Goal: Task Accomplishment & Management: Manage account settings

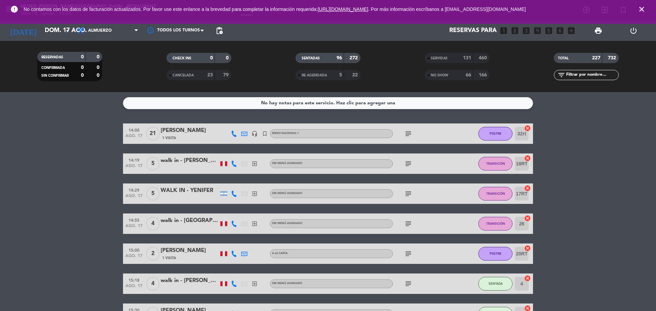
click at [642, 7] on icon "close" at bounding box center [641, 9] width 8 height 8
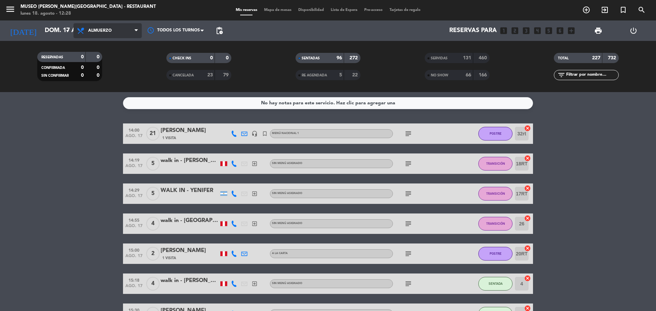
click at [115, 34] on span "Almuerzo" at bounding box center [107, 30] width 68 height 15
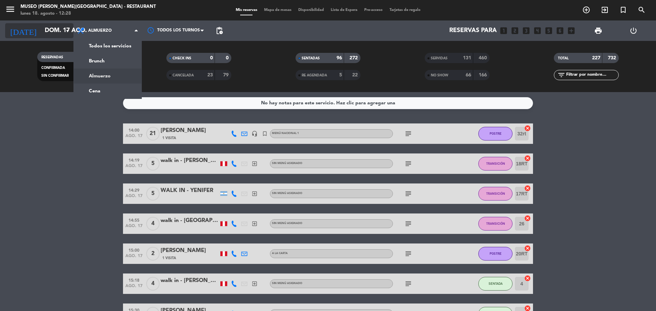
click at [48, 33] on input "dom. 17 ago." at bounding box center [80, 31] width 79 height 14
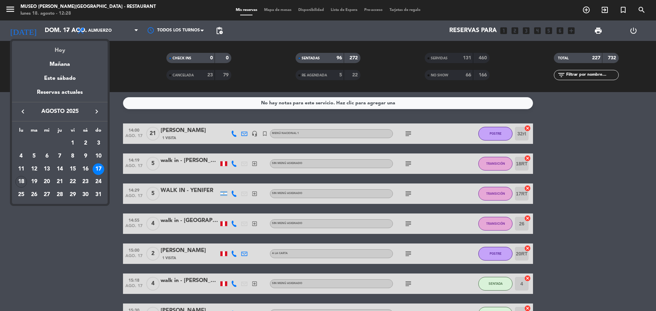
click at [53, 44] on div "Hoy" at bounding box center [60, 48] width 96 height 14
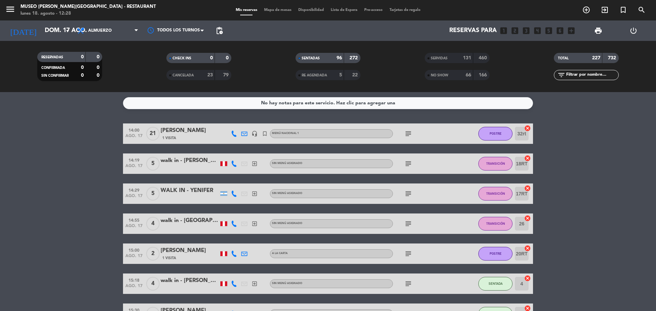
type input "lun. 18 ago."
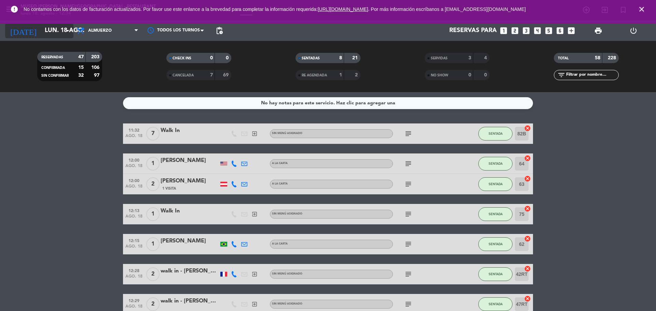
click at [57, 26] on input "lun. 18 ago." at bounding box center [80, 31] width 79 height 14
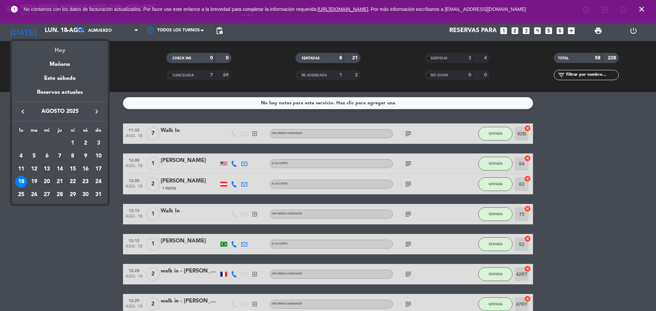
click at [56, 50] on div "Hoy" at bounding box center [60, 48] width 96 height 14
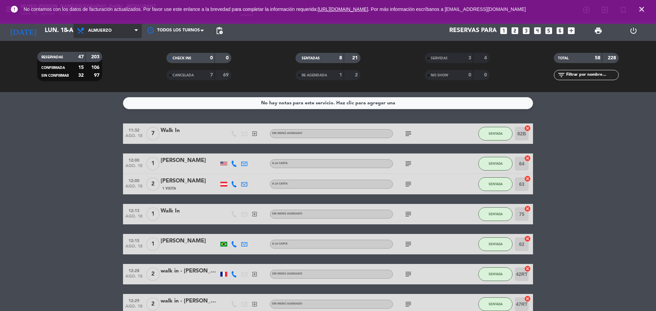
click at [100, 37] on span "Almuerzo" at bounding box center [107, 30] width 68 height 15
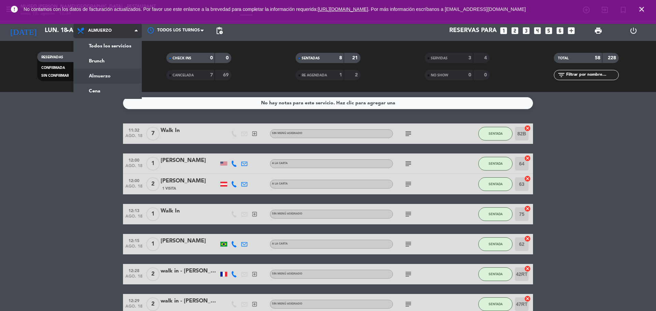
click at [105, 85] on div "menu [GEOGRAPHIC_DATA][PERSON_NAME] - Restaurant [DATE] 18. agosto - 12:34 Mis …" at bounding box center [328, 46] width 656 height 92
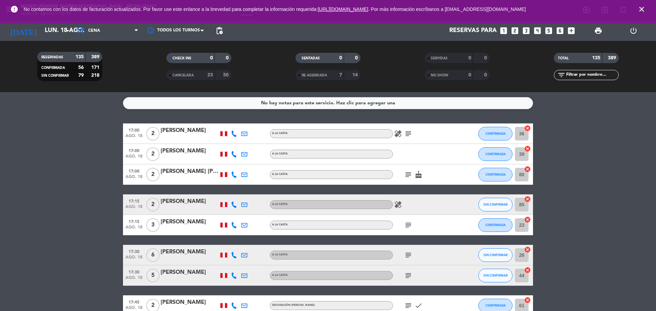
click at [410, 130] on icon "subject" at bounding box center [408, 134] width 8 height 8
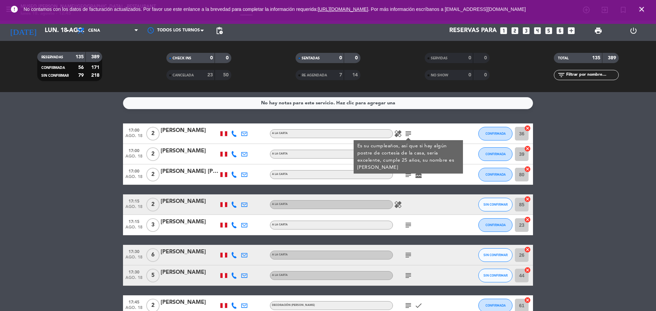
click at [410, 130] on icon "subject" at bounding box center [408, 134] width 8 height 8
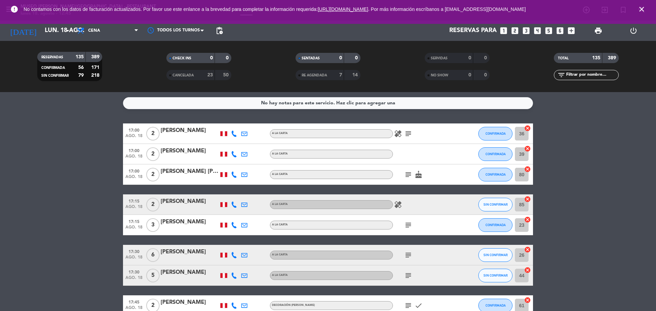
click at [409, 135] on icon "subject" at bounding box center [408, 134] width 8 height 8
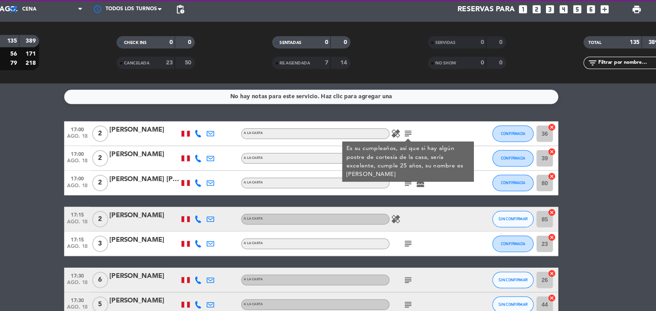
click at [391, 81] on div "SENTADAS 0 0 RE AGENDADA 7 14" at bounding box center [327, 67] width 129 height 38
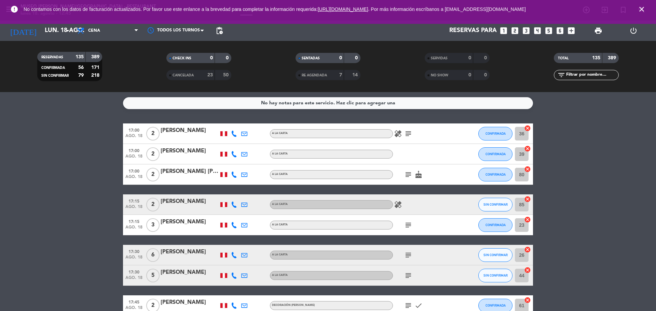
click at [221, 30] on span "pending_actions" at bounding box center [219, 31] width 8 height 8
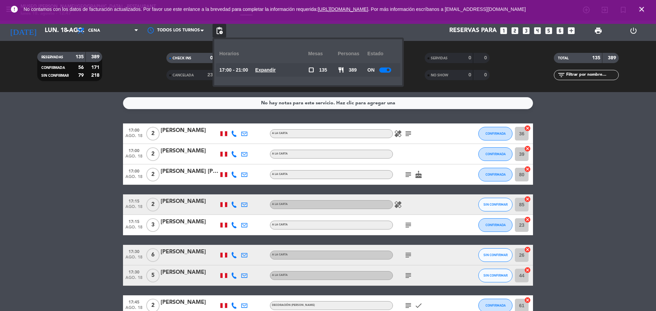
click at [400, 132] on icon "healing" at bounding box center [398, 134] width 8 height 8
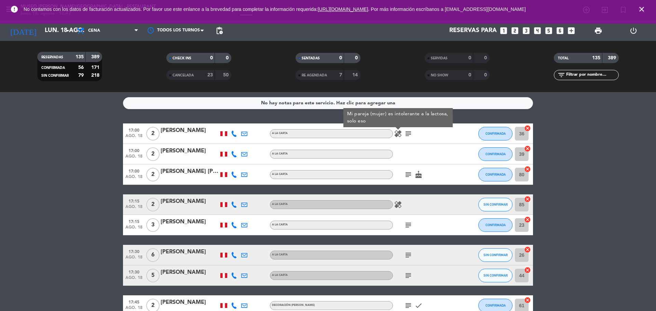
click at [407, 132] on icon "subject" at bounding box center [408, 134] width 8 height 8
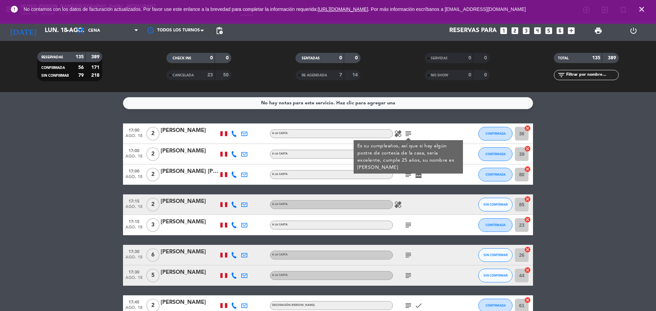
click at [407, 132] on icon "subject" at bounding box center [408, 134] width 8 height 8
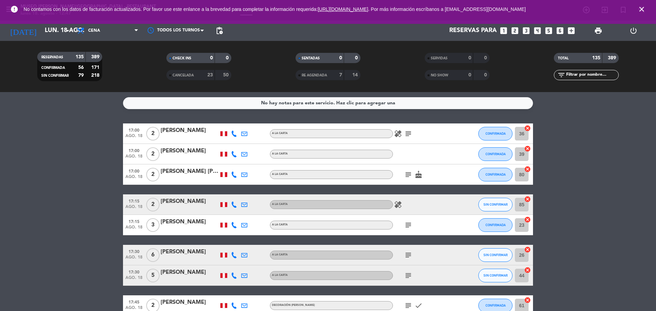
click at [407, 133] on icon "subject" at bounding box center [408, 134] width 8 height 8
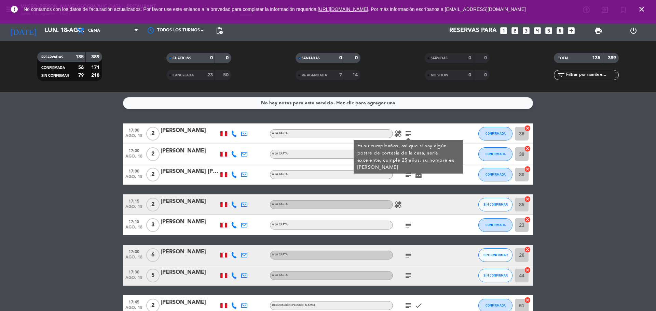
click at [407, 133] on icon "subject" at bounding box center [408, 134] width 8 height 8
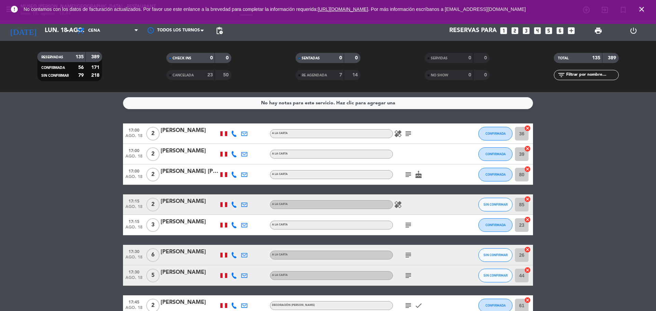
click at [406, 174] on icon "subject" at bounding box center [408, 175] width 8 height 8
click at [406, 136] on icon "subject" at bounding box center [408, 134] width 8 height 8
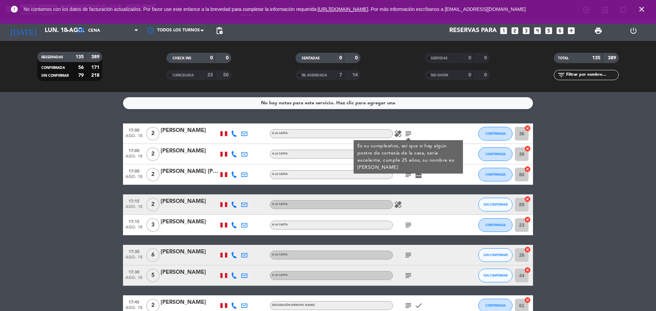
click at [469, 158] on div at bounding box center [463, 154] width 18 height 20
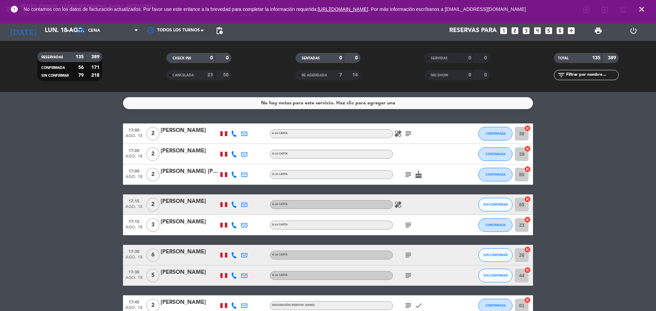
click at [405, 136] on icon "subject" at bounding box center [408, 134] width 8 height 8
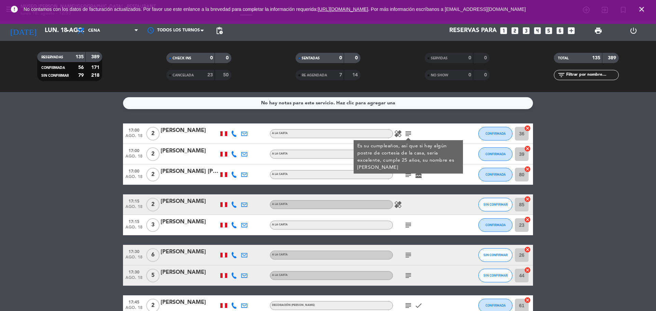
click at [409, 144] on div "Es su cumpleaños, así que si hay algún postre de cortesía de la casa, sería exc…" at bounding box center [408, 157] width 102 height 29
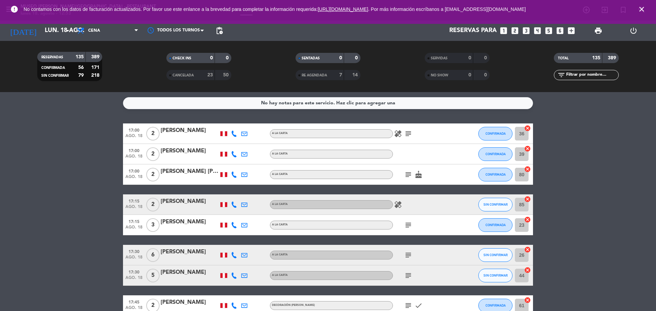
click at [411, 134] on icon "subject" at bounding box center [408, 134] width 8 height 8
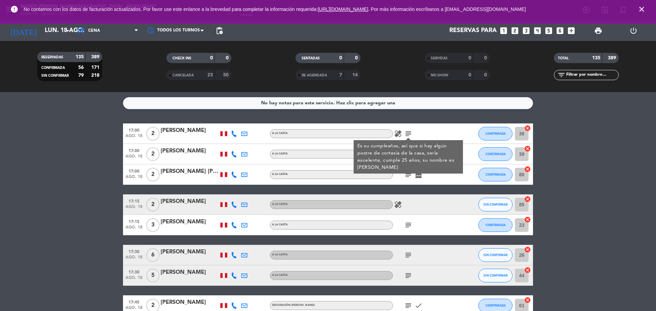
click at [406, 176] on icon "subject" at bounding box center [408, 175] width 8 height 8
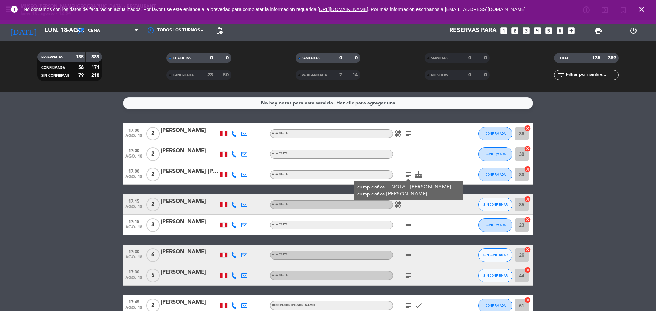
click at [409, 197] on div "cumpleaños + NOTA : [PERSON_NAME] cumpleaños [PERSON_NAME]." at bounding box center [408, 191] width 102 height 14
click at [404, 132] on icon "subject" at bounding box center [408, 134] width 8 height 8
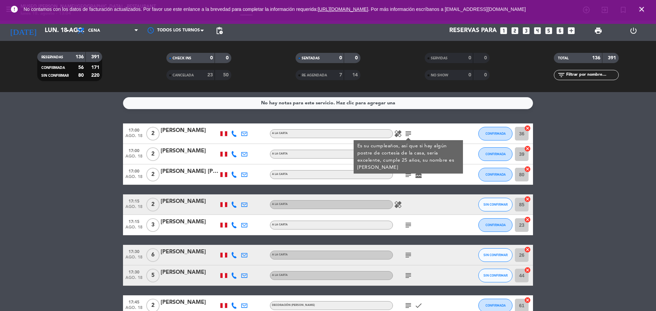
click at [407, 172] on div "Es su cumpleaños, así que si hay algún postre de cortesía de la casa, sería exc…" at bounding box center [407, 156] width 109 height 33
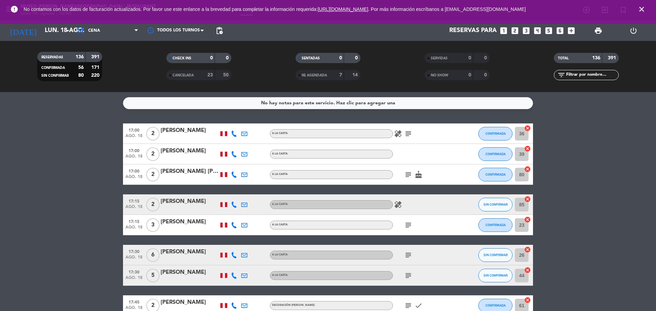
click at [407, 172] on icon "subject" at bounding box center [408, 175] width 8 height 8
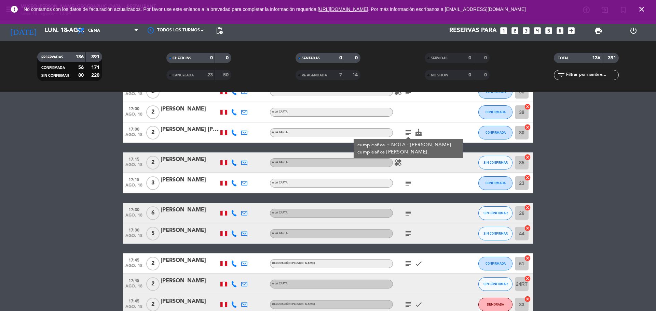
scroll to position [48, 0]
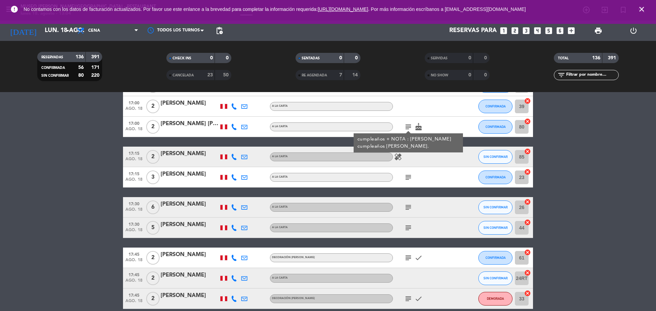
click at [407, 172] on div "subject" at bounding box center [423, 177] width 61 height 20
click at [407, 179] on icon "subject" at bounding box center [408, 177] width 8 height 8
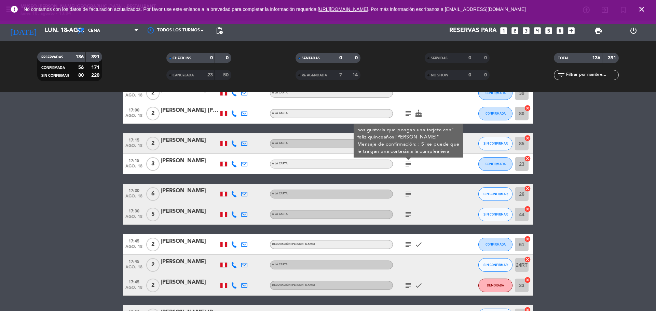
scroll to position [61, 0]
click at [410, 203] on div "subject" at bounding box center [423, 194] width 61 height 20
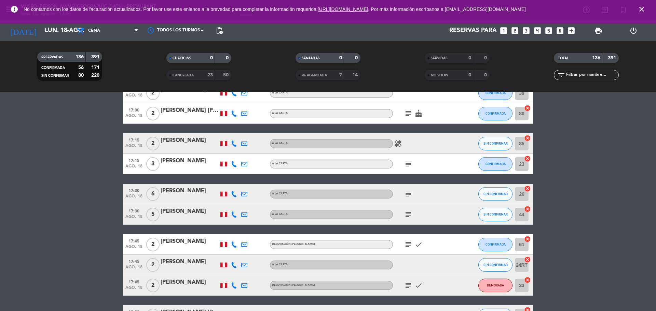
click at [410, 195] on icon "subject" at bounding box center [408, 194] width 8 height 8
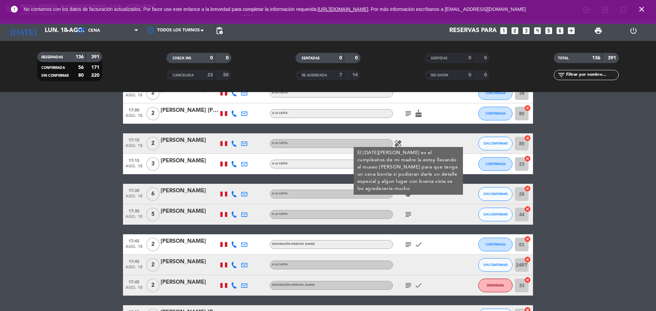
click at [407, 212] on icon "subject" at bounding box center [408, 215] width 8 height 8
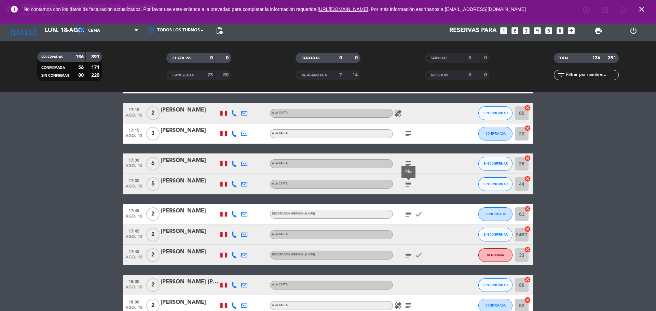
scroll to position [93, 0]
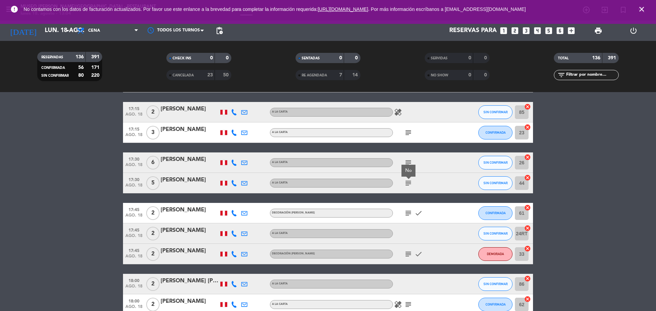
click at [407, 212] on icon "subject" at bounding box center [408, 213] width 8 height 8
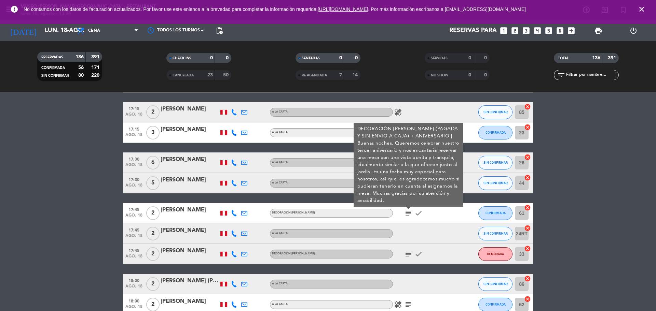
click at [180, 214] on div "[PERSON_NAME]" at bounding box center [189, 210] width 58 height 9
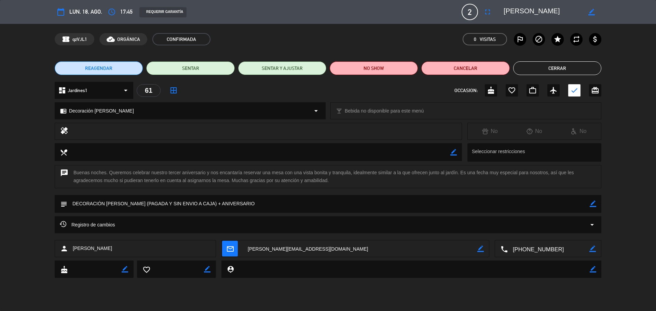
click at [525, 8] on textarea at bounding box center [542, 12] width 78 height 12
click at [366, 15] on div "REQUERIR GARANTÍA" at bounding box center [296, 12] width 325 height 11
click at [340, 20] on div "calendar_today lun. 18, ago. access_time 17:45 REQUERIR GARANTÍA 2 [PERSON_NAME…" at bounding box center [328, 12] width 546 height 16
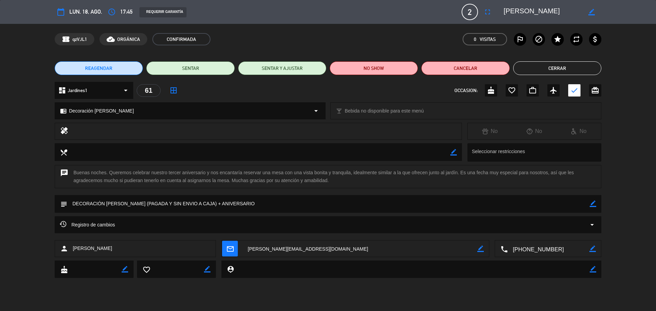
click at [570, 67] on button "Cerrar" at bounding box center [557, 68] width 88 height 14
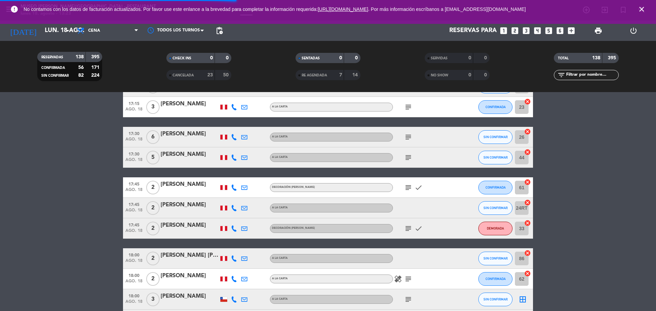
scroll to position [119, 0]
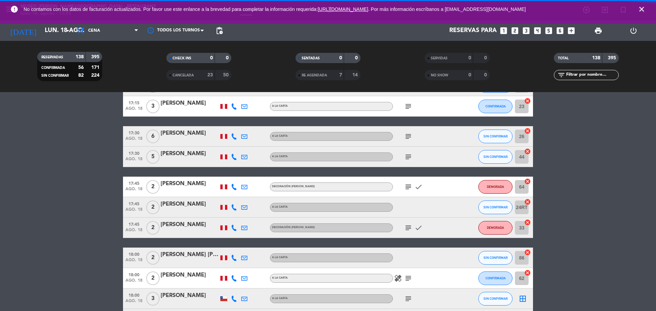
click at [407, 186] on icon "subject" at bounding box center [408, 187] width 8 height 8
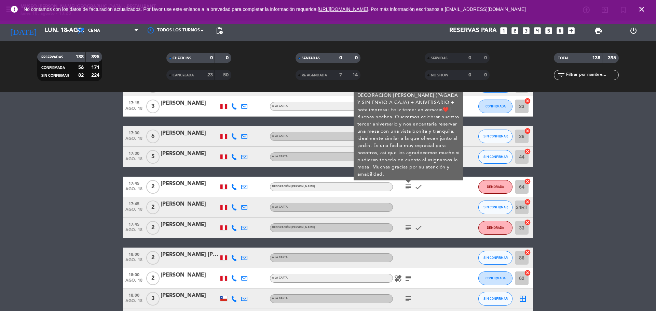
click at [408, 228] on icon "subject" at bounding box center [408, 228] width 8 height 8
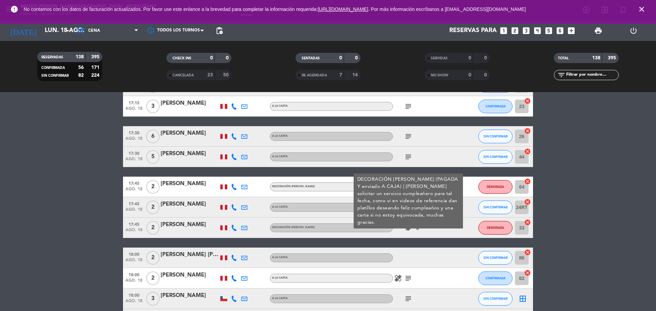
click at [408, 228] on icon "subject" at bounding box center [408, 228] width 8 height 8
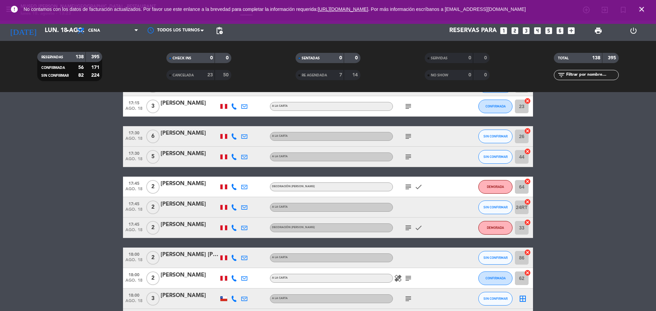
click at [198, 233] on div at bounding box center [189, 232] width 58 height 5
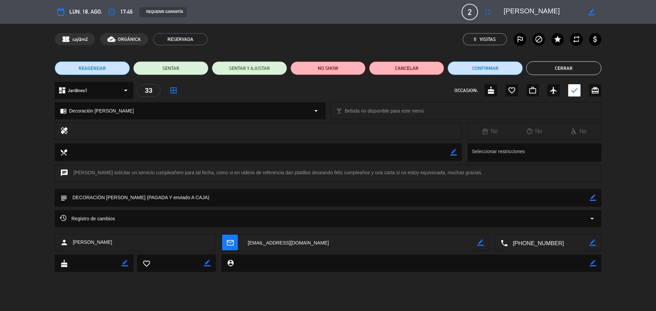
click at [528, 10] on textarea at bounding box center [542, 12] width 78 height 12
click at [559, 66] on button "Cerrar" at bounding box center [563, 68] width 75 height 14
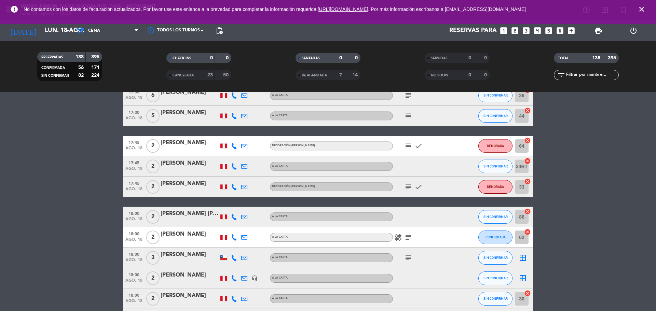
click at [409, 190] on icon "subject" at bounding box center [408, 187] width 8 height 8
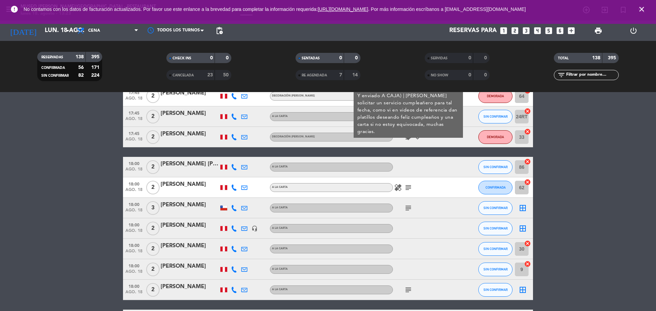
scroll to position [209, 0]
click at [409, 190] on icon "subject" at bounding box center [408, 188] width 8 height 8
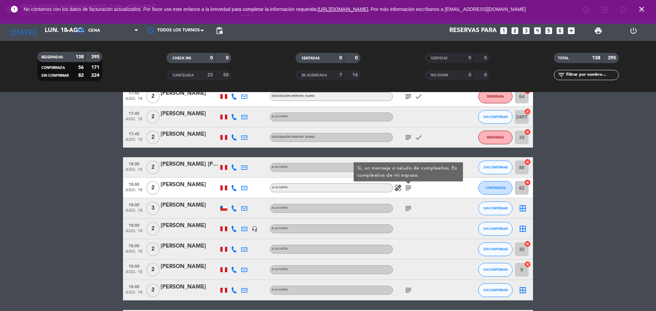
click at [407, 205] on icon "subject" at bounding box center [408, 209] width 8 height 8
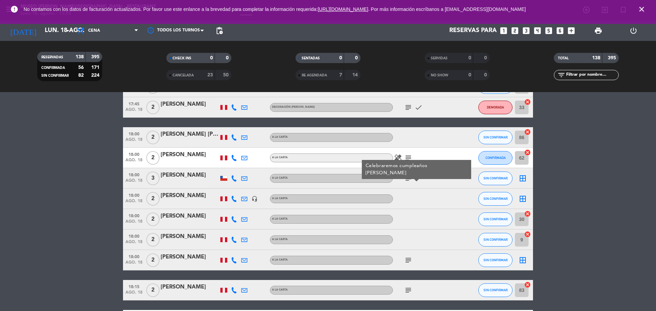
scroll to position [253, 0]
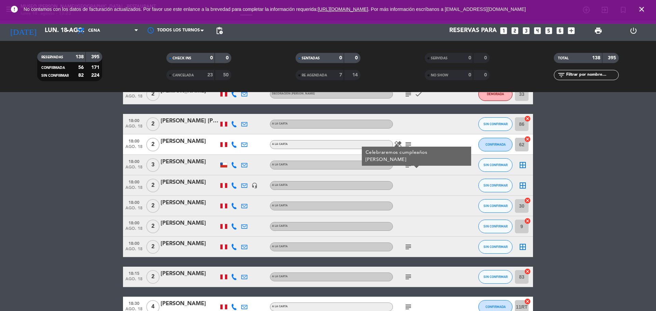
click at [406, 149] on div "Celebraremos cumpleaños [PERSON_NAME]" at bounding box center [416, 156] width 102 height 14
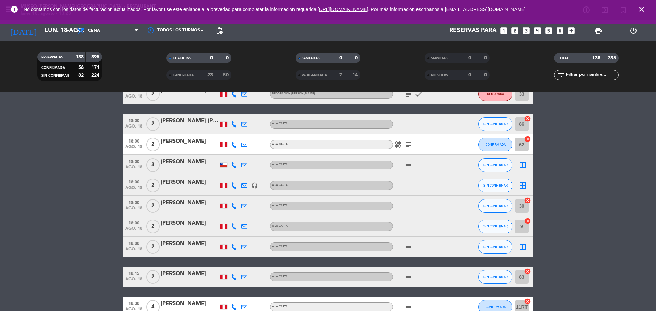
click at [407, 147] on icon "subject" at bounding box center [408, 145] width 8 height 8
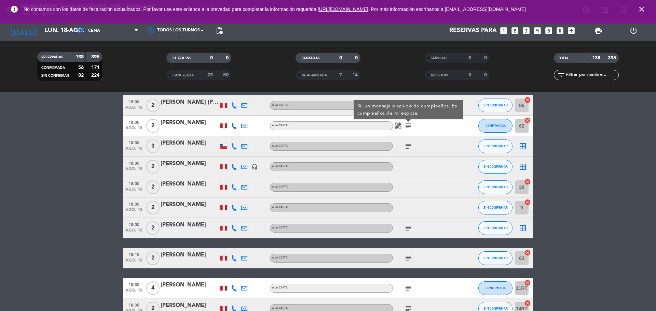
click at [407, 147] on icon "subject" at bounding box center [408, 146] width 8 height 8
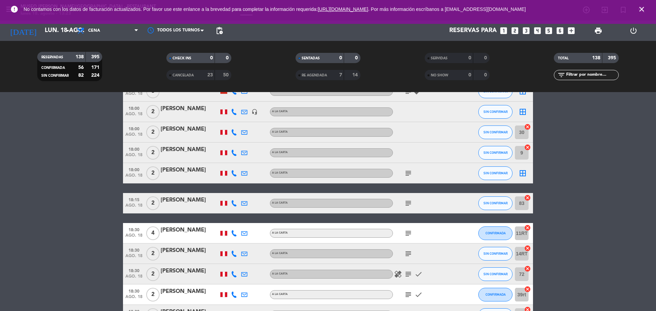
scroll to position [328, 0]
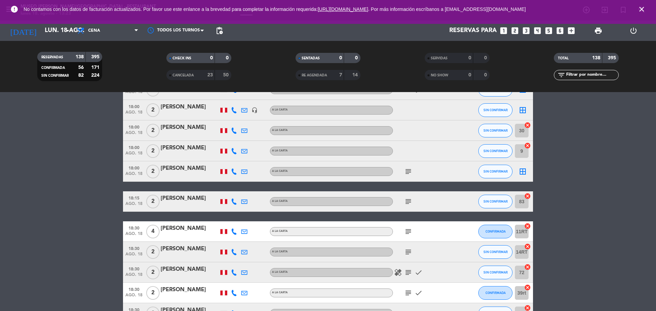
click at [409, 166] on div "subject" at bounding box center [423, 171] width 61 height 20
click at [408, 171] on icon "subject" at bounding box center [408, 172] width 8 height 8
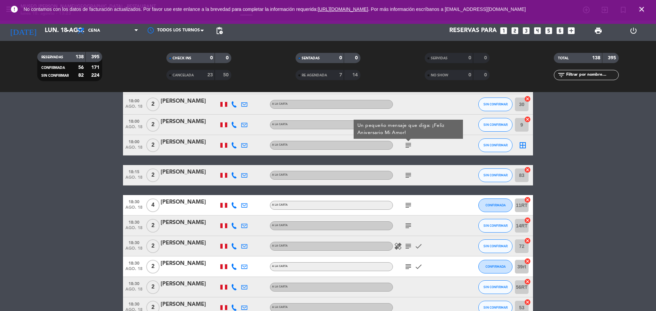
scroll to position [359, 0]
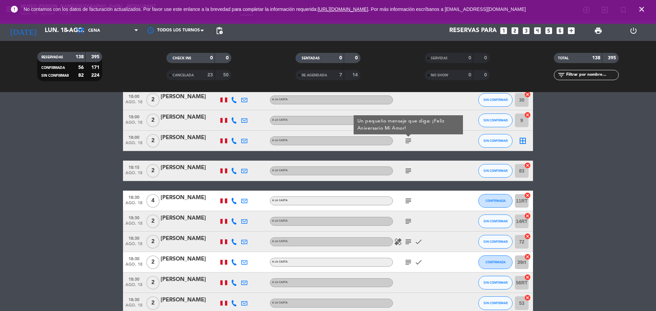
click at [408, 171] on icon "subject" at bounding box center [408, 171] width 8 height 8
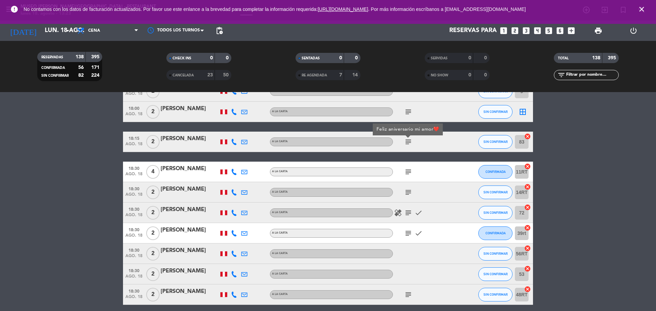
scroll to position [388, 0]
click at [408, 171] on icon "subject" at bounding box center [408, 172] width 8 height 8
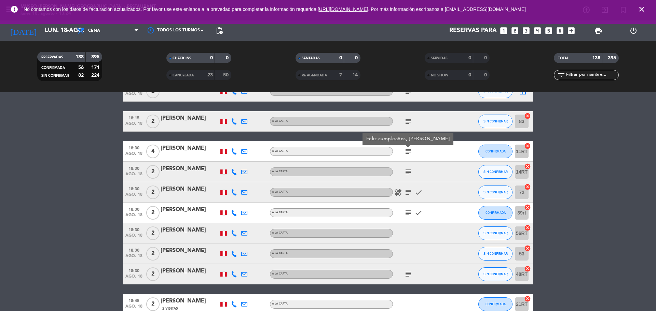
click at [408, 171] on icon "subject" at bounding box center [408, 172] width 8 height 8
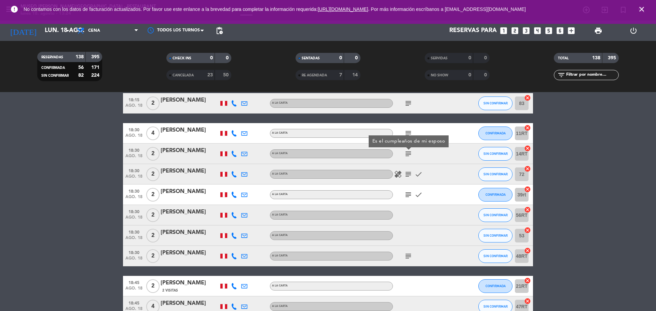
scroll to position [427, 0]
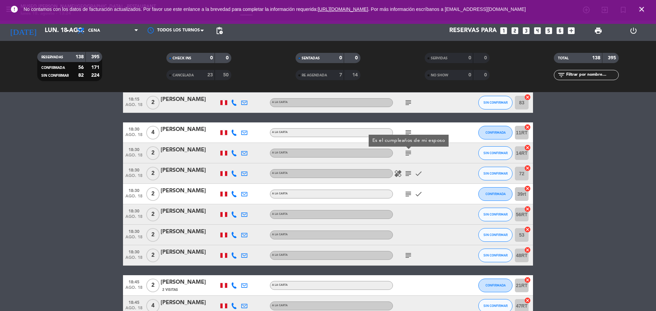
click at [408, 171] on icon "subject" at bounding box center [408, 174] width 8 height 8
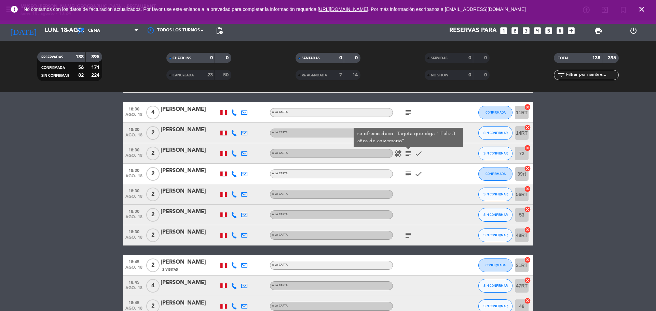
scroll to position [448, 0]
click at [408, 171] on icon "subject" at bounding box center [408, 174] width 8 height 8
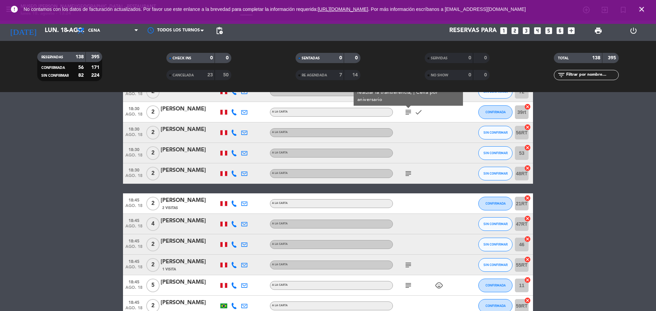
scroll to position [510, 0]
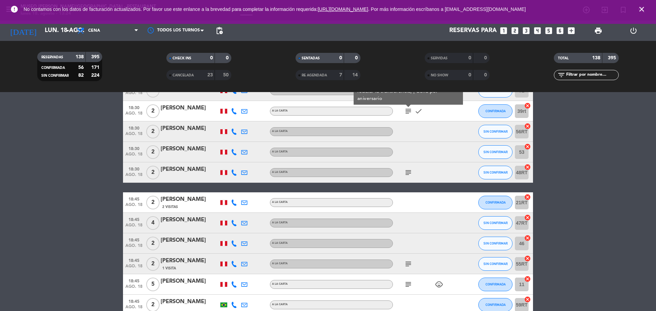
click at [408, 171] on icon "subject" at bounding box center [408, 173] width 8 height 8
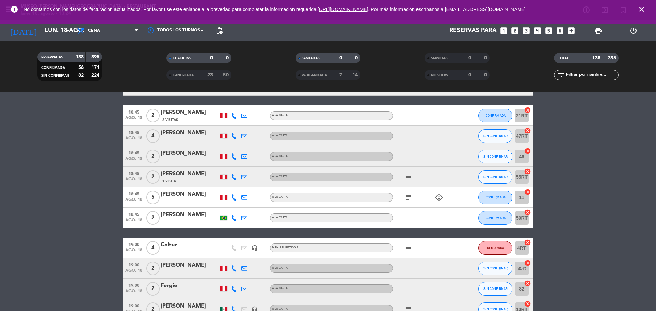
scroll to position [598, 0]
click at [408, 171] on div "subject" at bounding box center [423, 177] width 61 height 20
click at [406, 174] on icon "subject" at bounding box center [408, 177] width 8 height 8
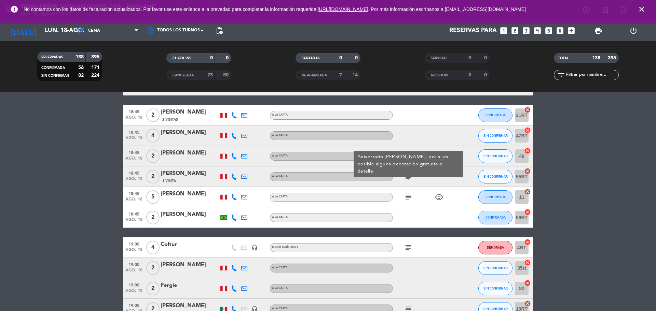
click at [407, 194] on icon "subject" at bounding box center [408, 197] width 8 height 8
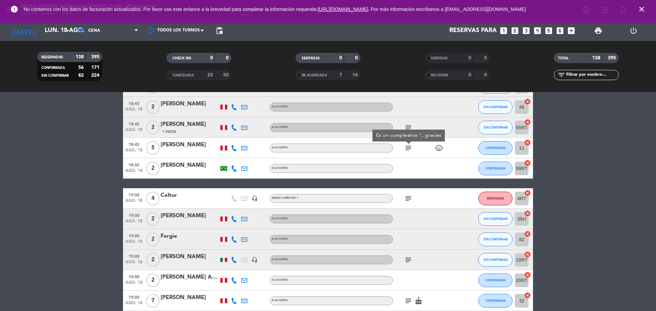
scroll to position [653, 0]
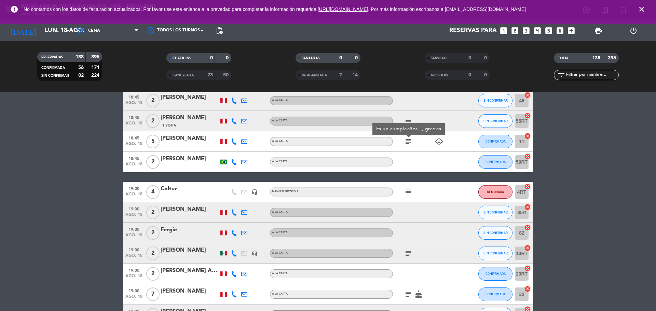
click at [407, 194] on icon "subject" at bounding box center [408, 192] width 8 height 8
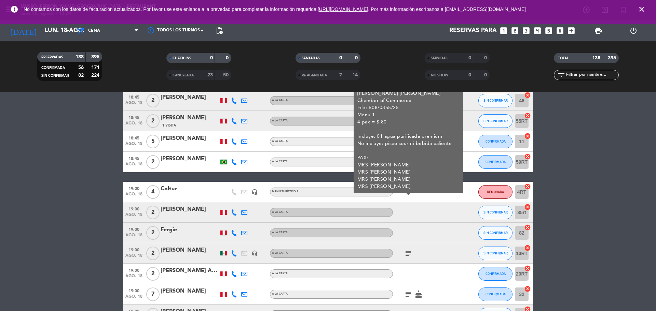
click at [182, 187] on div "Coltur" at bounding box center [189, 189] width 58 height 9
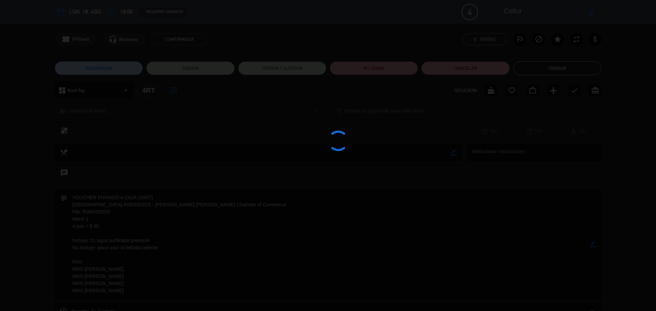
click at [510, 11] on edit-booking-info-modal "calendar_today lun. 18, ago. access_time 19:00 REQUERIR GARANTÍA 4 Coltur fulls…" at bounding box center [328, 155] width 656 height 311
click at [510, 11] on textarea at bounding box center [542, 12] width 78 height 12
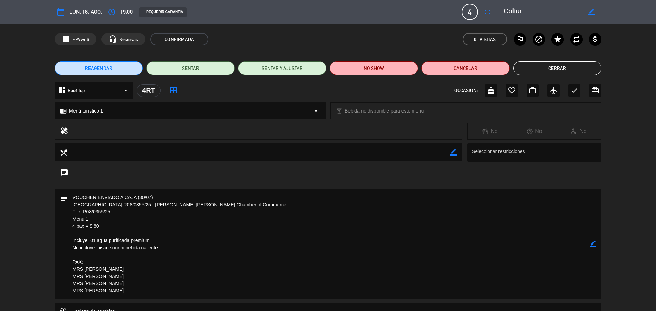
click at [510, 11] on textarea at bounding box center [542, 12] width 78 height 12
click at [540, 69] on button "Cerrar" at bounding box center [557, 68] width 88 height 14
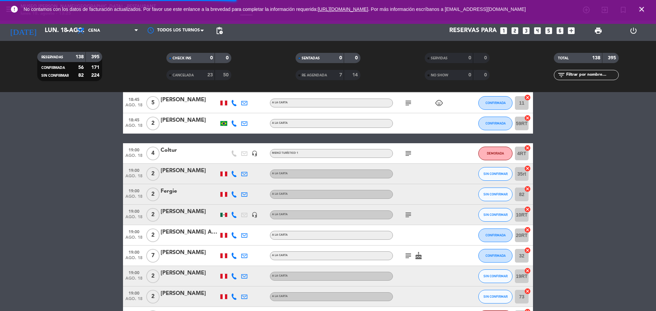
scroll to position [693, 0]
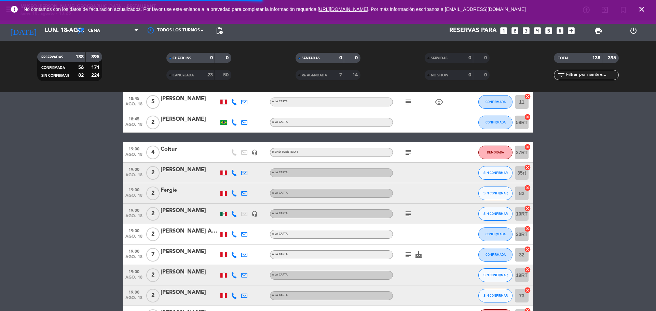
click at [413, 179] on div at bounding box center [423, 173] width 61 height 20
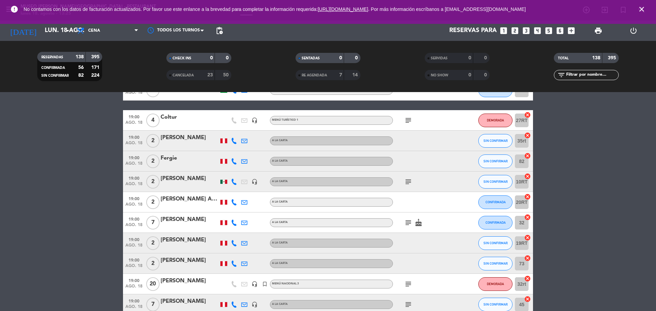
scroll to position [729, 0]
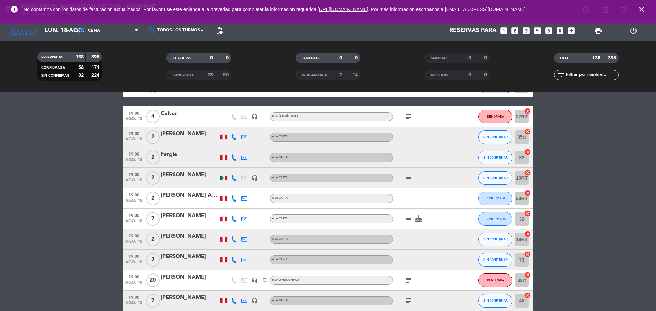
click at [410, 178] on icon "subject" at bounding box center [408, 178] width 8 height 8
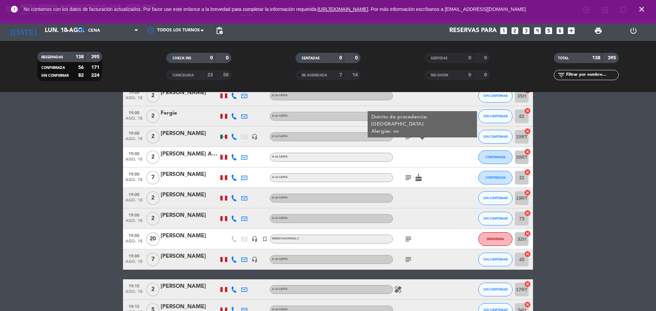
scroll to position [770, 0]
click at [408, 179] on icon "subject" at bounding box center [408, 178] width 8 height 8
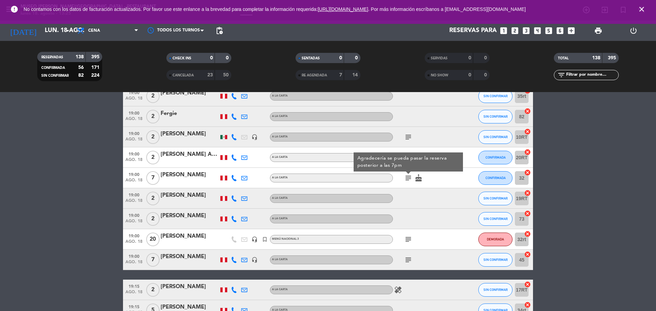
click at [407, 242] on icon "subject" at bounding box center [408, 240] width 8 height 8
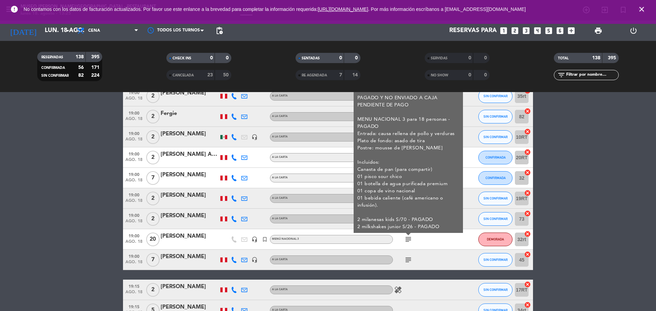
click at [195, 235] on div "[PERSON_NAME]" at bounding box center [189, 236] width 58 height 9
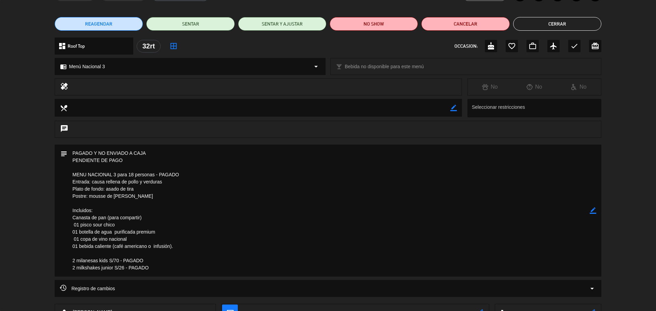
scroll to position [0, 0]
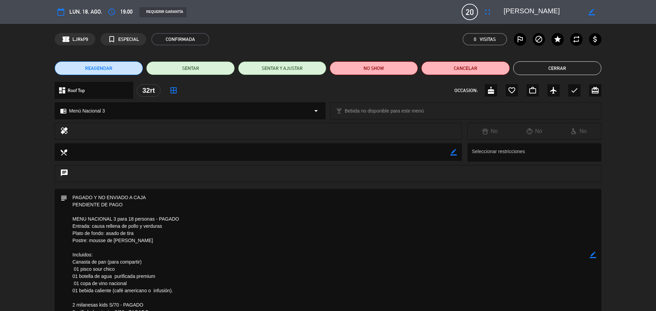
click at [531, 8] on textarea at bounding box center [542, 12] width 78 height 12
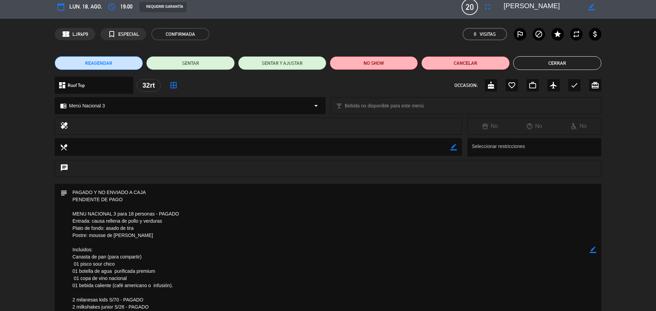
scroll to position [5, 0]
drag, startPoint x: 528, startPoint y: 5, endPoint x: 518, endPoint y: 8, distance: 10.4
click at [518, 8] on textarea at bounding box center [542, 6] width 78 height 12
click at [558, 61] on button "Cerrar" at bounding box center [557, 63] width 88 height 14
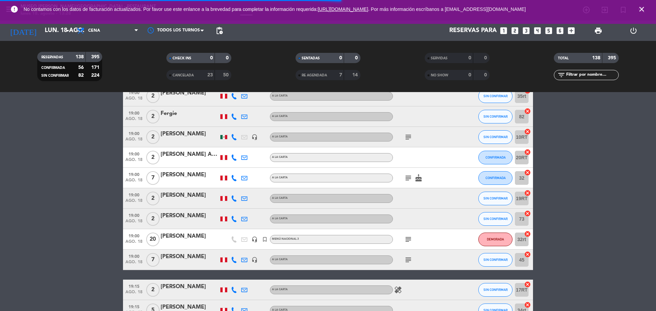
click at [408, 136] on icon "subject" at bounding box center [408, 137] width 8 height 8
click at [407, 178] on icon "subject" at bounding box center [408, 178] width 8 height 8
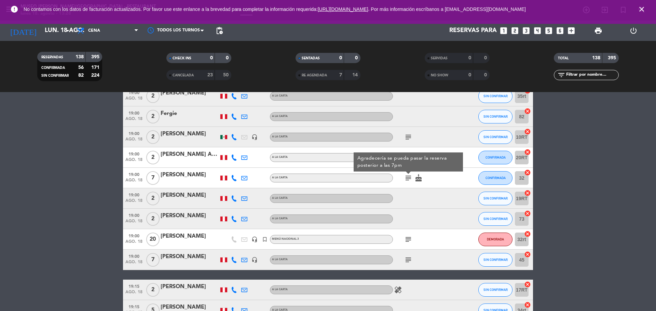
click at [409, 238] on icon "subject" at bounding box center [408, 240] width 8 height 8
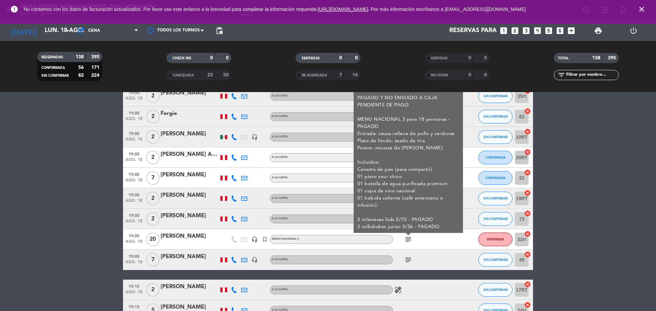
click at [407, 265] on div "subject" at bounding box center [423, 260] width 61 height 20
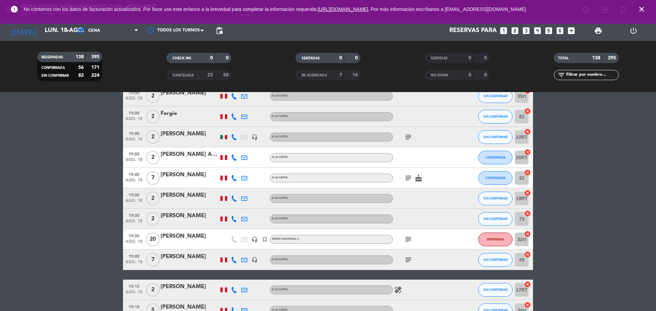
click at [409, 258] on icon "subject" at bounding box center [408, 260] width 8 height 8
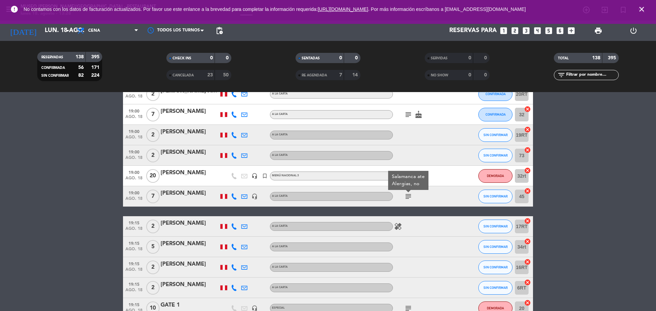
click at [409, 258] on div at bounding box center [423, 267] width 61 height 20
click at [407, 194] on icon "subject" at bounding box center [408, 197] width 8 height 8
click at [421, 255] on div at bounding box center [423, 247] width 61 height 20
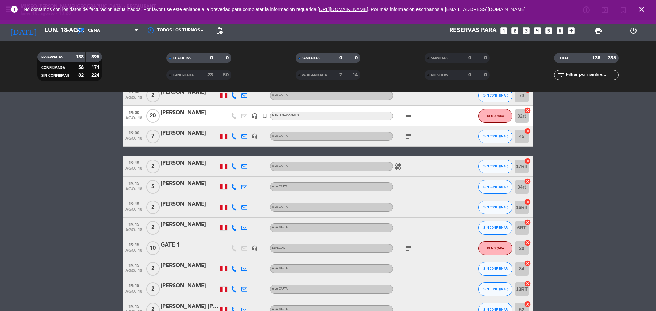
scroll to position [895, 0]
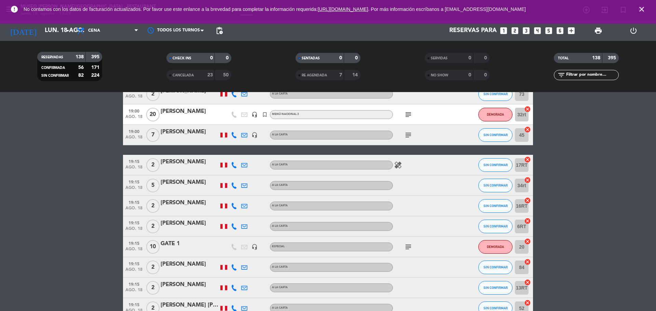
click at [407, 249] on icon "subject" at bounding box center [408, 247] width 8 height 8
click at [188, 244] on div "GATE 1" at bounding box center [189, 244] width 58 height 9
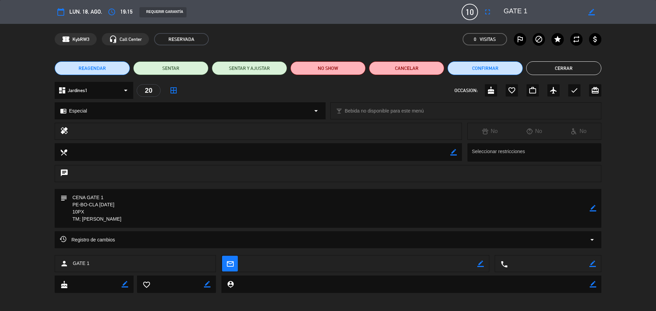
click at [512, 18] on textarea at bounding box center [542, 12] width 78 height 12
drag, startPoint x: 114, startPoint y: 222, endPoint x: 63, endPoint y: 224, distance: 51.6
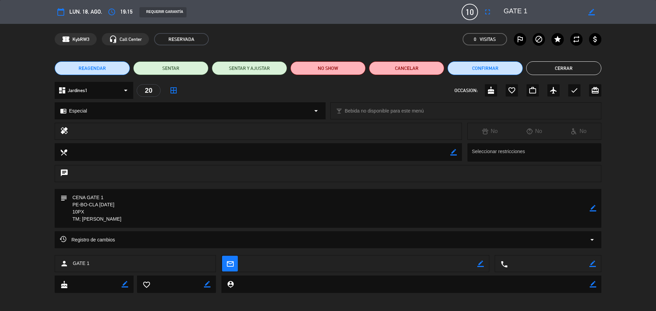
click at [63, 224] on div "subject border_color" at bounding box center [328, 208] width 546 height 39
click at [583, 61] on button "Cerrar" at bounding box center [563, 68] width 75 height 14
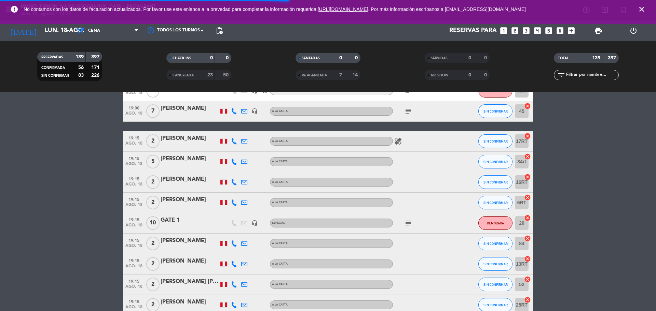
scroll to position [966, 0]
click at [416, 146] on div "healing" at bounding box center [423, 141] width 61 height 20
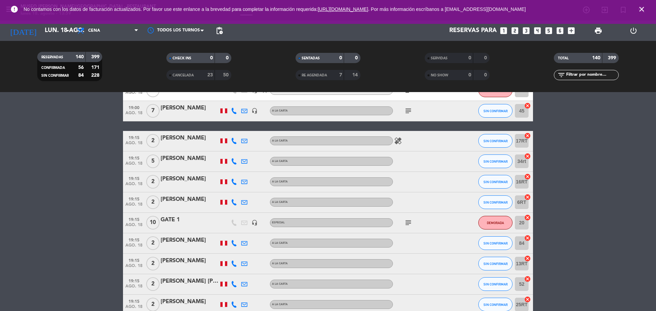
click at [404, 223] on span "subject" at bounding box center [408, 223] width 10 height 8
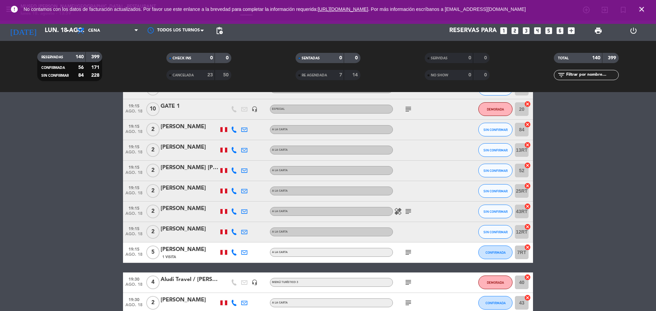
scroll to position [1080, 0]
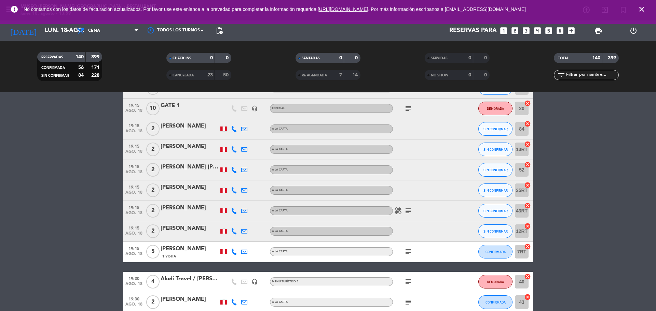
click at [410, 205] on div "healing subject" at bounding box center [423, 211] width 61 height 20
click at [409, 208] on icon "subject" at bounding box center [408, 211] width 8 height 8
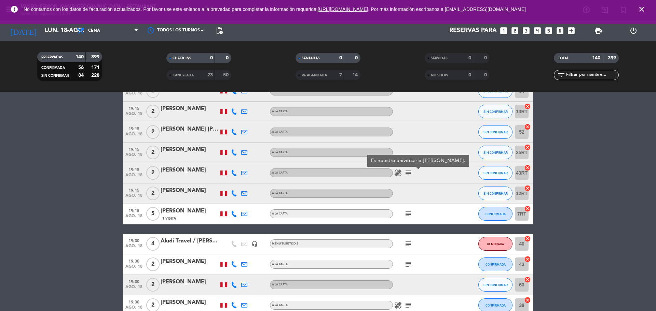
scroll to position [1132, 0]
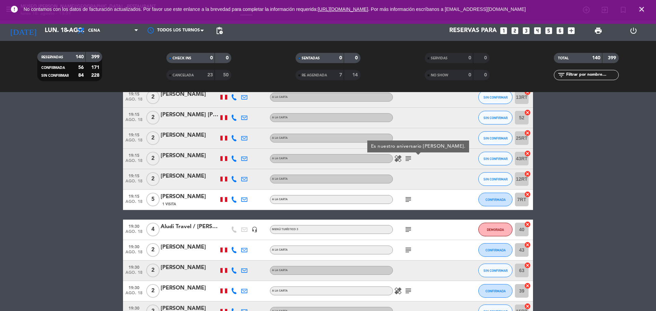
click at [408, 198] on icon "subject" at bounding box center [408, 200] width 8 height 8
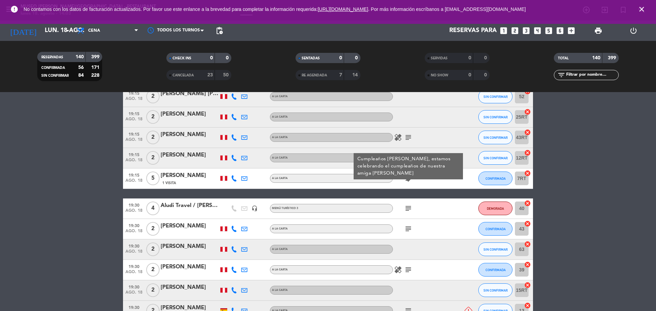
scroll to position [1155, 0]
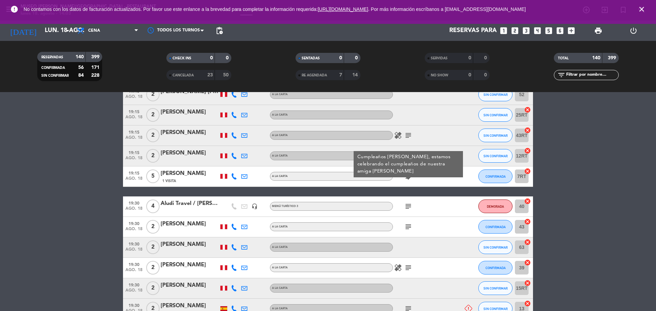
click at [411, 206] on icon "subject" at bounding box center [408, 206] width 8 height 8
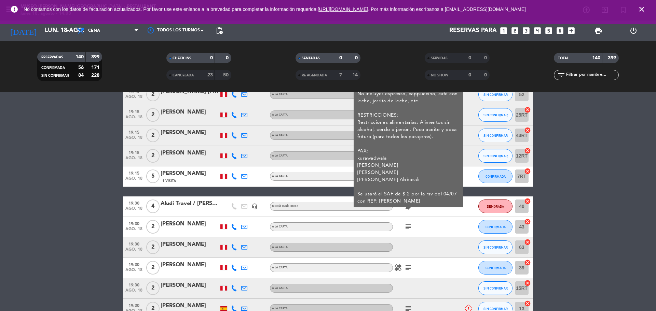
click at [206, 207] on div "Aludi Travel / [PERSON_NAME]" at bounding box center [189, 203] width 58 height 9
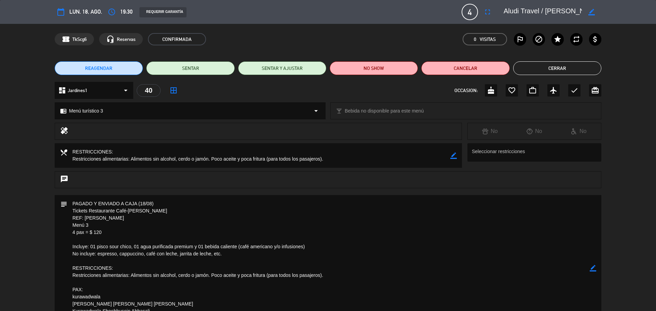
click at [534, 11] on textarea at bounding box center [542, 12] width 78 height 12
click at [520, 9] on textarea at bounding box center [542, 12] width 78 height 12
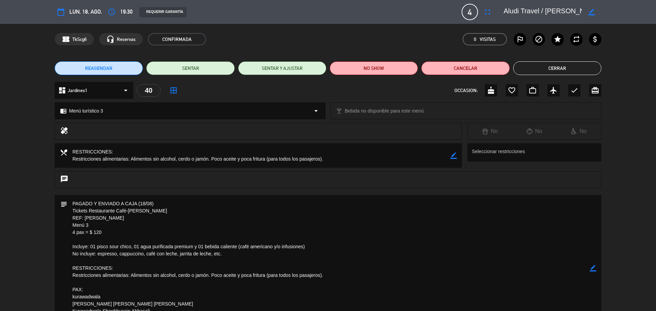
click at [520, 9] on textarea at bounding box center [542, 12] width 78 height 12
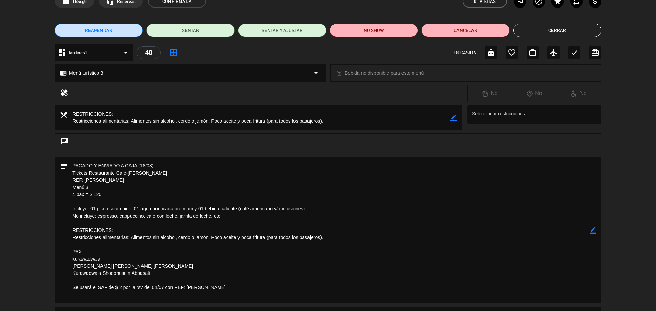
drag, startPoint x: 103, startPoint y: 188, endPoint x: 52, endPoint y: 191, distance: 51.3
click at [52, 191] on div "subject border_color" at bounding box center [328, 232] width 656 height 150
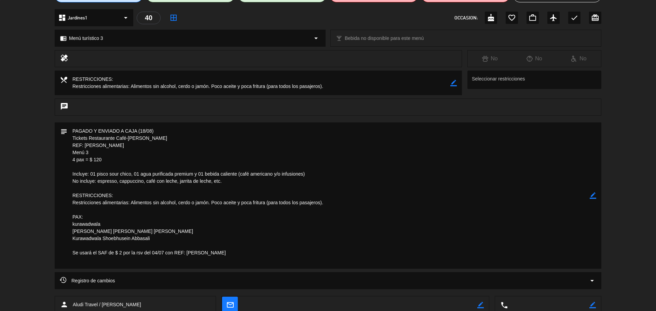
scroll to position [0, 0]
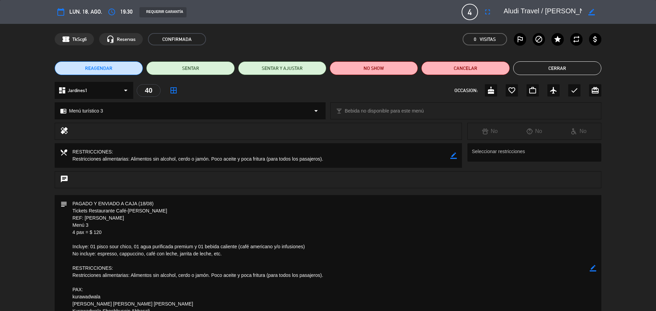
click at [553, 71] on button "Cerrar" at bounding box center [557, 68] width 88 height 14
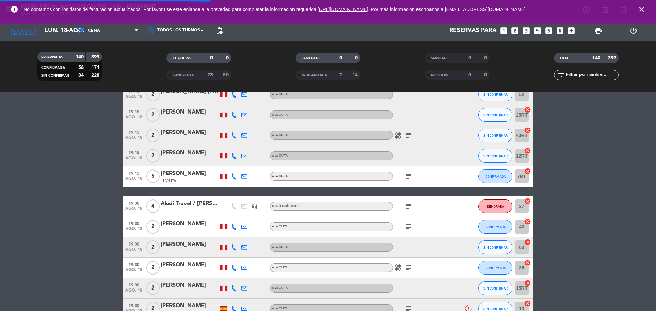
scroll to position [1183, 0]
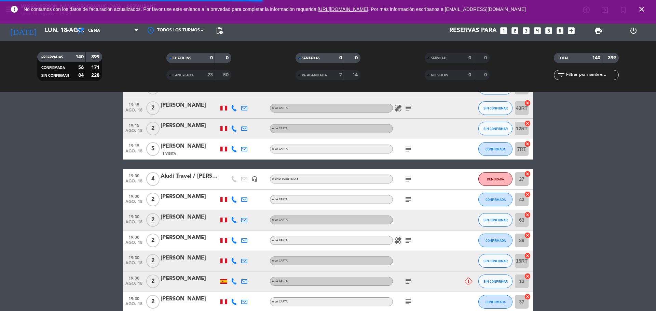
click at [404, 202] on icon "subject" at bounding box center [408, 200] width 8 height 8
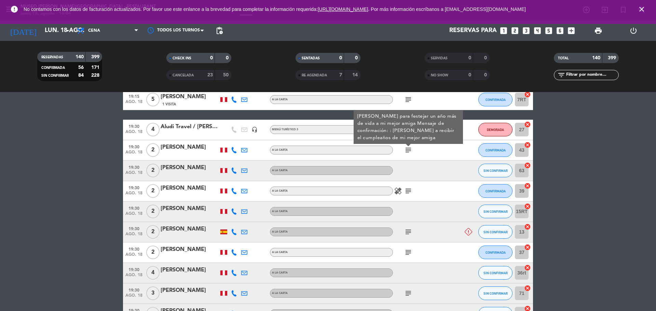
scroll to position [1232, 0]
click at [407, 188] on icon "subject" at bounding box center [408, 191] width 8 height 8
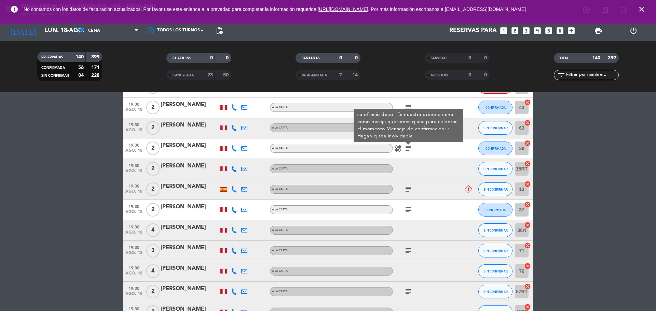
click at [407, 188] on icon "subject" at bounding box center [408, 189] width 8 height 8
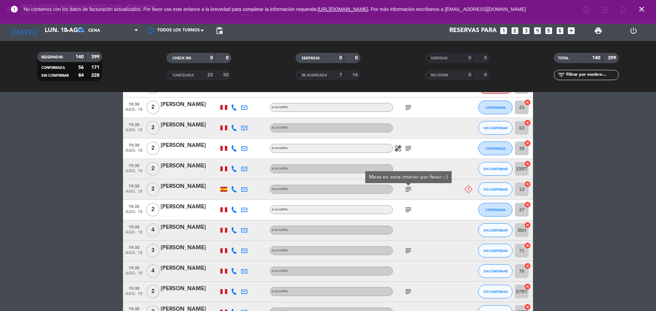
scroll to position [1292, 0]
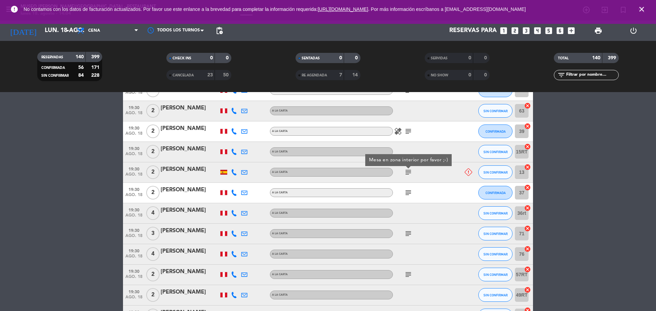
click at [409, 194] on icon "subject" at bounding box center [408, 193] width 8 height 8
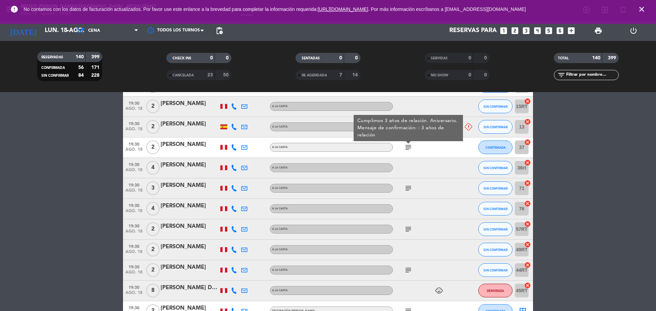
scroll to position [1338, 0]
click at [408, 189] on icon "subject" at bounding box center [408, 188] width 8 height 8
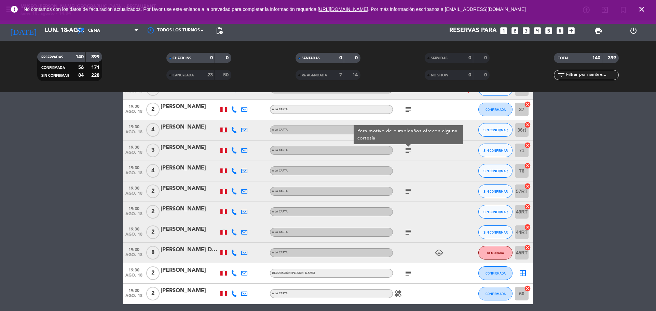
scroll to position [1379, 0]
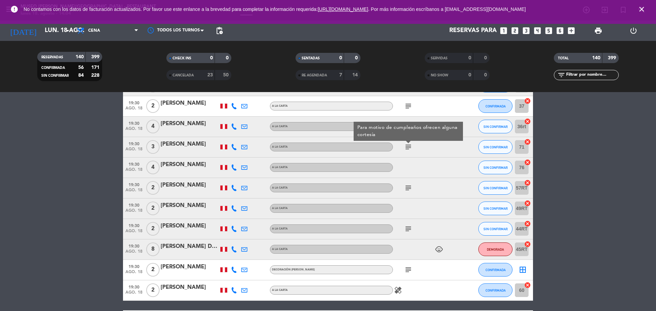
click at [408, 189] on icon "subject" at bounding box center [408, 188] width 8 height 8
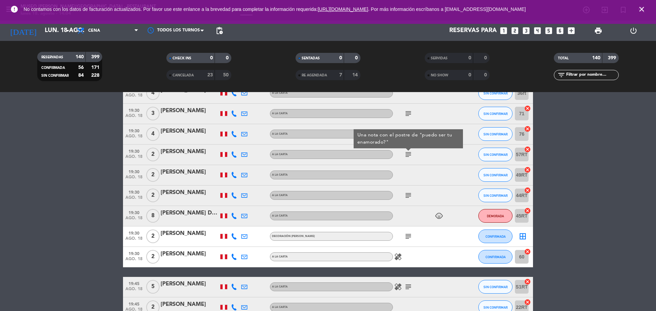
scroll to position [1413, 0]
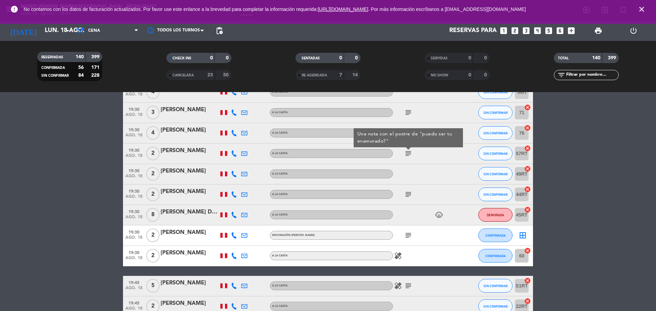
click at [406, 196] on icon "subject" at bounding box center [408, 195] width 8 height 8
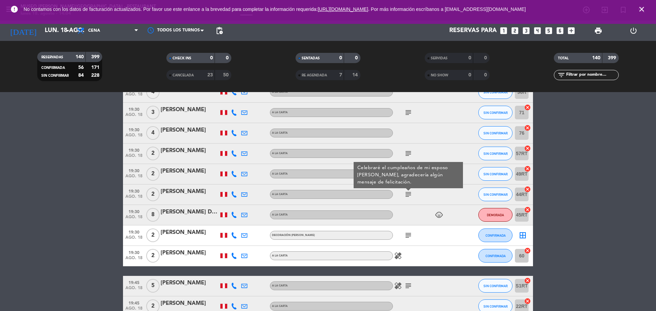
click at [410, 235] on icon "subject" at bounding box center [408, 235] width 8 height 8
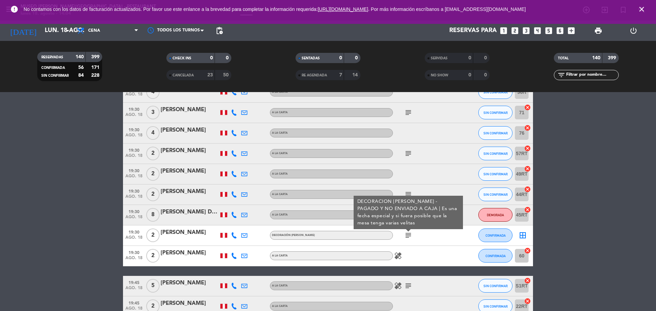
click at [408, 147] on div "subject" at bounding box center [423, 154] width 61 height 20
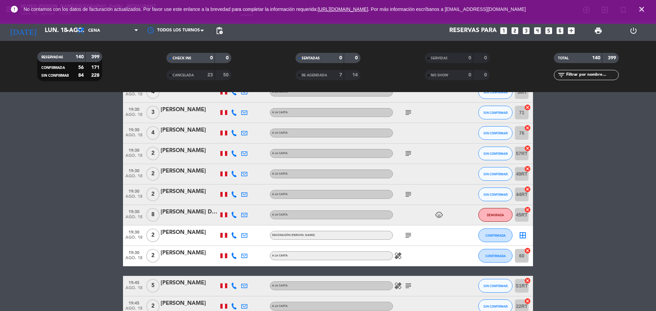
click at [408, 151] on icon "subject" at bounding box center [408, 154] width 8 height 8
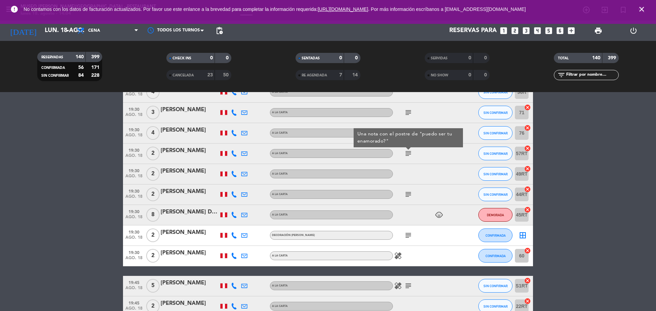
click at [408, 197] on icon "subject" at bounding box center [408, 195] width 8 height 8
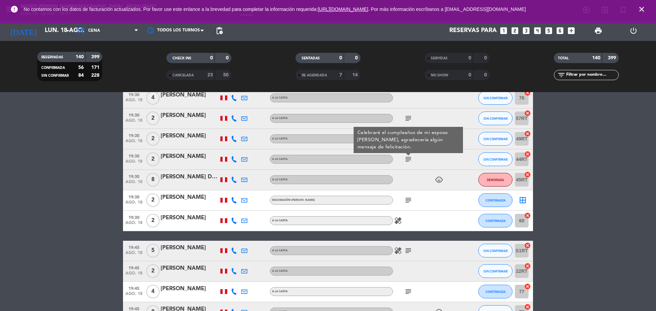
scroll to position [1454, 0]
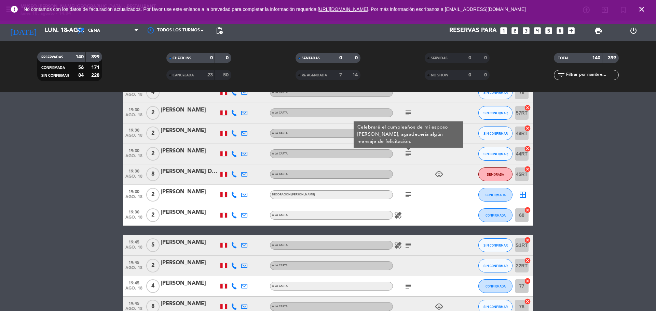
click at [408, 197] on icon "subject" at bounding box center [408, 195] width 8 height 8
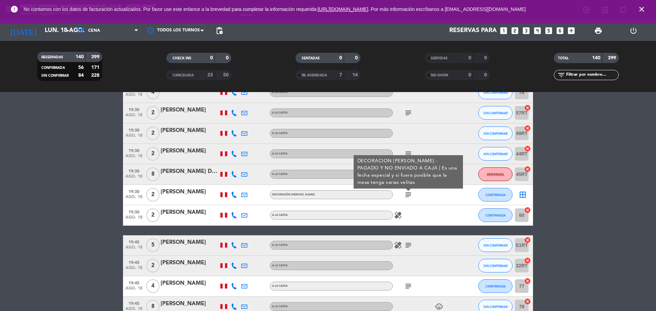
click at [189, 195] on div "[PERSON_NAME]" at bounding box center [189, 192] width 58 height 9
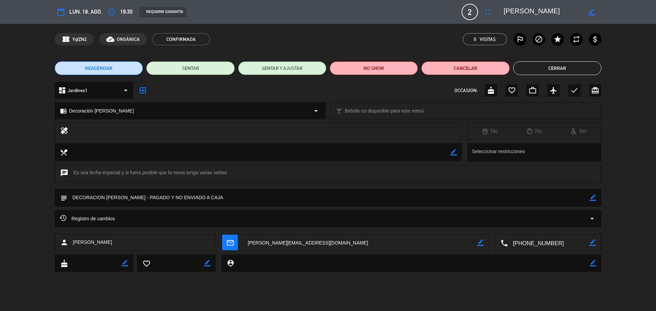
click at [535, 13] on textarea at bounding box center [542, 12] width 78 height 12
click at [535, 64] on button "Cerrar" at bounding box center [557, 68] width 88 height 14
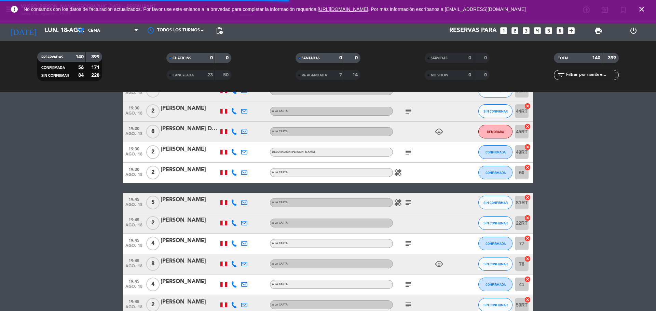
scroll to position [1504, 0]
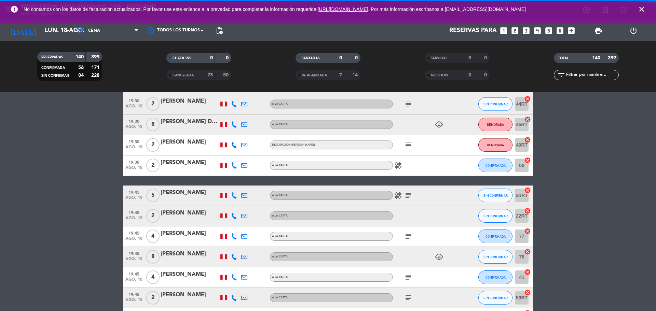
click at [419, 160] on div "healing" at bounding box center [423, 166] width 61 height 20
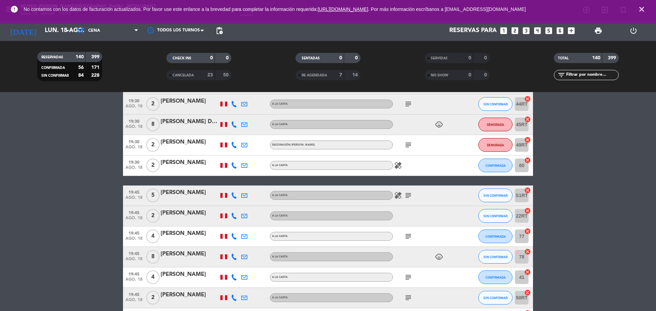
scroll to position [1540, 0]
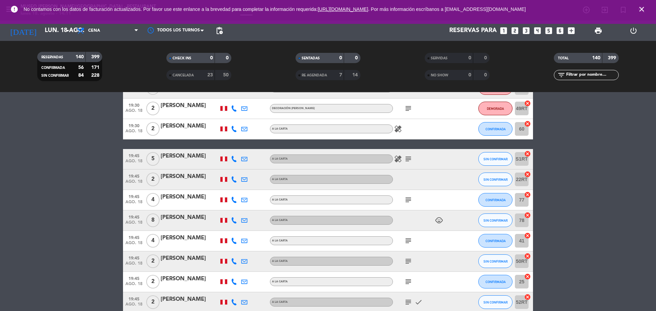
click at [409, 163] on icon "subject" at bounding box center [408, 159] width 8 height 8
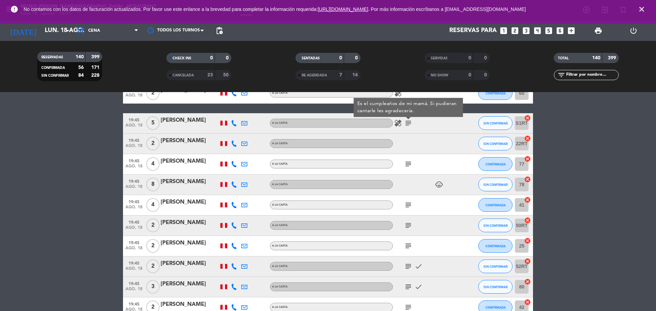
scroll to position [1577, 0]
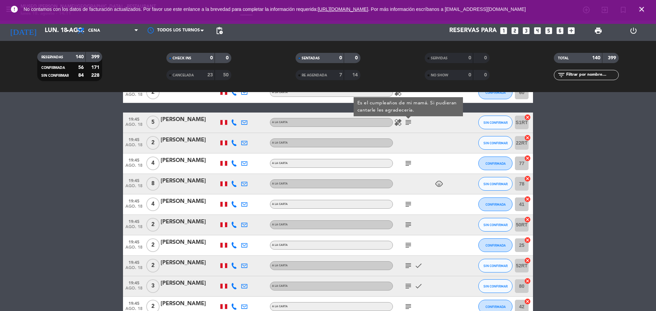
click at [409, 163] on icon "subject" at bounding box center [408, 163] width 8 height 8
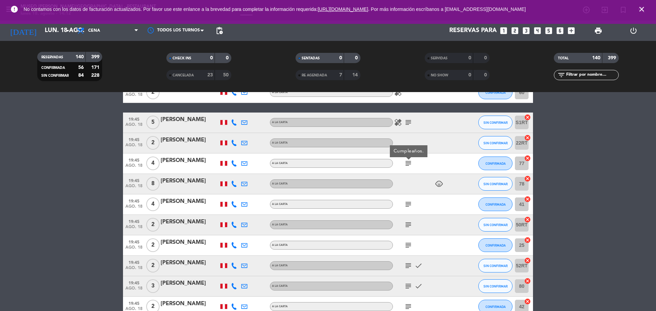
click at [405, 210] on div "subject" at bounding box center [423, 205] width 61 height 20
click at [405, 206] on icon "subject" at bounding box center [408, 204] width 8 height 8
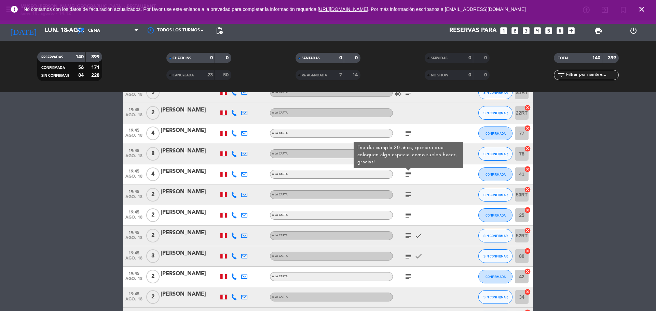
scroll to position [1605, 0]
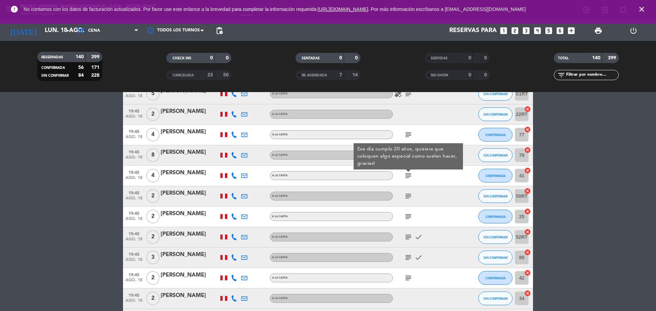
click at [407, 199] on icon "subject" at bounding box center [408, 196] width 8 height 8
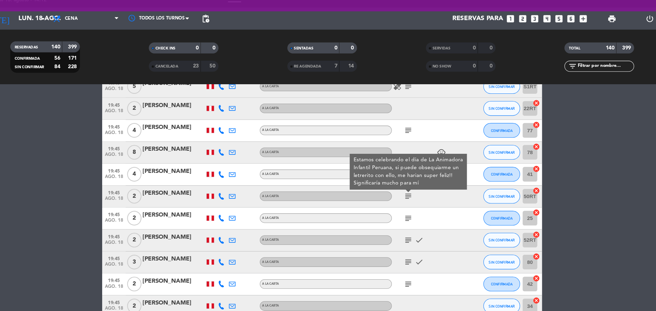
click at [407, 216] on icon "subject" at bounding box center [408, 217] width 8 height 8
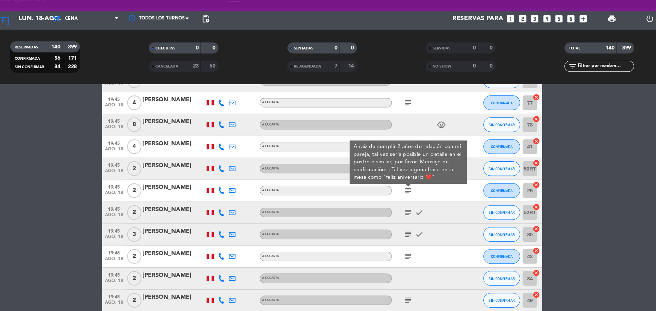
scroll to position [1631, 0]
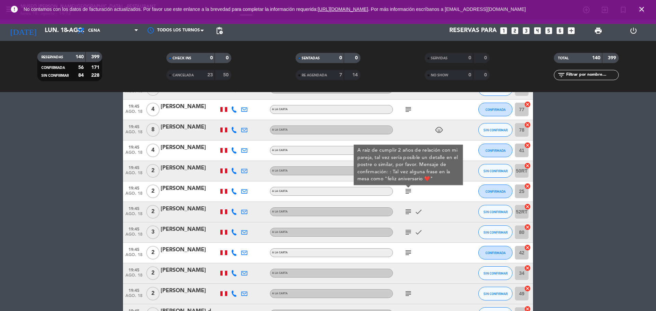
click at [407, 210] on icon "subject" at bounding box center [408, 212] width 8 height 8
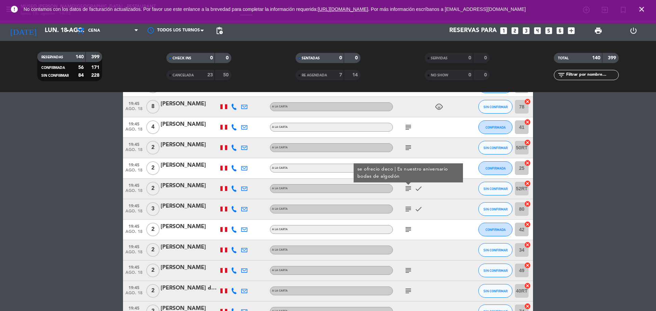
scroll to position [1654, 0]
click at [407, 210] on icon "subject" at bounding box center [408, 209] width 8 height 8
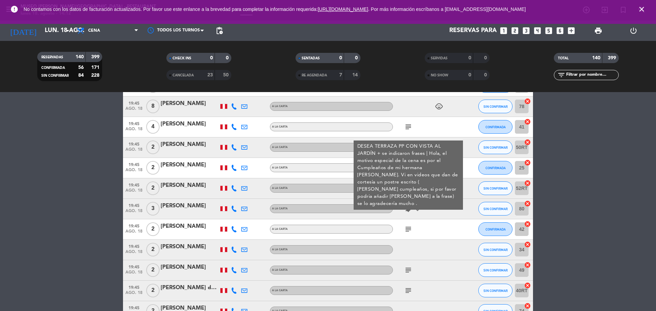
click at [188, 207] on div "[PERSON_NAME]" at bounding box center [189, 206] width 58 height 9
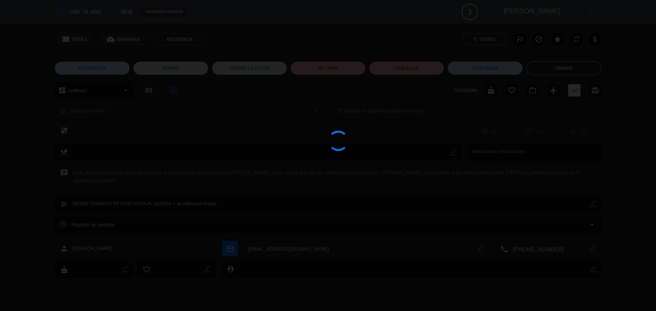
click at [525, 6] on div at bounding box center [328, 155] width 656 height 311
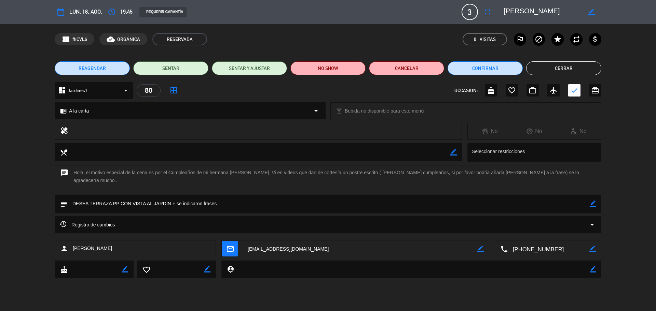
click at [527, 12] on textarea at bounding box center [542, 12] width 78 height 12
click at [569, 74] on button "Cerrar" at bounding box center [563, 68] width 75 height 14
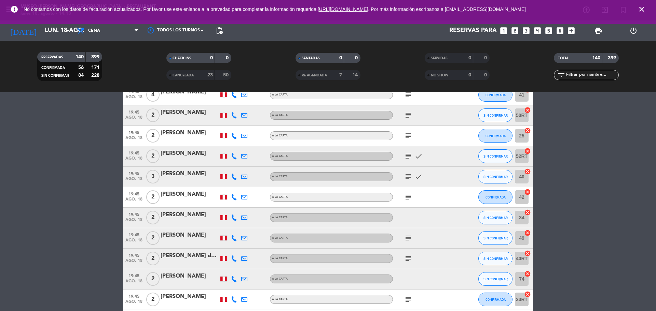
scroll to position [1668, 0]
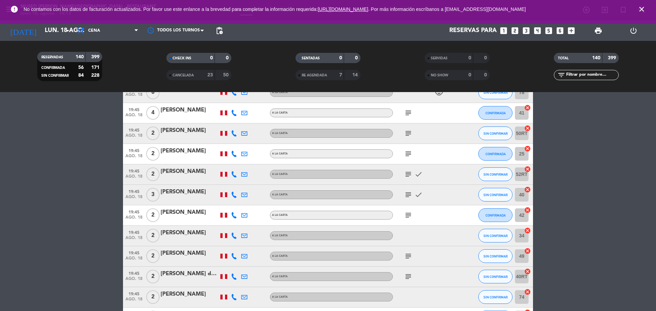
click at [405, 133] on icon "subject" at bounding box center [408, 133] width 8 height 8
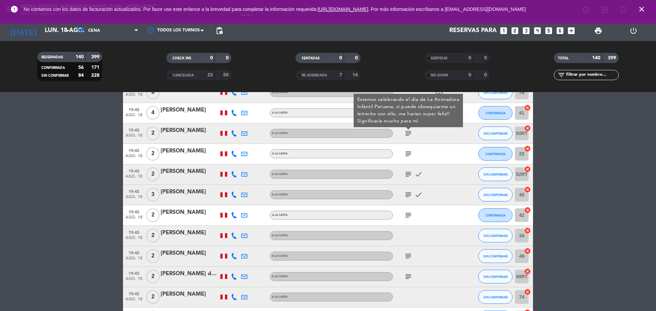
click at [404, 151] on icon "subject" at bounding box center [408, 154] width 8 height 8
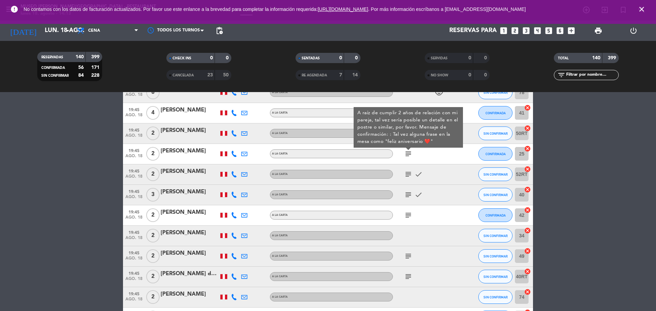
click at [408, 174] on icon "subject" at bounding box center [408, 174] width 8 height 8
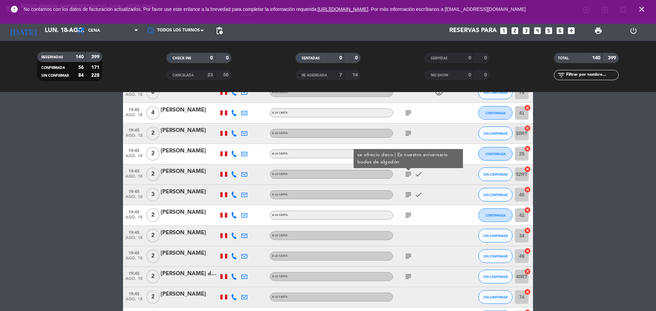
click at [406, 196] on icon "subject" at bounding box center [408, 195] width 8 height 8
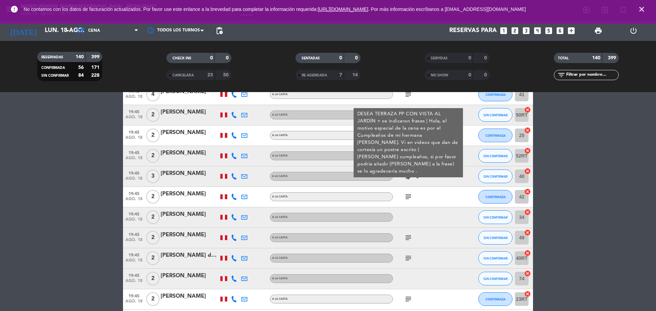
scroll to position [1687, 0]
click at [406, 196] on icon "subject" at bounding box center [408, 197] width 8 height 8
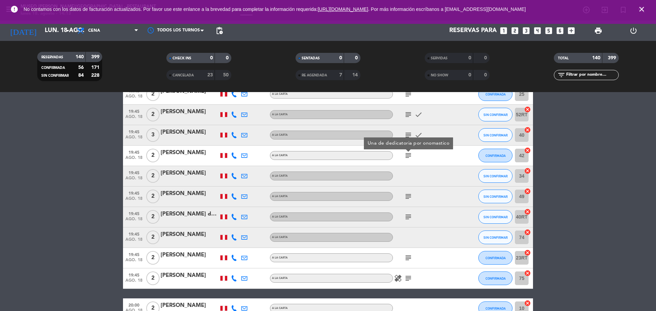
scroll to position [1729, 0]
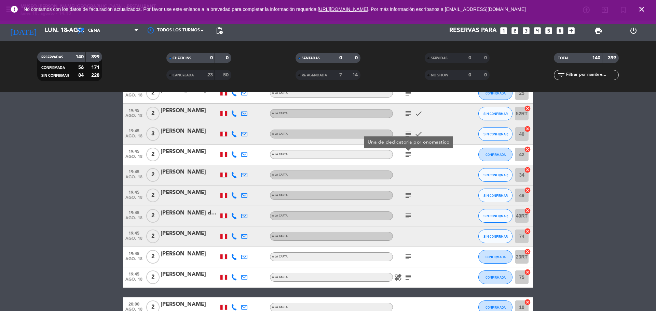
click at [406, 196] on icon "subject" at bounding box center [408, 196] width 8 height 8
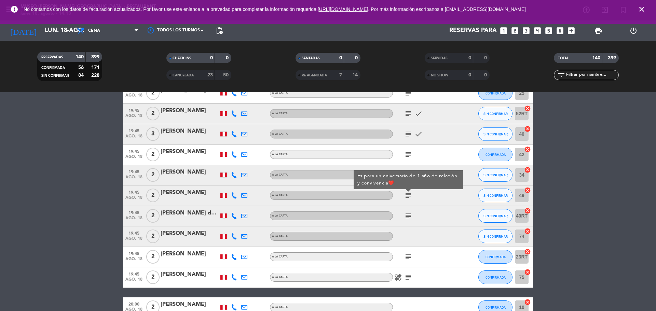
click at [408, 221] on div "subject" at bounding box center [423, 216] width 61 height 20
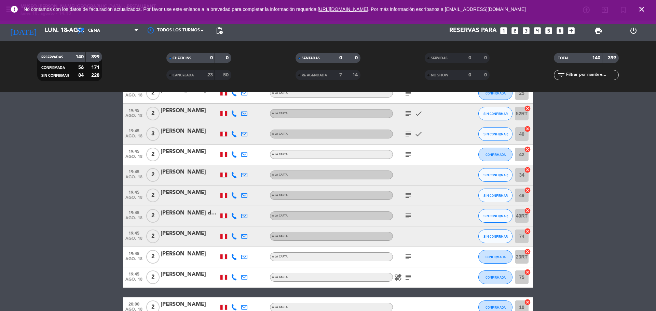
scroll to position [1736, 0]
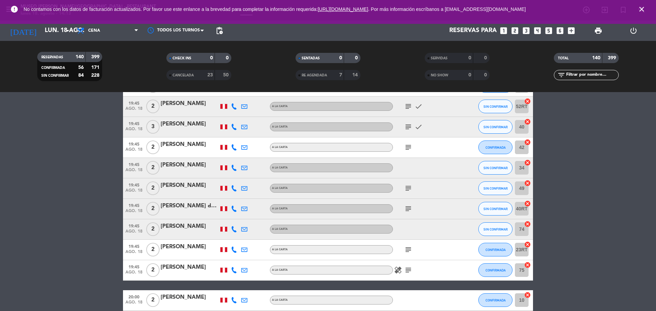
click at [410, 201] on div "subject" at bounding box center [423, 209] width 61 height 20
click at [410, 210] on icon "subject" at bounding box center [408, 209] width 8 height 8
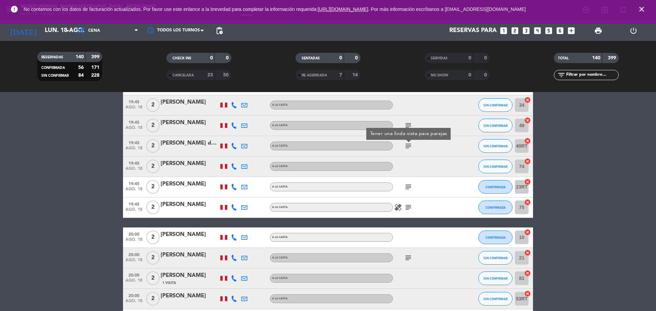
scroll to position [1799, 0]
click at [408, 192] on div "subject" at bounding box center [423, 187] width 61 height 20
click at [408, 189] on icon "subject" at bounding box center [408, 187] width 8 height 8
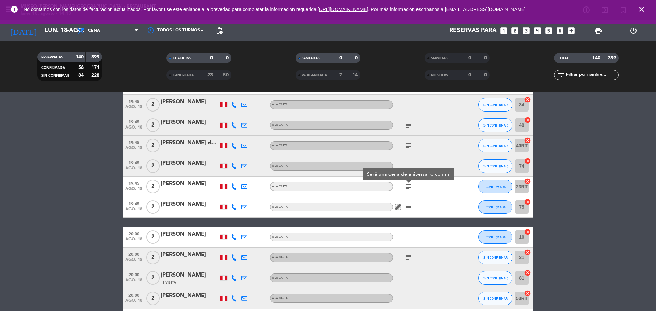
click at [406, 209] on icon "subject" at bounding box center [408, 207] width 8 height 8
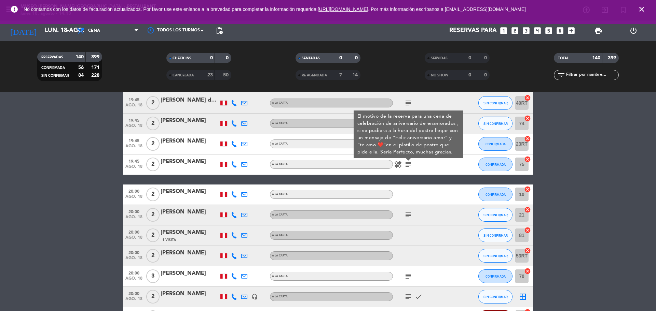
scroll to position [1843, 0]
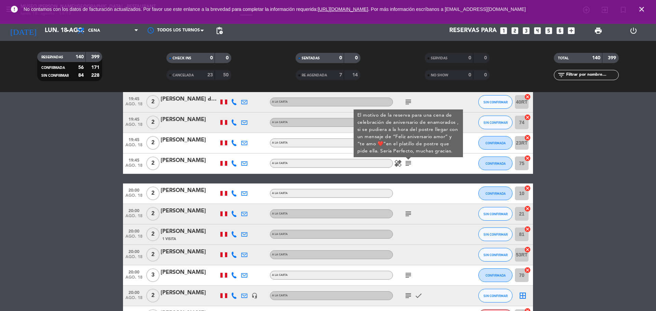
click at [413, 218] on div "subject" at bounding box center [423, 214] width 61 height 20
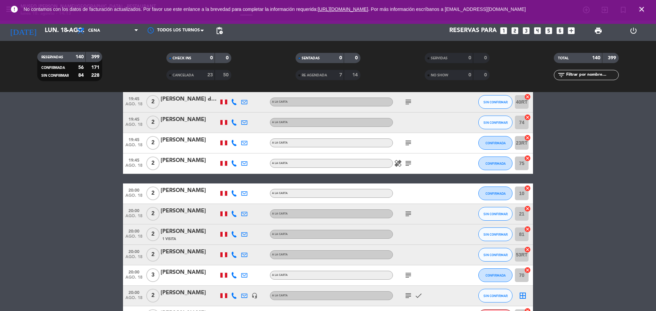
click at [402, 214] on div "subject" at bounding box center [423, 214] width 61 height 20
click at [407, 214] on icon "subject" at bounding box center [408, 214] width 8 height 8
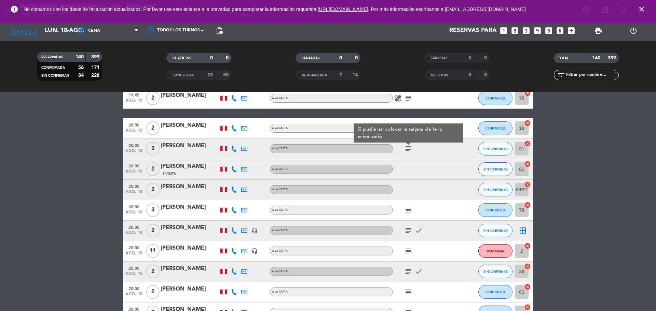
scroll to position [1909, 0]
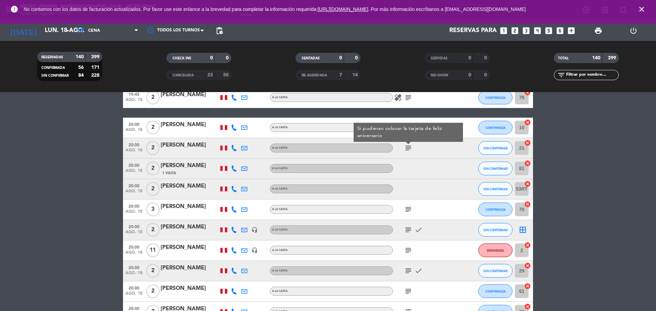
click at [408, 211] on icon "subject" at bounding box center [408, 210] width 8 height 8
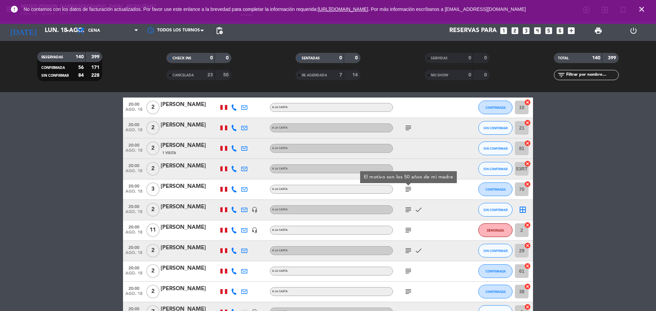
scroll to position [1929, 0]
click at [408, 211] on icon "subject" at bounding box center [408, 210] width 8 height 8
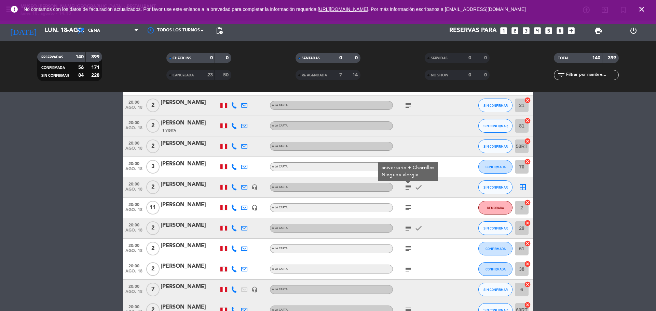
click at [408, 211] on icon "subject" at bounding box center [408, 208] width 8 height 8
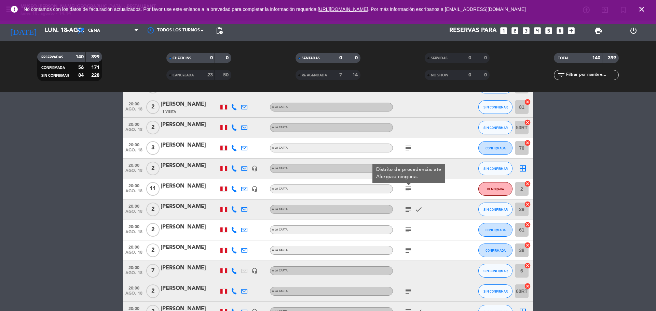
scroll to position [1971, 0]
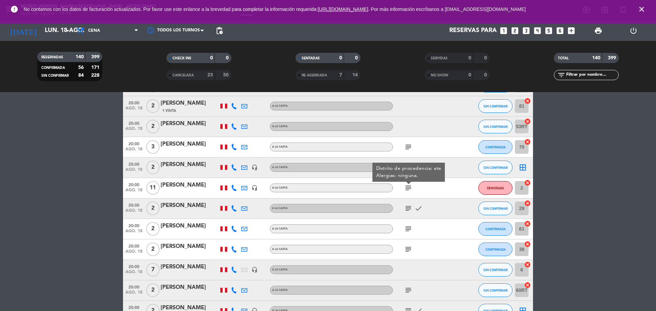
click at [408, 211] on icon "subject" at bounding box center [408, 209] width 8 height 8
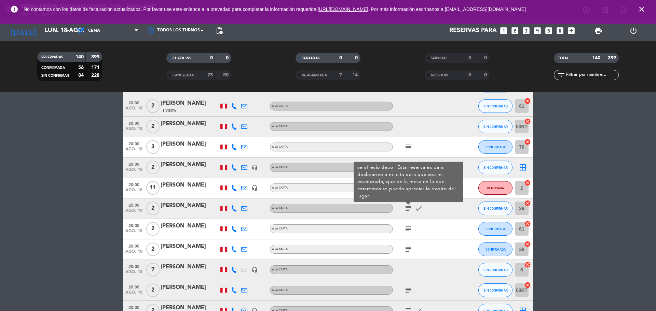
click at [408, 229] on icon "subject" at bounding box center [408, 229] width 8 height 8
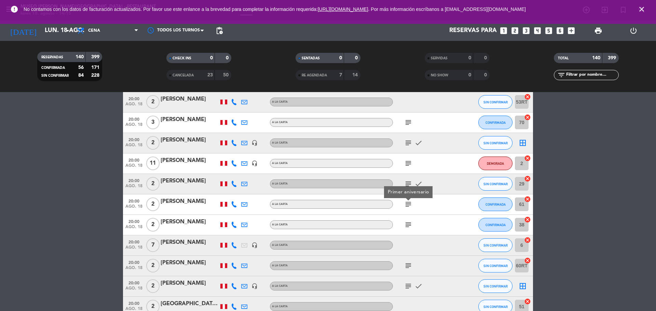
scroll to position [1997, 0]
click at [408, 229] on div "subject" at bounding box center [423, 224] width 61 height 20
click at [408, 217] on div "subject" at bounding box center [423, 224] width 61 height 20
click at [408, 225] on icon "subject" at bounding box center [408, 224] width 8 height 8
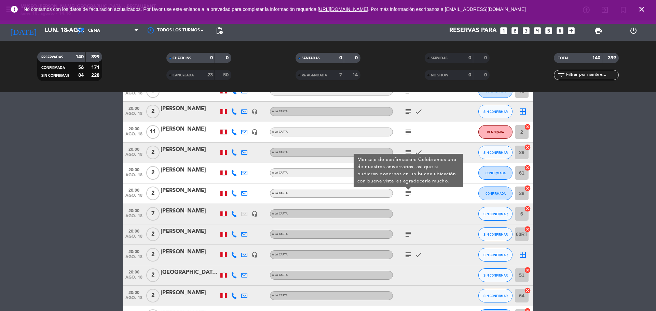
scroll to position [2031, 0]
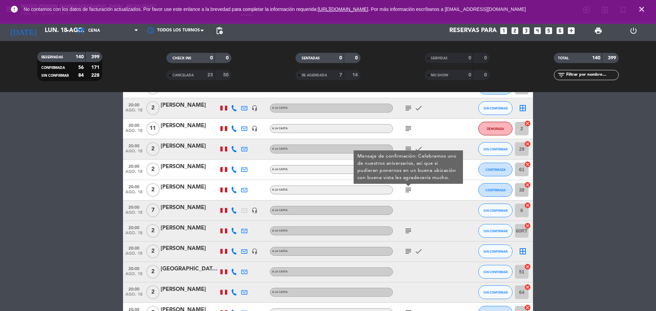
click at [407, 230] on icon "subject" at bounding box center [408, 231] width 8 height 8
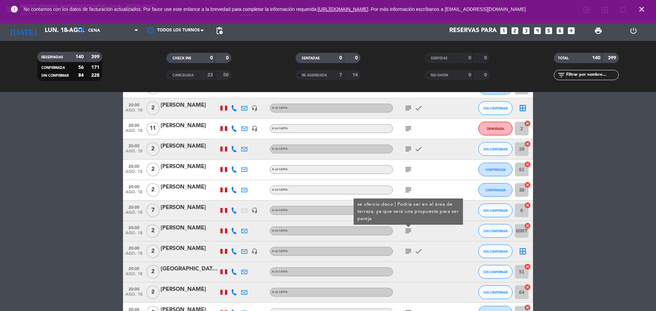
click at [190, 233] on div "[PERSON_NAME]" at bounding box center [189, 228] width 58 height 9
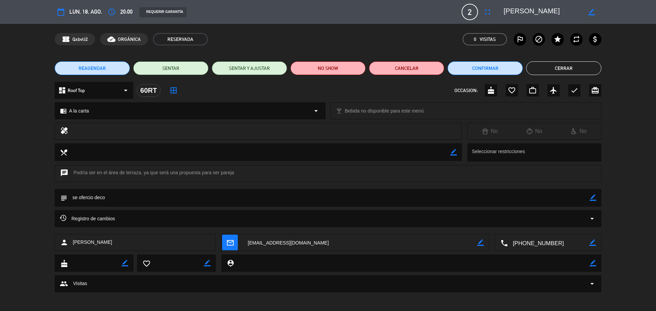
click at [541, 8] on textarea at bounding box center [542, 12] width 78 height 12
click at [535, 65] on button "Cerrar" at bounding box center [563, 68] width 75 height 14
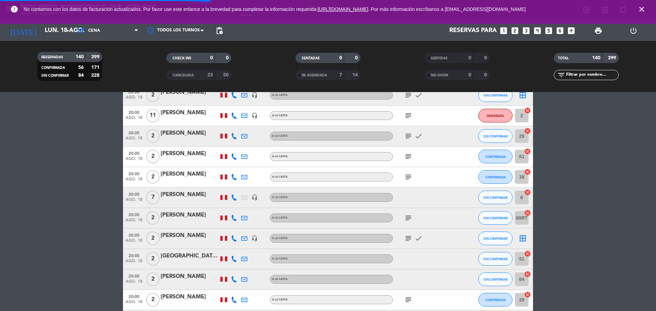
scroll to position [2045, 0]
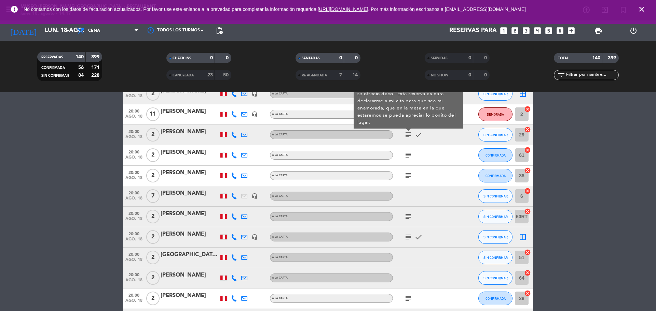
click at [408, 136] on icon "subject" at bounding box center [408, 135] width 8 height 8
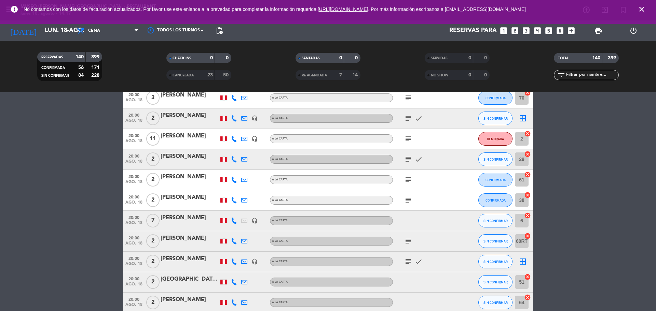
scroll to position [2020, 0]
click at [409, 140] on icon "subject" at bounding box center [408, 140] width 8 height 8
click at [406, 155] on div "subject check" at bounding box center [423, 160] width 61 height 20
click at [407, 162] on icon "subject" at bounding box center [408, 160] width 8 height 8
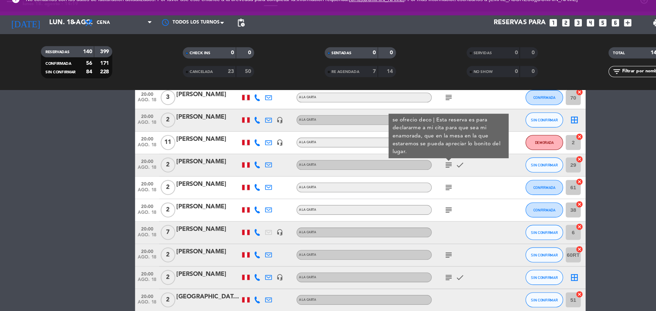
click at [182, 141] on div "[PERSON_NAME]" at bounding box center [189, 136] width 58 height 9
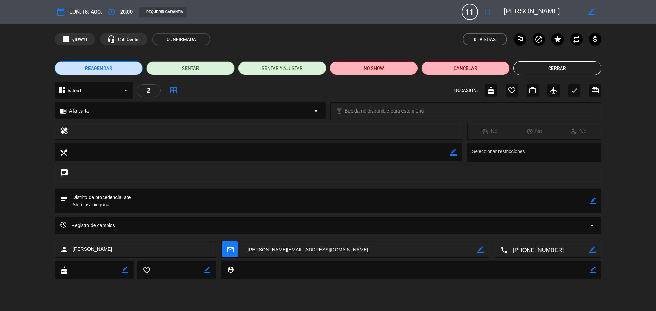
click at [542, 30] on div "confirmation_number ytDWY1 headset_mic Call Center CONFIRMADA 0 Visitas outline…" at bounding box center [328, 39] width 656 height 31
click at [537, 15] on textarea at bounding box center [542, 12] width 78 height 12
click at [534, 249] on textarea at bounding box center [548, 249] width 82 height 17
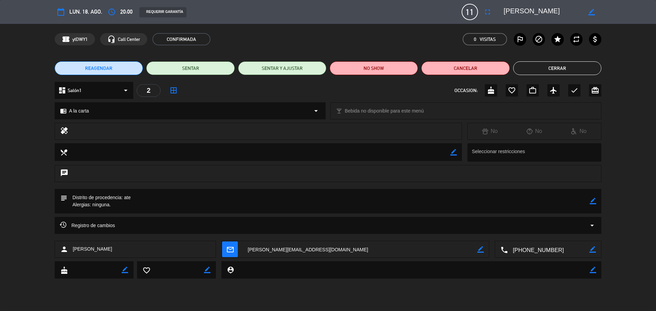
click at [531, 255] on textarea at bounding box center [548, 249] width 82 height 17
click at [535, 77] on div "REAGENDAR SENTAR SENTAR Y AJUSTAR NO SHOW Cancelar Cerrar" at bounding box center [328, 68] width 656 height 27
click at [532, 75] on div "REAGENDAR SENTAR SENTAR Y AJUSTAR NO SHOW Cancelar Cerrar" at bounding box center [328, 68] width 656 height 27
click at [531, 74] on button "Cerrar" at bounding box center [557, 68] width 88 height 14
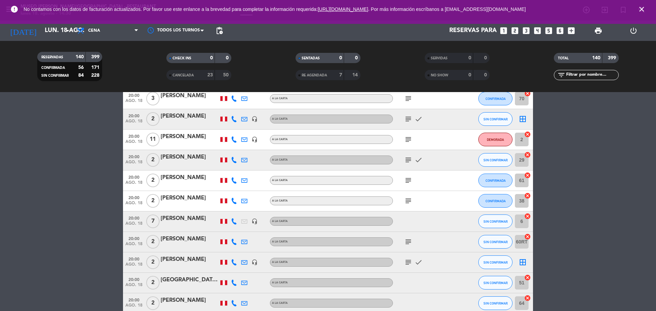
click at [405, 162] on icon "subject" at bounding box center [408, 160] width 8 height 8
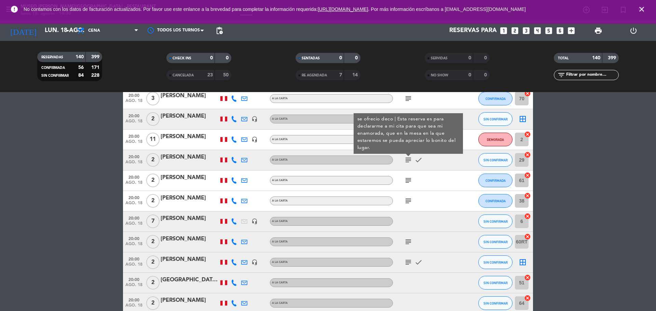
click at [405, 181] on icon "subject" at bounding box center [408, 181] width 8 height 8
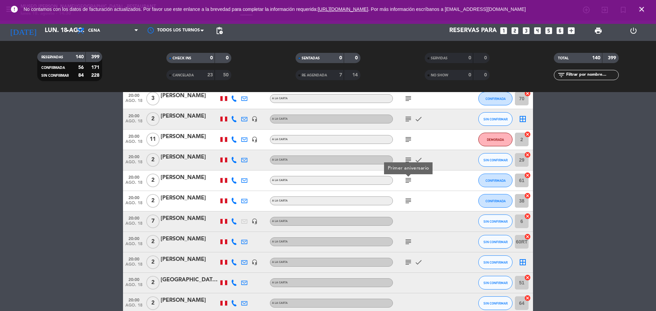
click at [408, 197] on icon "subject" at bounding box center [408, 201] width 8 height 8
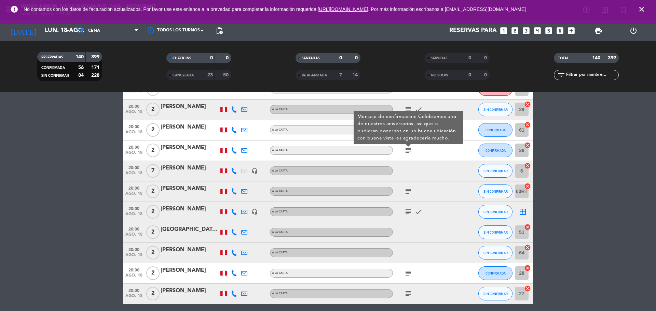
scroll to position [2071, 0]
click at [408, 197] on div "subject" at bounding box center [423, 191] width 61 height 20
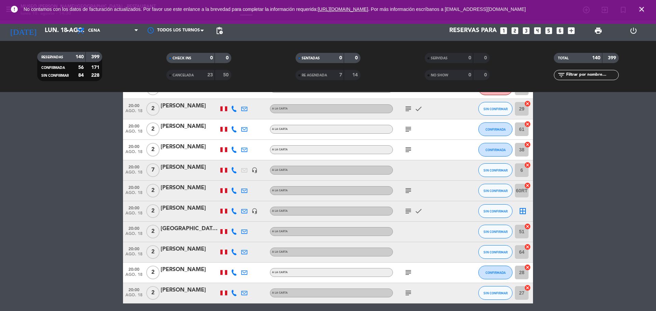
click at [408, 191] on icon "subject" at bounding box center [408, 191] width 8 height 8
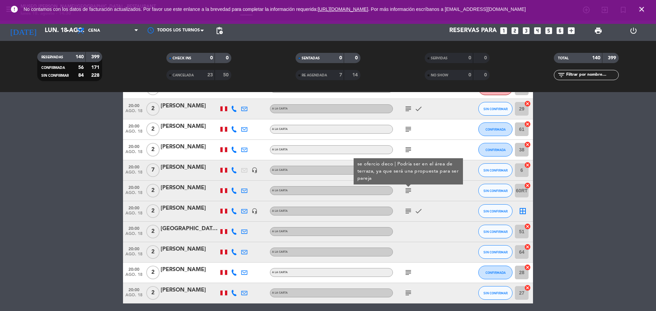
click at [408, 212] on icon "subject" at bounding box center [408, 211] width 8 height 8
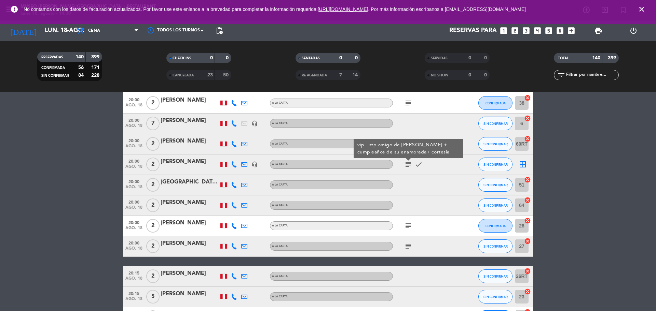
scroll to position [2117, 0]
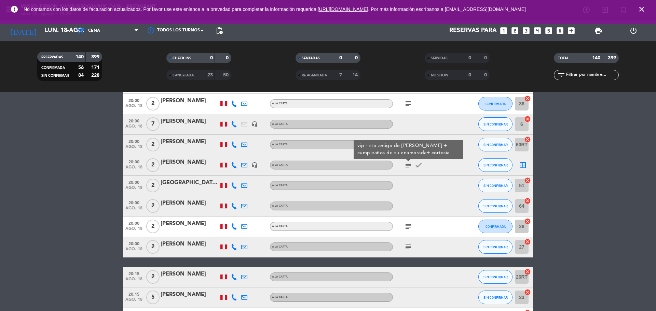
click at [168, 165] on div "[PERSON_NAME]" at bounding box center [189, 162] width 58 height 9
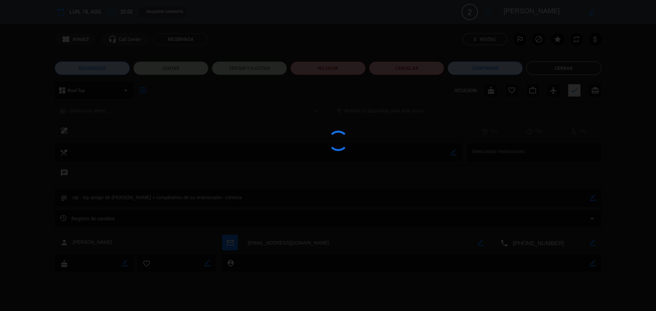
click at [523, 12] on div at bounding box center [328, 155] width 656 height 311
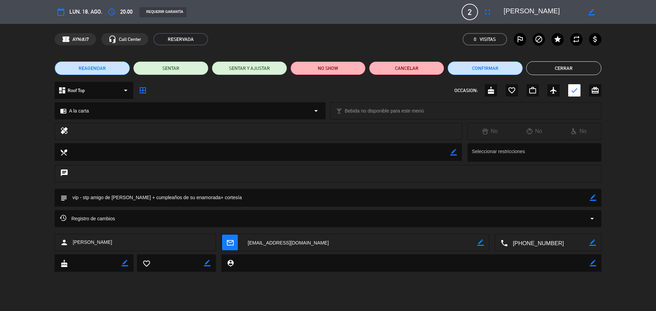
click at [523, 12] on edit-booking-info-modal "calendar_today lun. 18, ago. access_time 20:00 REQUERIR GARANTÍA 2 [PERSON_NAME…" at bounding box center [328, 155] width 656 height 311
click at [523, 12] on textarea at bounding box center [542, 12] width 78 height 12
drag, startPoint x: 155, startPoint y: 198, endPoint x: 90, endPoint y: 203, distance: 65.4
click at [90, 203] on textarea at bounding box center [328, 197] width 522 height 17
click at [552, 76] on div "REAGENDAR SENTAR SENTAR Y AJUSTAR NO SHOW Cancelar Confirmar Cerrar" at bounding box center [328, 68] width 656 height 27
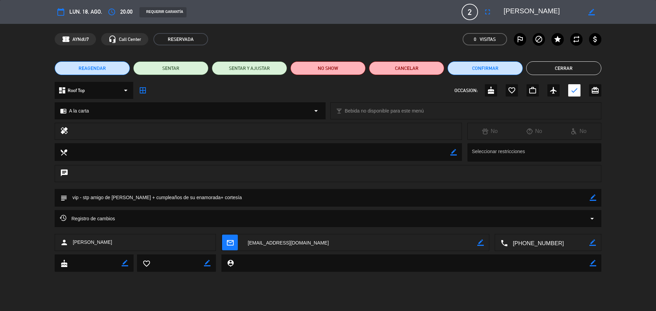
click at [552, 76] on div "REAGENDAR SENTAR SENTAR Y AJUSTAR NO SHOW Cancelar Confirmar Cerrar" at bounding box center [328, 68] width 656 height 27
click at [547, 72] on button "Cerrar" at bounding box center [563, 68] width 75 height 14
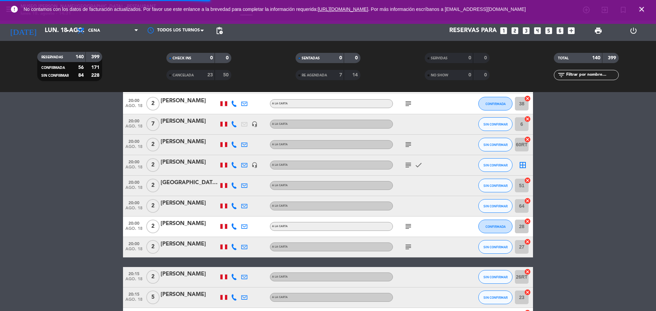
scroll to position [2150, 0]
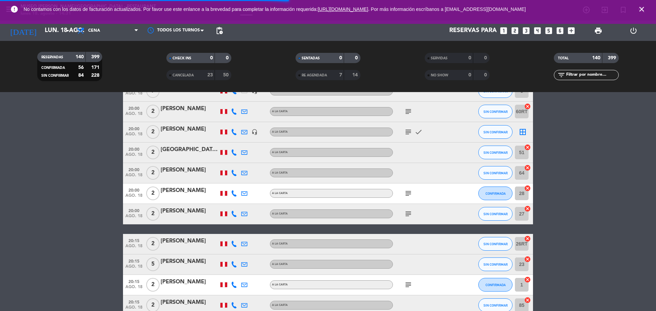
click at [409, 190] on icon "subject" at bounding box center [408, 193] width 8 height 8
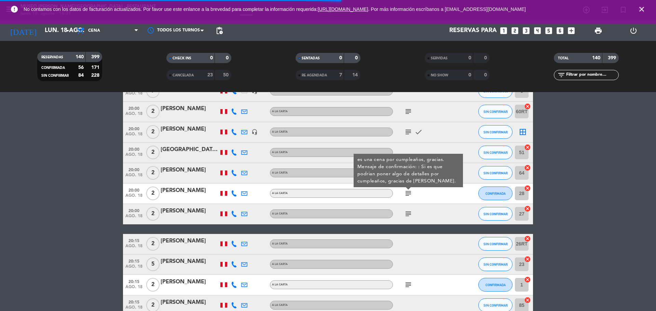
click at [409, 209] on div "subject" at bounding box center [423, 214] width 61 height 20
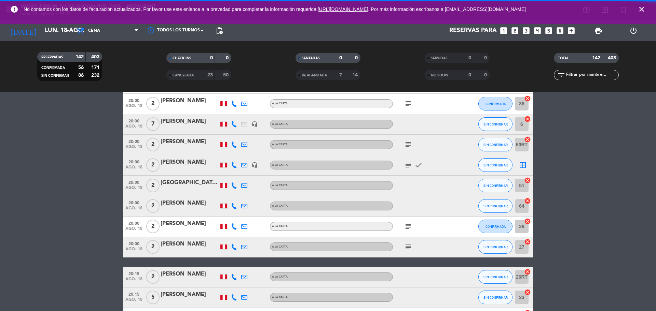
scroll to position [2159, 0]
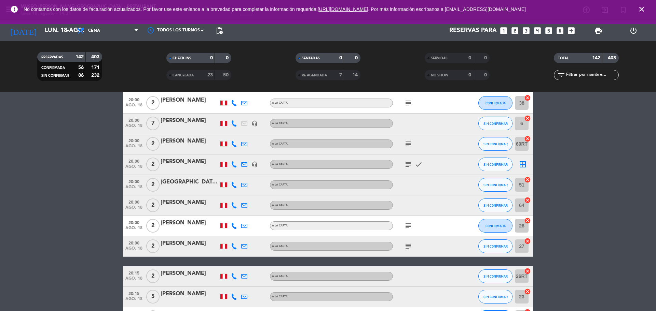
click at [408, 227] on icon "subject" at bounding box center [408, 226] width 8 height 8
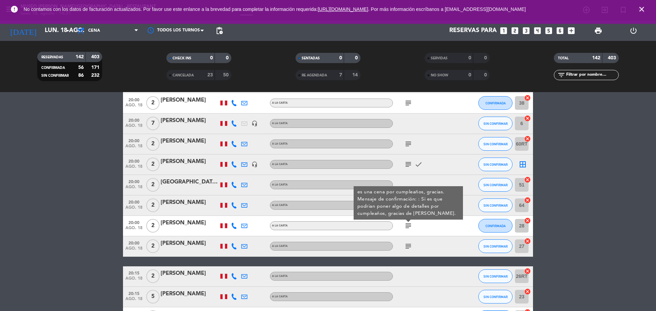
click at [409, 246] on icon "subject" at bounding box center [408, 246] width 8 height 8
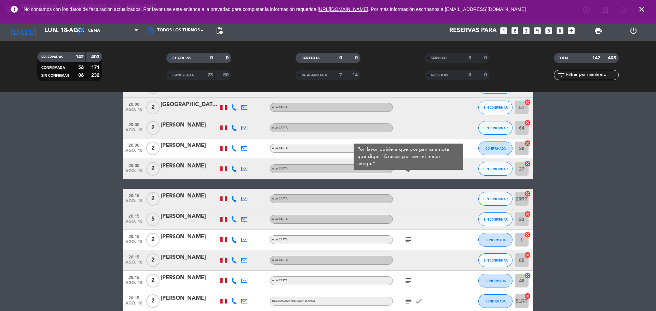
scroll to position [2238, 0]
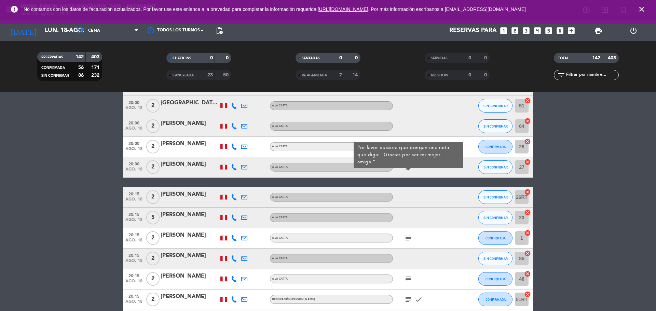
click at [408, 238] on icon "subject" at bounding box center [408, 238] width 8 height 8
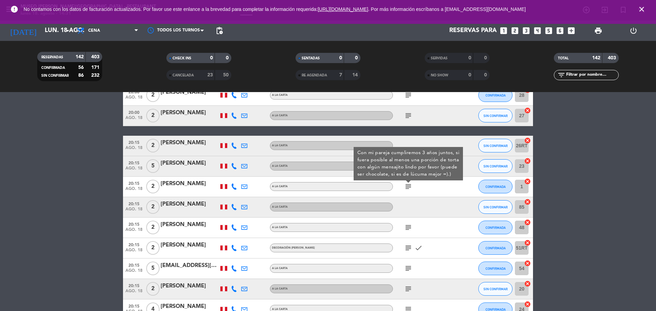
scroll to position [2291, 0]
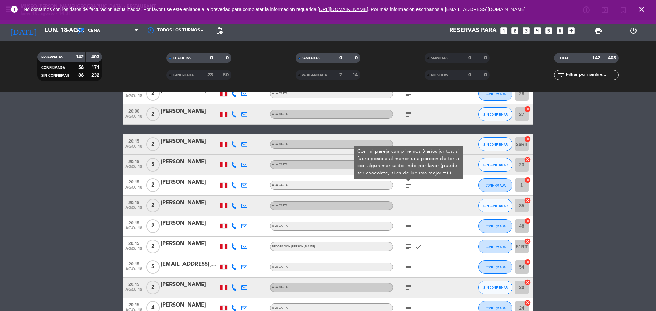
click at [404, 230] on icon "subject" at bounding box center [408, 226] width 8 height 8
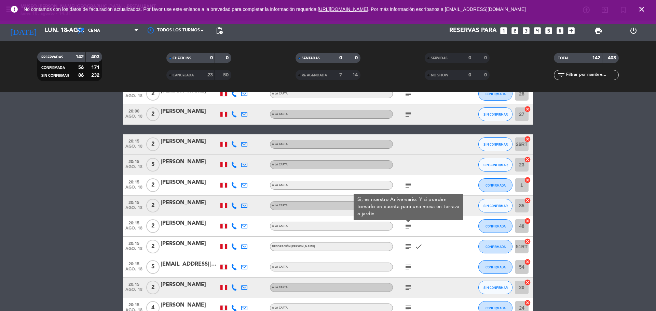
click at [174, 225] on div "[PERSON_NAME]" at bounding box center [189, 223] width 58 height 9
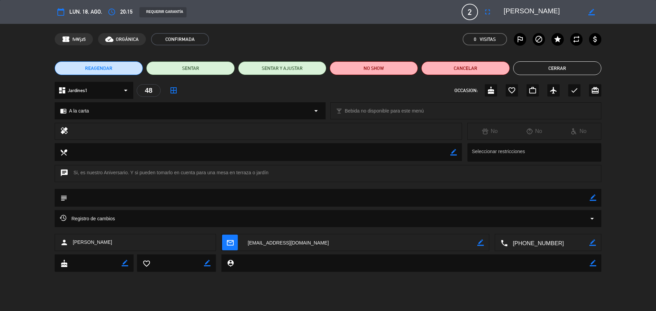
click at [529, 9] on textarea at bounding box center [542, 12] width 78 height 12
click at [548, 70] on button "Cerrar" at bounding box center [557, 68] width 88 height 14
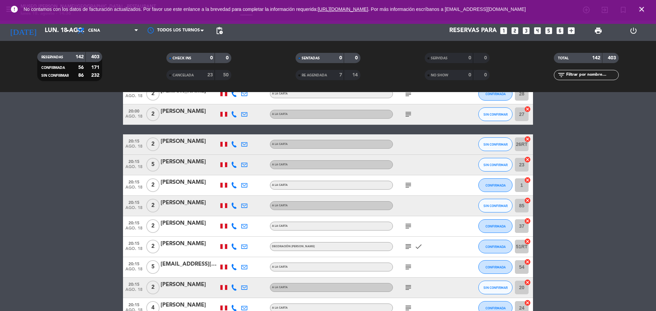
click at [409, 187] on icon "subject" at bounding box center [408, 185] width 8 height 8
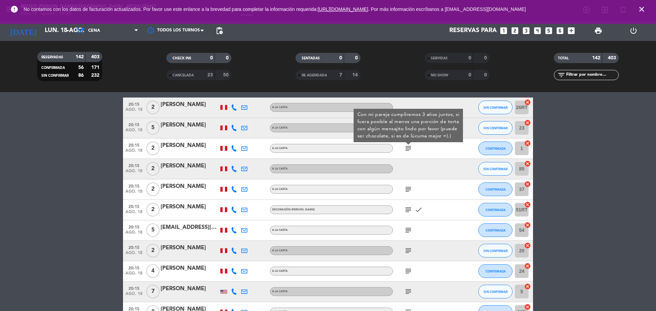
scroll to position [2337, 0]
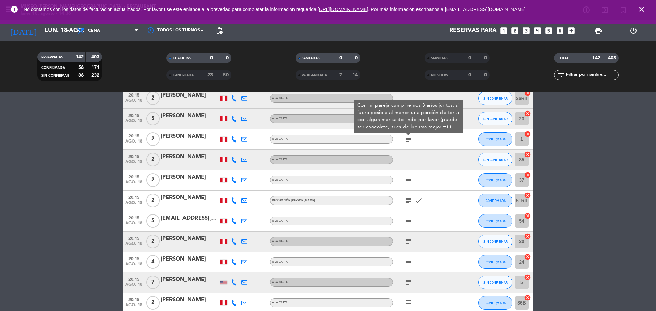
click at [409, 183] on icon "subject" at bounding box center [408, 180] width 8 height 8
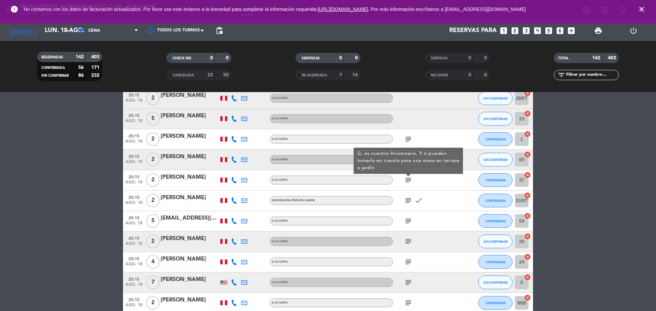
click at [408, 203] on icon "subject" at bounding box center [408, 201] width 8 height 8
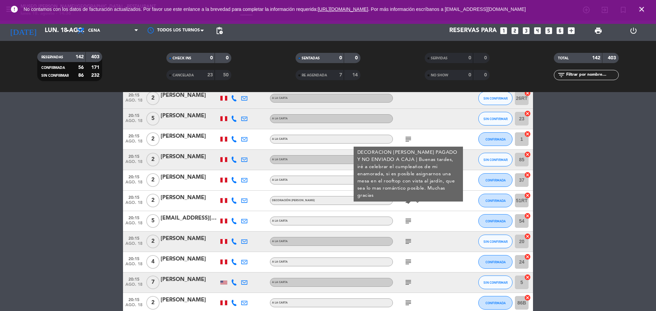
click at [185, 202] on div at bounding box center [189, 204] width 58 height 5
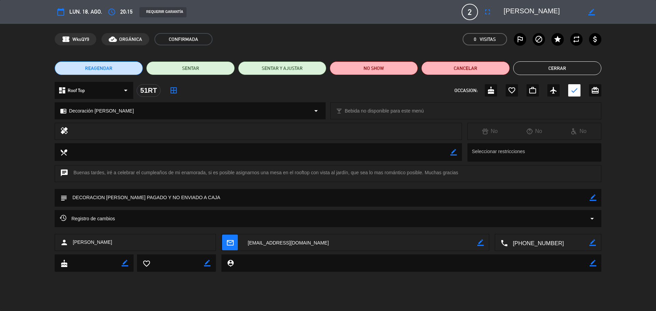
click at [531, 11] on textarea at bounding box center [542, 12] width 78 height 12
click at [521, 64] on button "Cerrar" at bounding box center [557, 68] width 88 height 14
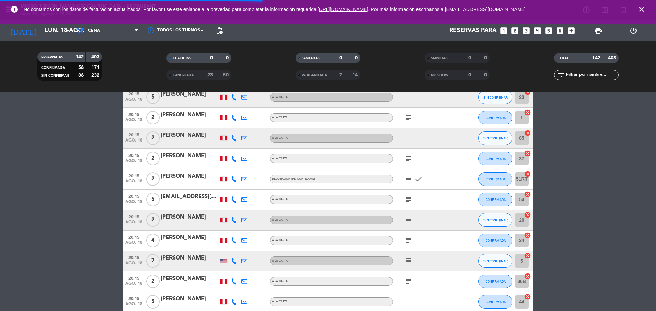
scroll to position [2328, 0]
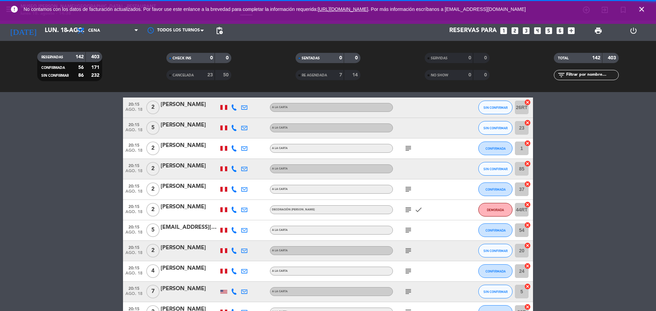
click at [406, 206] on icon "subject" at bounding box center [408, 210] width 8 height 8
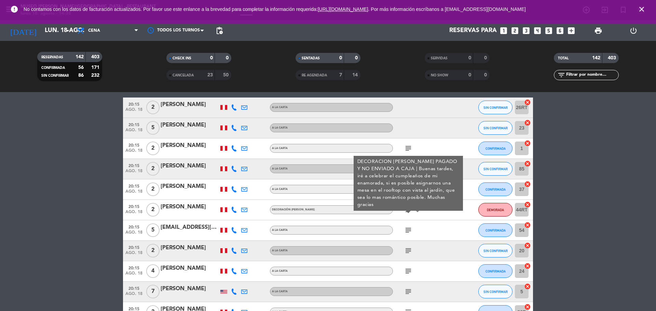
click at [410, 231] on icon "subject" at bounding box center [408, 230] width 8 height 8
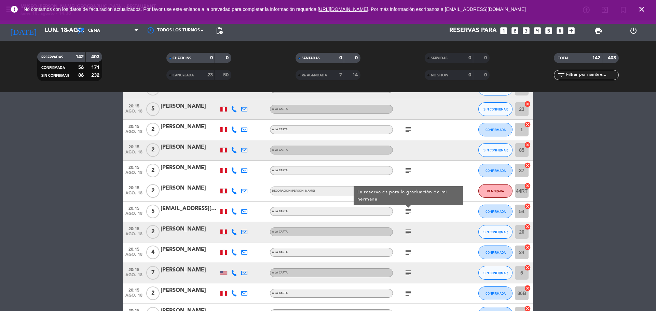
click at [410, 231] on icon "subject" at bounding box center [408, 232] width 8 height 8
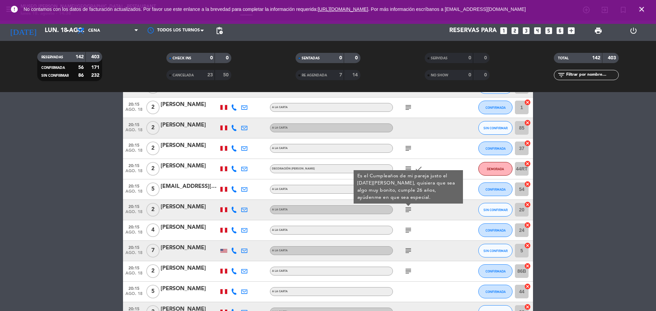
scroll to position [2371, 0]
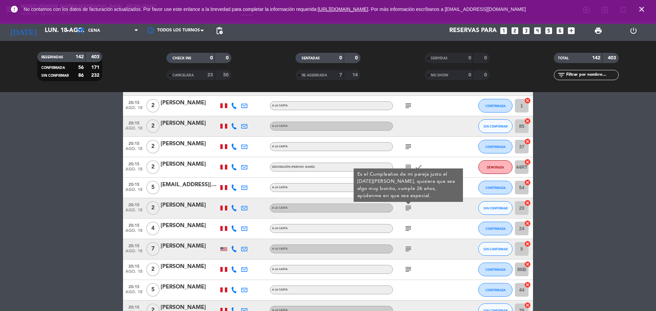
click at [410, 231] on icon "subject" at bounding box center [408, 229] width 8 height 8
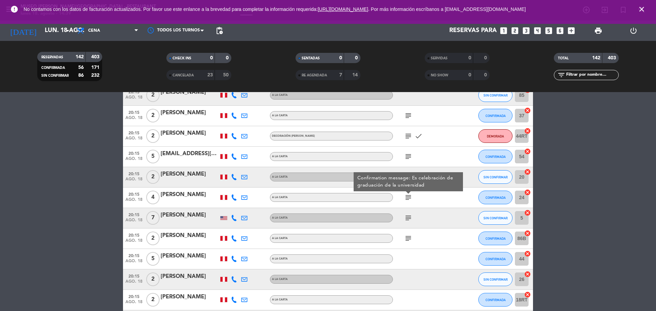
scroll to position [2402, 0]
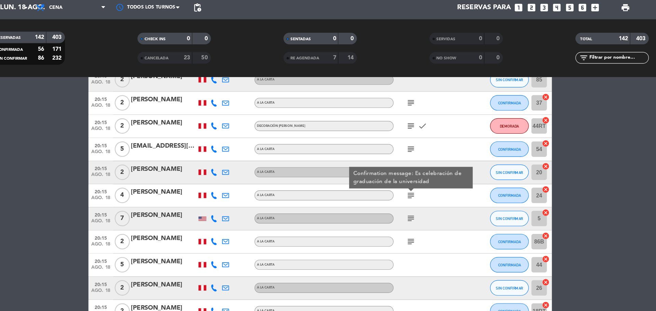
click at [407, 215] on icon "subject" at bounding box center [408, 217] width 8 height 8
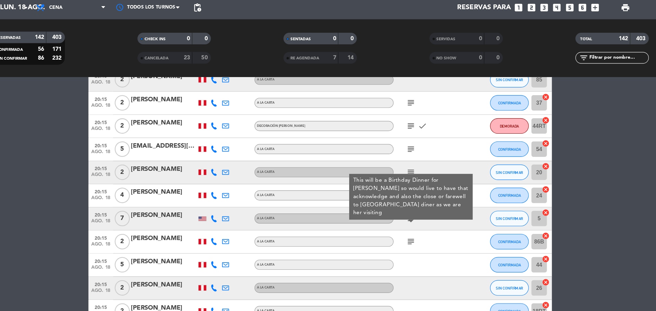
click at [407, 235] on icon "subject" at bounding box center [408, 238] width 8 height 8
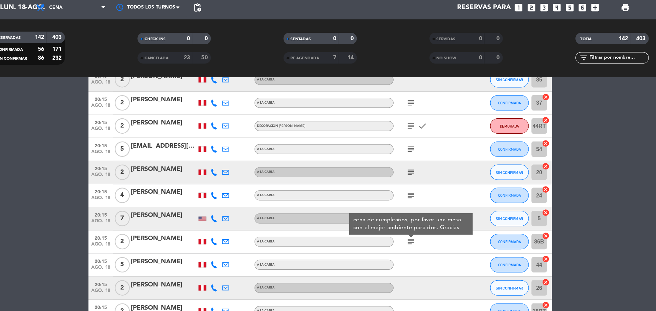
click at [407, 219] on div "cena de cumpleaños, por favor una mesa con el mejor ambiente para dos. Gracias" at bounding box center [408, 222] width 102 height 14
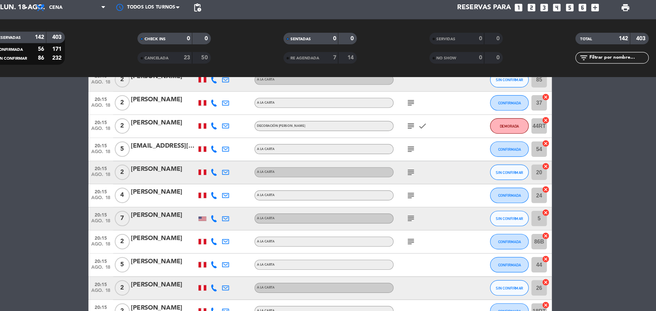
click at [407, 219] on icon "subject" at bounding box center [408, 217] width 8 height 8
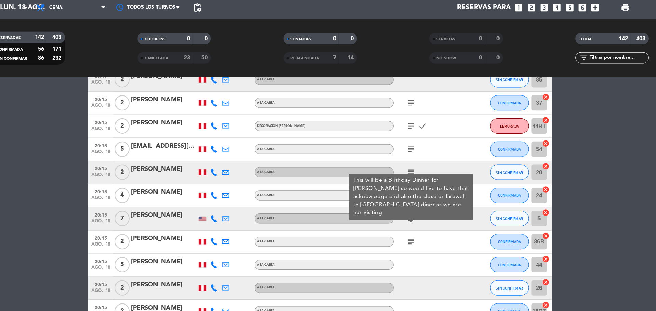
click at [407, 219] on icon "subject" at bounding box center [408, 217] width 8 height 8
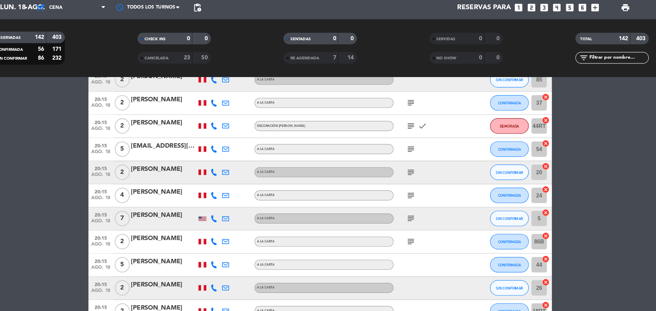
click at [406, 218] on icon "subject" at bounding box center [408, 217] width 8 height 8
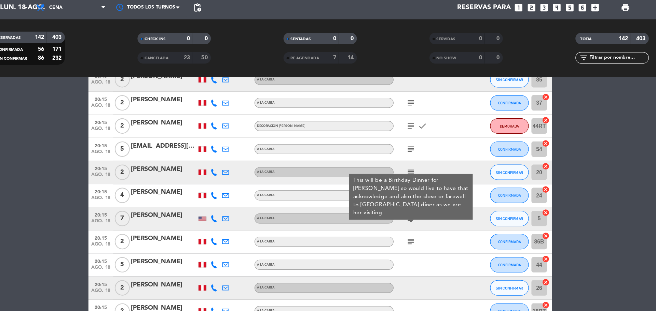
click at [408, 231] on div "subject" at bounding box center [423, 238] width 61 height 20
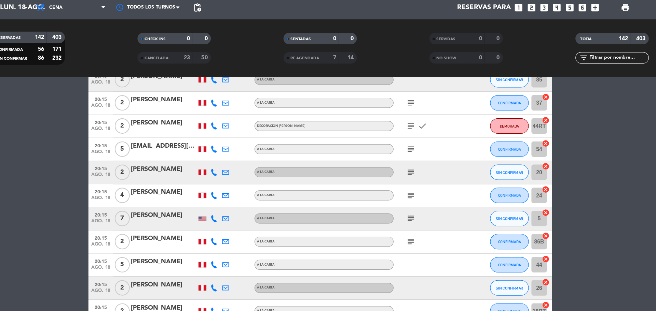
click at [407, 220] on icon "subject" at bounding box center [408, 217] width 8 height 8
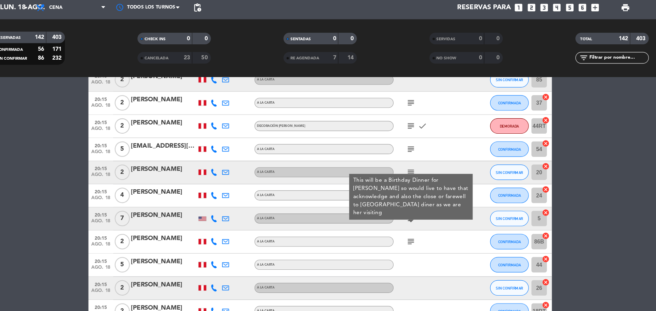
click at [407, 223] on div "subject This will be a Birthday Dinner for [PERSON_NAME] so would live to have …" at bounding box center [423, 218] width 61 height 20
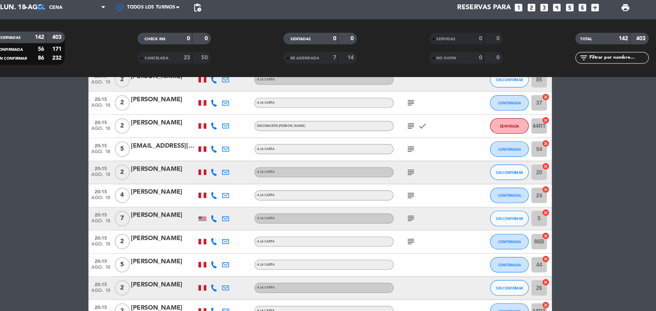
click at [407, 219] on icon "subject" at bounding box center [408, 217] width 8 height 8
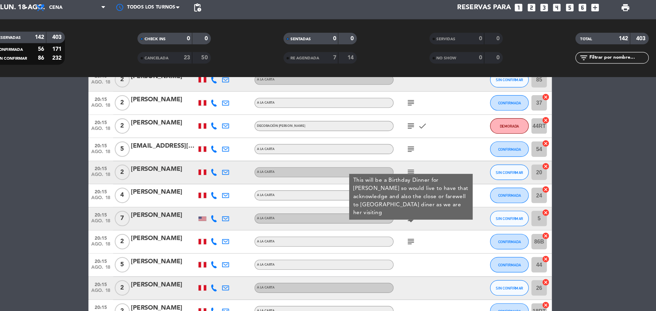
click at [408, 227] on div "subject This will be a Birthday Dinner for [PERSON_NAME] so would live to have …" at bounding box center [423, 218] width 61 height 20
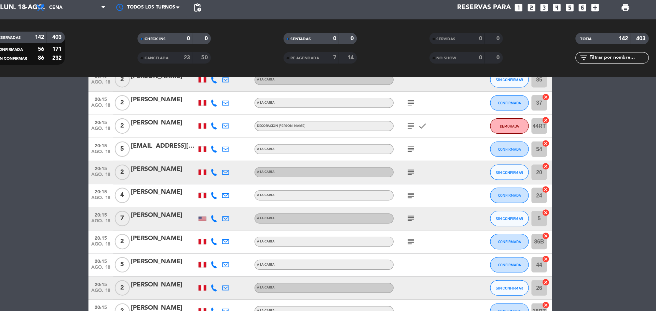
click at [409, 220] on icon "subject" at bounding box center [408, 217] width 8 height 8
click at [408, 227] on div "subject" at bounding box center [423, 218] width 61 height 20
click at [407, 215] on icon "subject" at bounding box center [408, 217] width 8 height 8
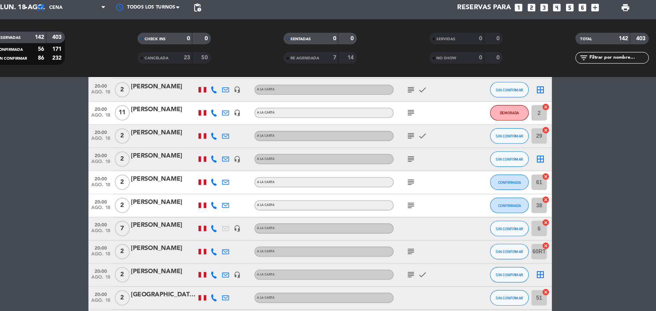
scroll to position [2040, 0]
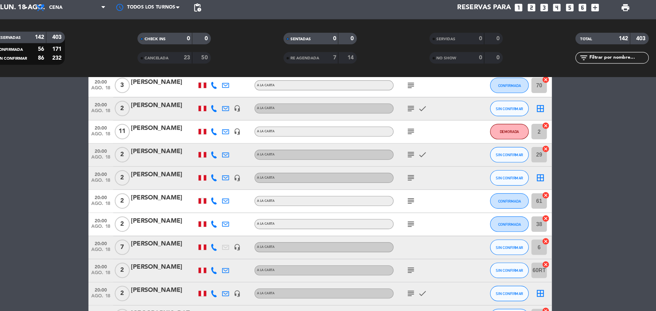
click at [178, 135] on div "[PERSON_NAME]" at bounding box center [189, 137] width 58 height 9
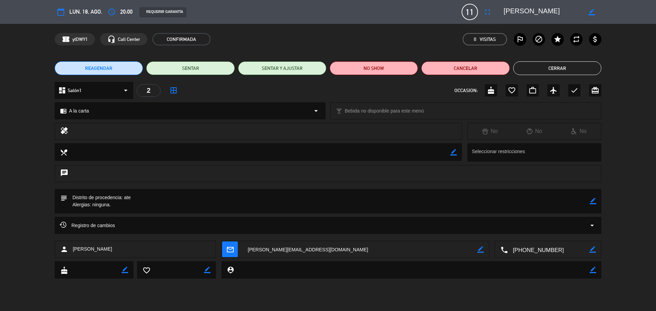
click at [530, 10] on textarea at bounding box center [542, 12] width 78 height 12
click at [560, 68] on button "Cerrar" at bounding box center [557, 68] width 88 height 14
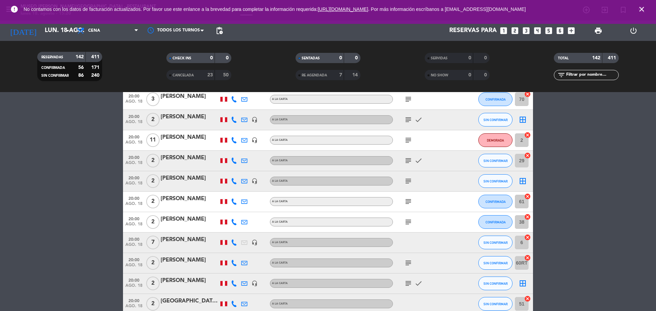
click at [192, 137] on div "[PERSON_NAME]" at bounding box center [189, 137] width 58 height 9
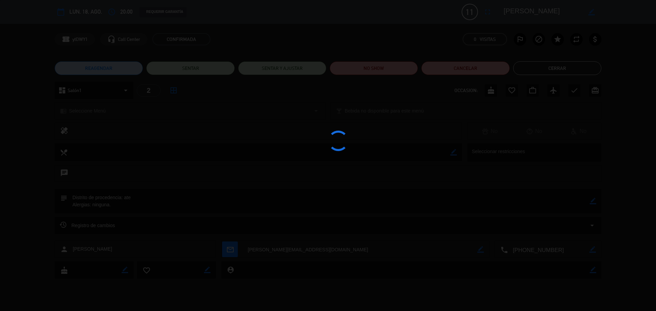
click at [510, 14] on div at bounding box center [328, 155] width 656 height 311
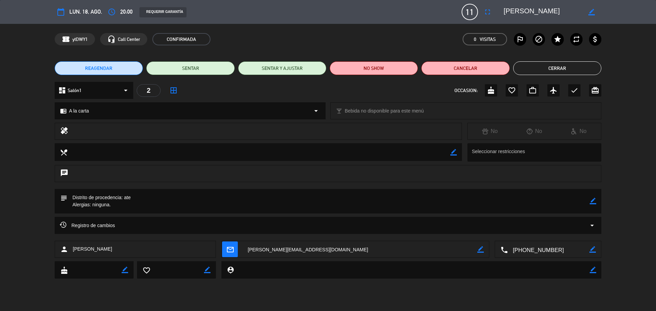
click at [510, 14] on edit-booking-info-modal "calendar_today lun. 18, ago. access_time 20:00 REQUERIR GARANTÍA 11 [PERSON_NAM…" at bounding box center [328, 155] width 656 height 311
click at [510, 14] on textarea at bounding box center [542, 12] width 78 height 12
click at [548, 66] on button "Cerrar" at bounding box center [557, 68] width 88 height 14
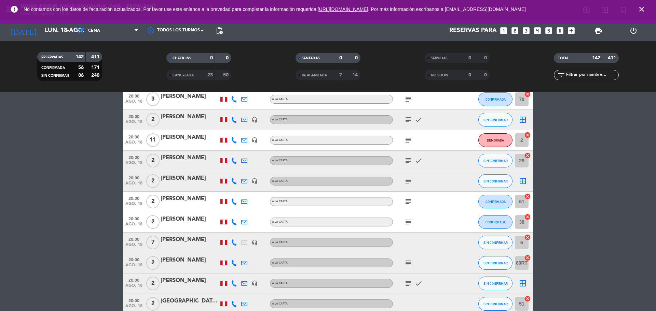
click at [407, 161] on icon "subject" at bounding box center [408, 161] width 8 height 8
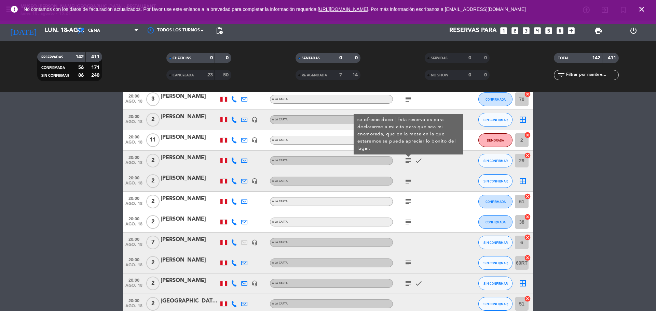
click at [408, 178] on icon "subject" at bounding box center [408, 181] width 8 height 8
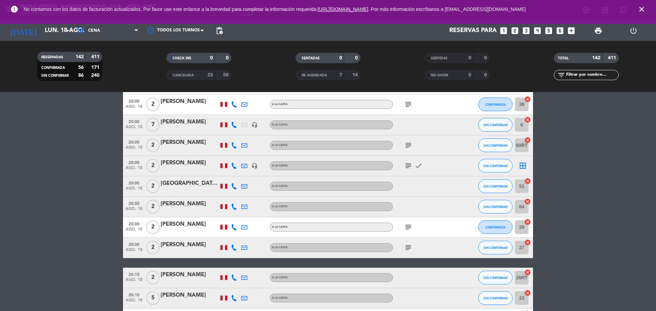
scroll to position [2160, 0]
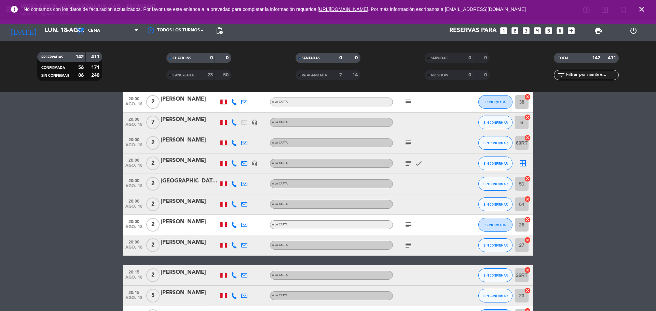
click at [403, 161] on div "subject check" at bounding box center [423, 164] width 61 height 20
click at [406, 164] on icon "subject" at bounding box center [408, 163] width 8 height 8
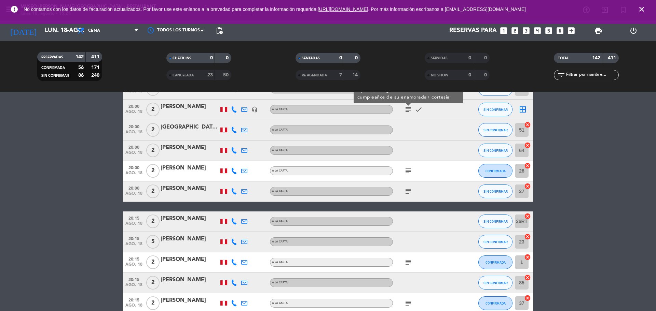
scroll to position [2218, 0]
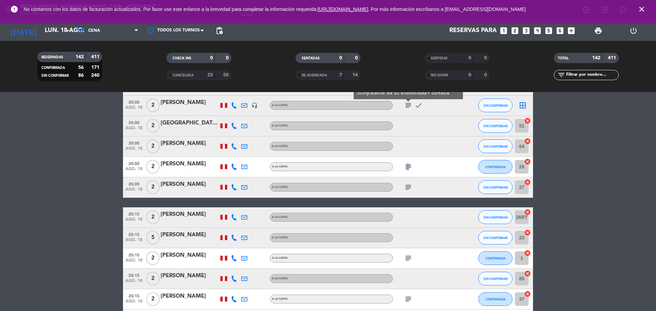
drag, startPoint x: 406, startPoint y: 164, endPoint x: 409, endPoint y: 166, distance: 4.5
click at [409, 166] on icon "subject" at bounding box center [408, 167] width 8 height 8
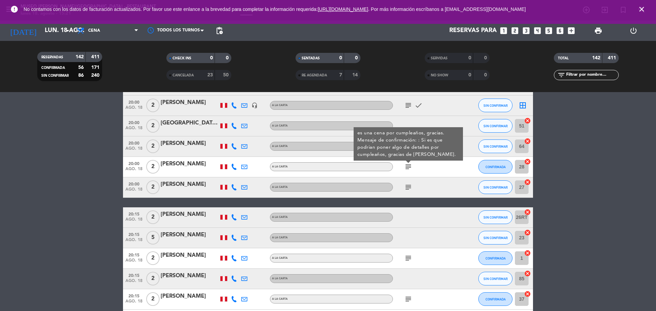
click at [410, 185] on icon "subject" at bounding box center [408, 187] width 8 height 8
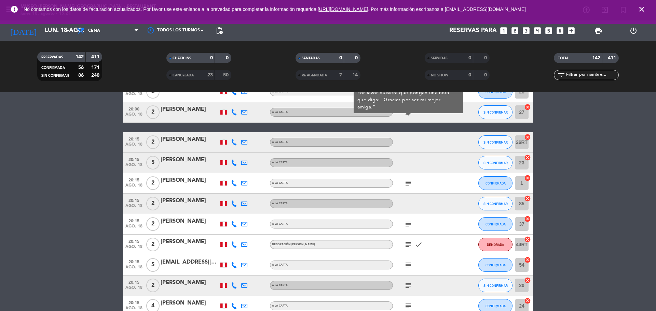
click at [410, 185] on icon "subject" at bounding box center [408, 183] width 8 height 8
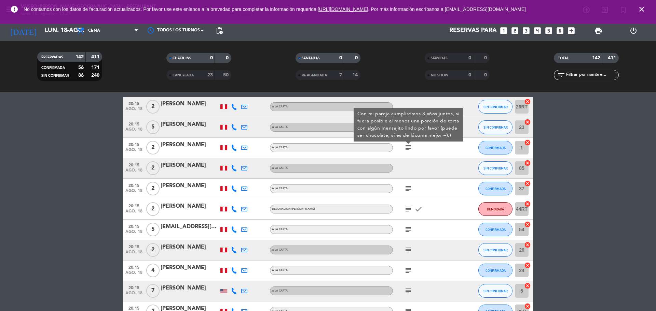
scroll to position [2329, 0]
click at [408, 185] on icon "subject" at bounding box center [408, 188] width 8 height 8
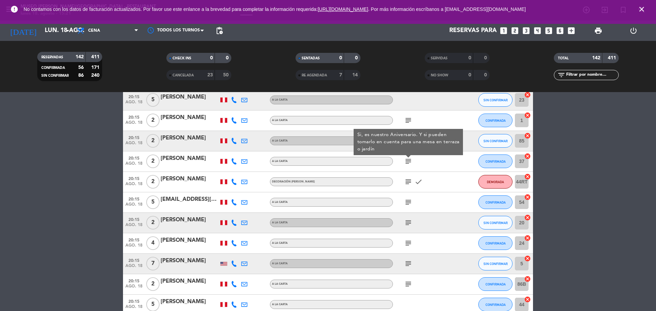
scroll to position [2356, 0]
click at [408, 185] on icon "subject" at bounding box center [408, 182] width 8 height 8
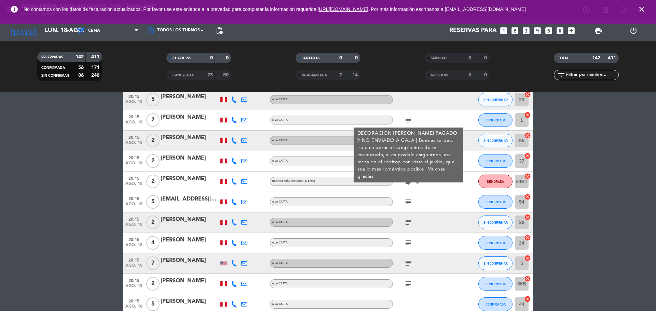
click at [407, 199] on icon "subject" at bounding box center [408, 202] width 8 height 8
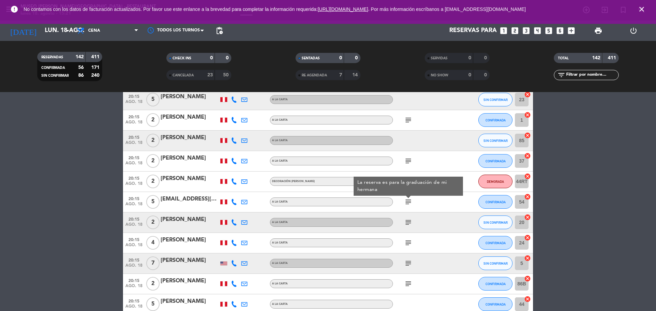
click at [409, 225] on icon "subject" at bounding box center [408, 223] width 8 height 8
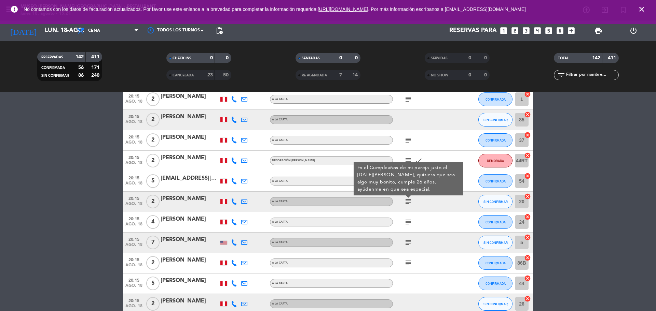
scroll to position [2379, 0]
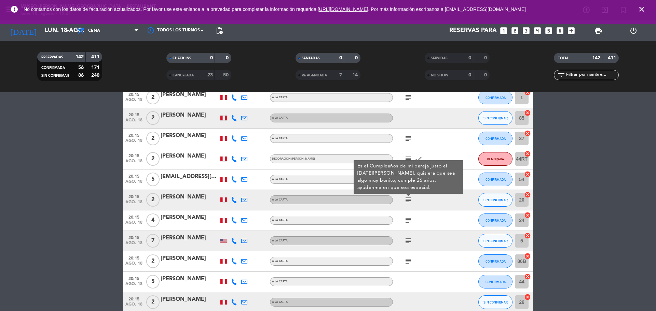
click at [409, 225] on div "subject" at bounding box center [423, 221] width 61 height 20
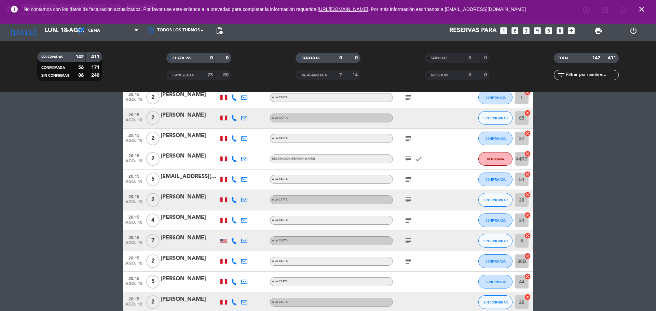
click at [409, 223] on icon "subject" at bounding box center [408, 220] width 8 height 8
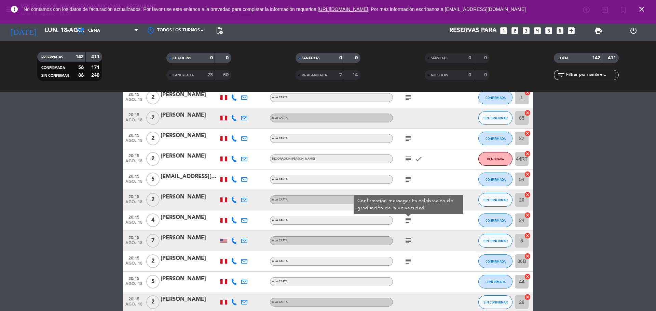
click at [408, 242] on icon "subject" at bounding box center [408, 241] width 8 height 8
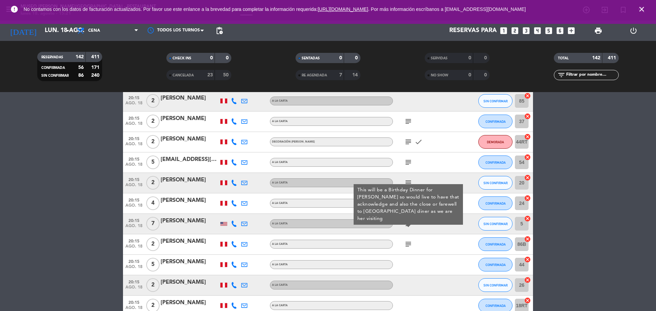
scroll to position [2397, 0]
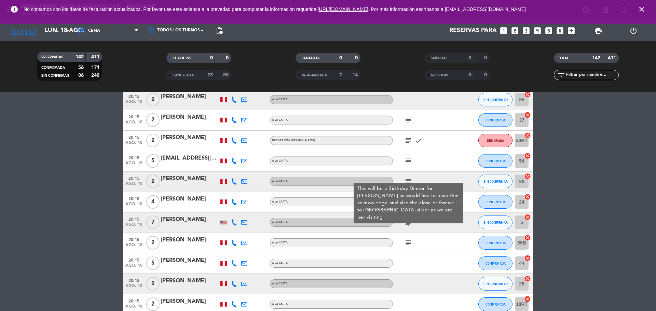
click at [180, 217] on div "[PERSON_NAME]" at bounding box center [189, 219] width 58 height 9
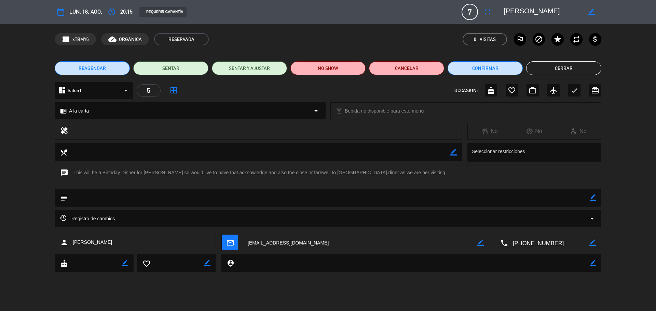
click at [577, 71] on button "Cerrar" at bounding box center [563, 68] width 75 height 14
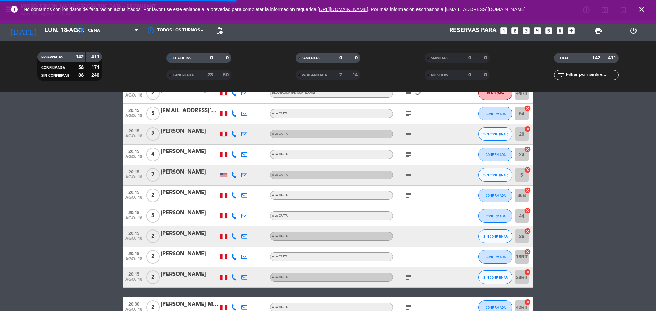
scroll to position [2449, 0]
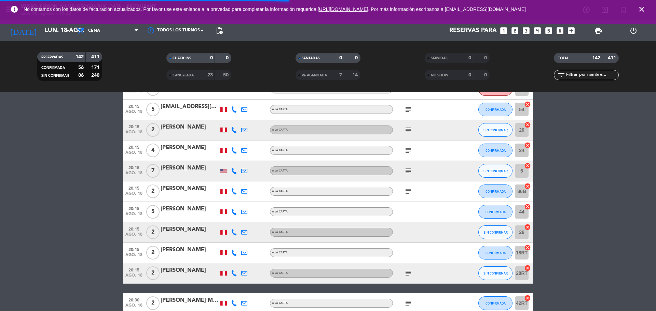
click at [410, 192] on icon "subject" at bounding box center [408, 191] width 8 height 8
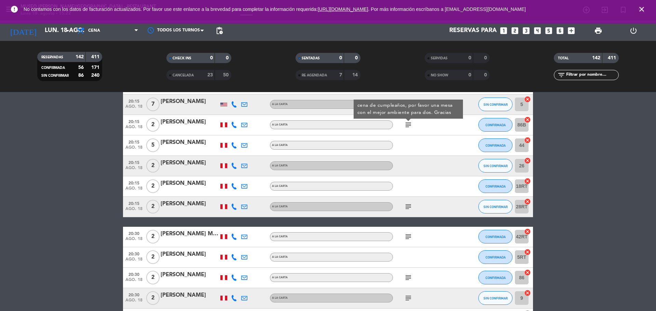
click at [408, 205] on icon "subject" at bounding box center [408, 207] width 8 height 8
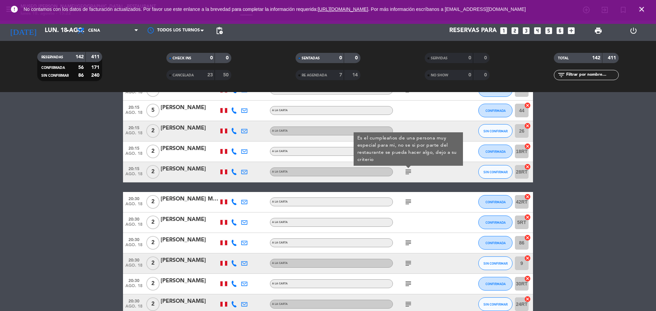
scroll to position [2557, 0]
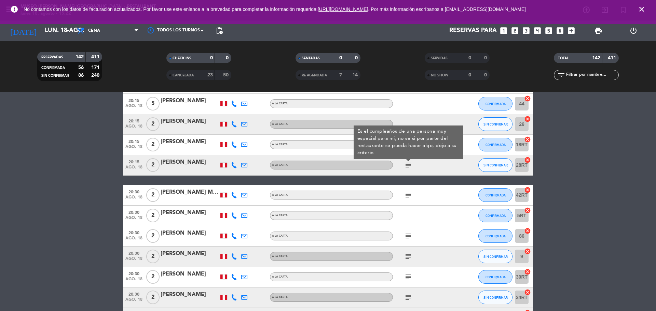
click at [408, 205] on div "subject" at bounding box center [423, 195] width 61 height 20
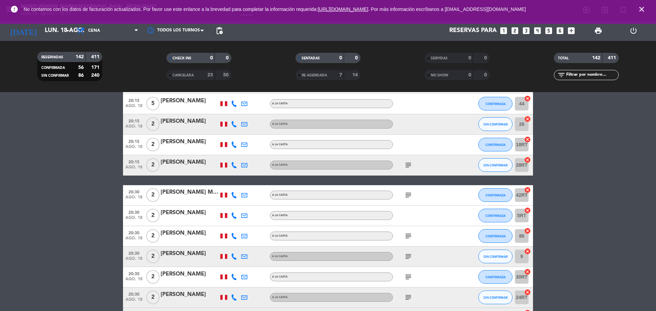
click at [407, 198] on icon "subject" at bounding box center [408, 195] width 8 height 8
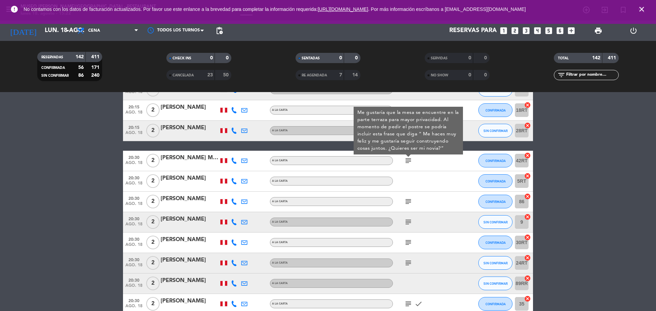
scroll to position [2595, 0]
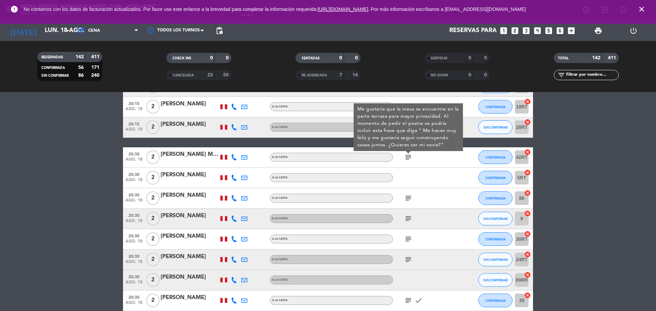
click at [193, 149] on div "20:30 [DATE] 2 [PERSON_NAME] Mich [PERSON_NAME] A la carta subject Me gustaría …" at bounding box center [328, 157] width 410 height 20
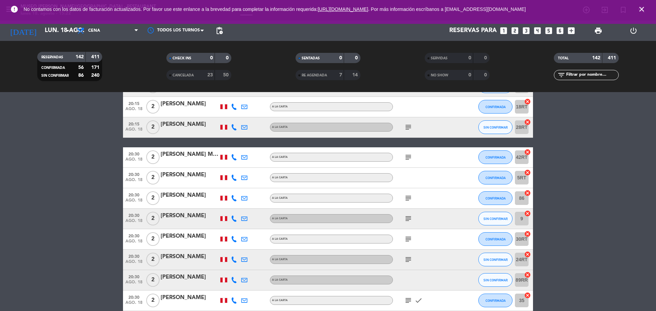
click at [193, 154] on div "[PERSON_NAME] Mich [PERSON_NAME]" at bounding box center [189, 154] width 58 height 9
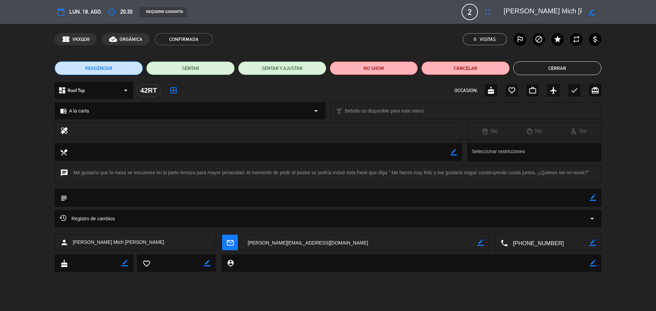
click at [544, 10] on textarea at bounding box center [542, 12] width 78 height 12
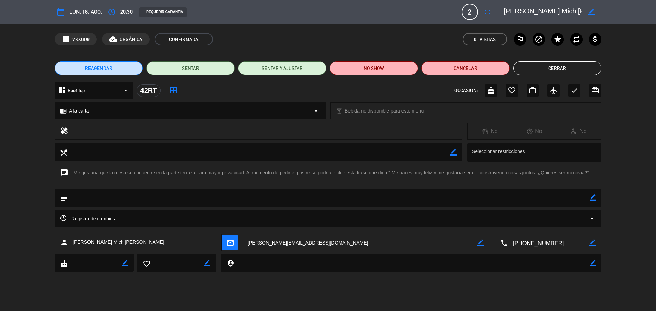
click at [529, 69] on button "Cerrar" at bounding box center [557, 68] width 88 height 14
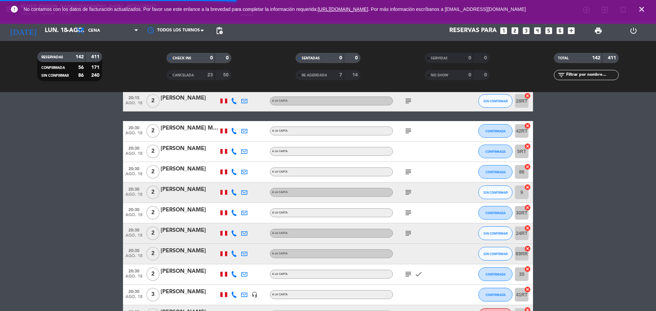
scroll to position [2628, 0]
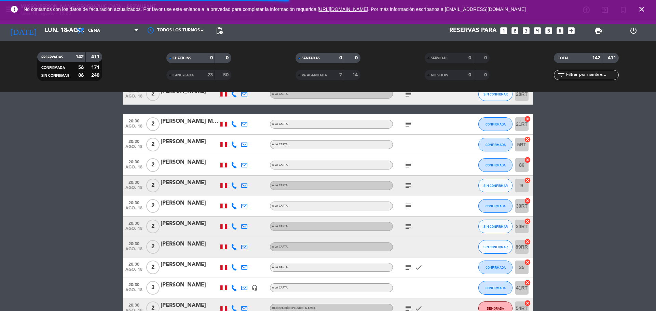
click at [408, 167] on icon "subject" at bounding box center [408, 165] width 8 height 8
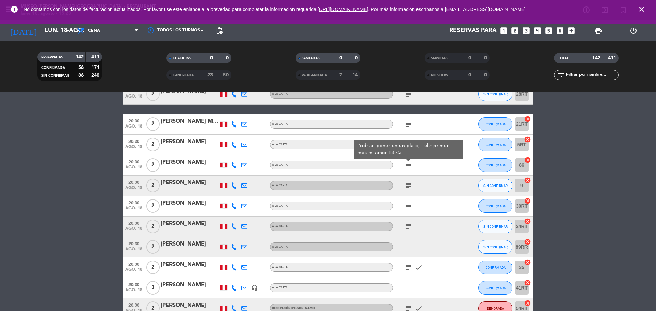
click at [407, 184] on icon "subject" at bounding box center [408, 186] width 8 height 8
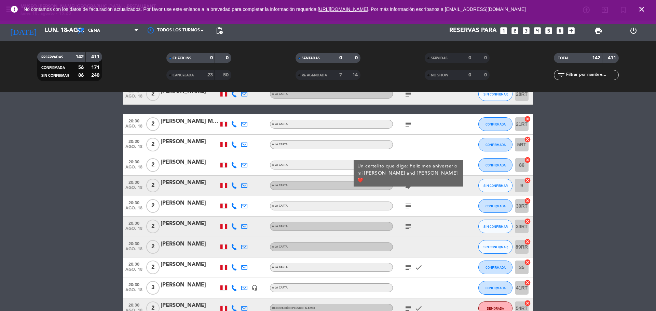
click at [410, 211] on div "subject" at bounding box center [423, 206] width 61 height 20
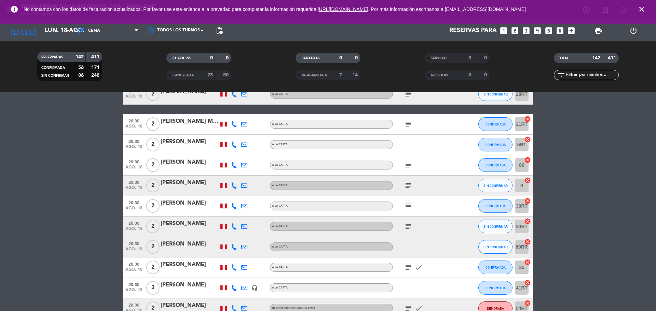
click at [410, 206] on icon "subject" at bounding box center [408, 206] width 8 height 8
click at [406, 224] on icon "subject" at bounding box center [408, 227] width 8 height 8
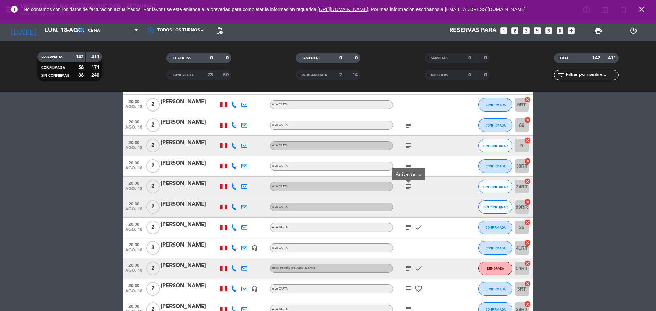
scroll to position [2673, 0]
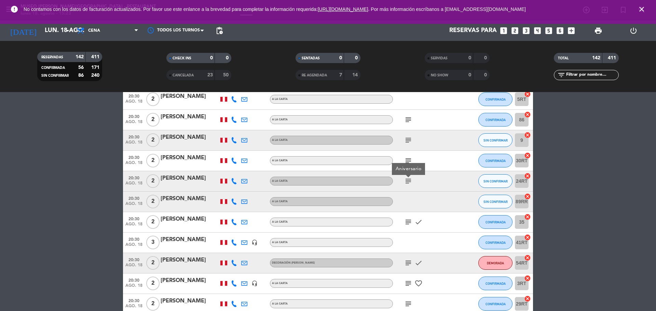
click at [406, 224] on icon "subject" at bounding box center [408, 222] width 8 height 8
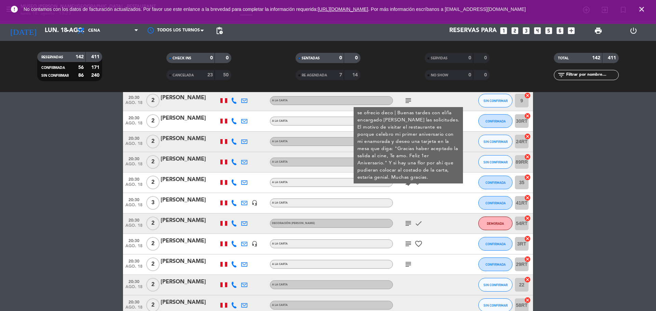
scroll to position [2716, 0]
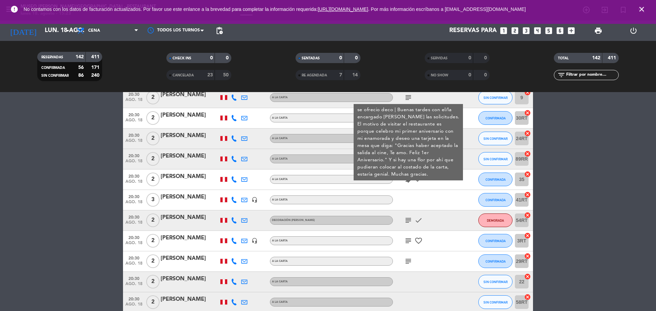
click at [406, 224] on icon "subject" at bounding box center [408, 220] width 8 height 8
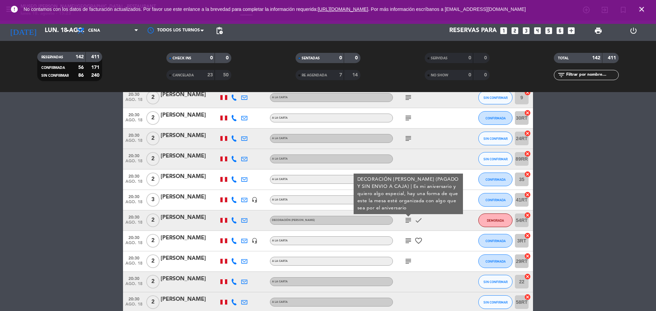
click at [191, 228] on div at bounding box center [189, 224] width 58 height 5
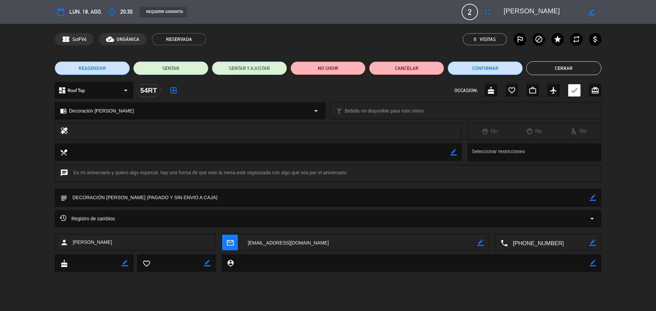
click at [522, 14] on textarea at bounding box center [542, 12] width 78 height 12
click at [553, 67] on button "Cerrar" at bounding box center [563, 68] width 75 height 14
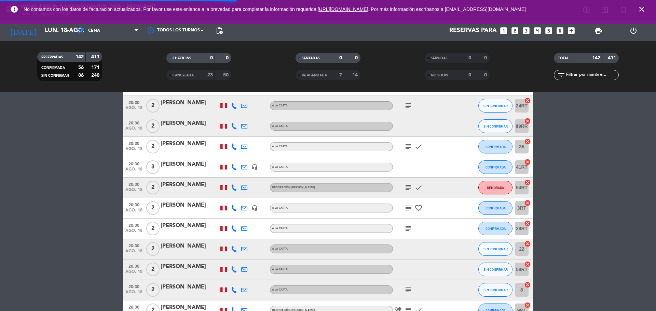
scroll to position [2751, 0]
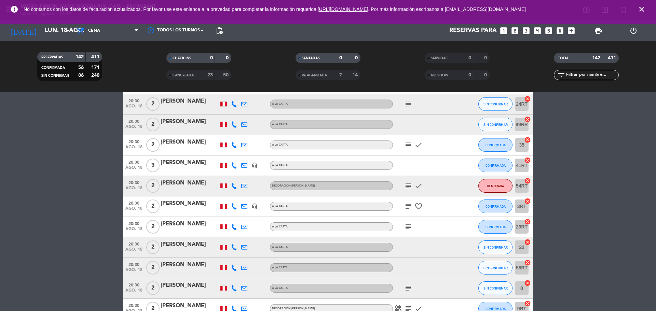
click at [405, 197] on div "subject favorite_border" at bounding box center [423, 207] width 61 height 20
click at [407, 207] on icon "subject" at bounding box center [408, 206] width 8 height 8
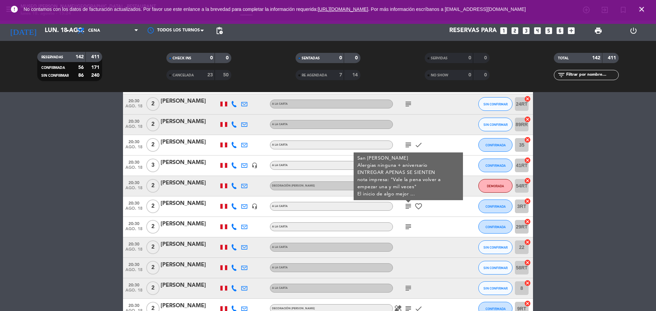
click at [409, 227] on icon "subject" at bounding box center [408, 227] width 8 height 8
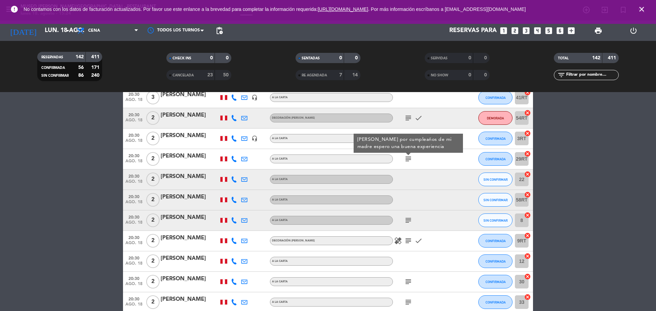
scroll to position [2819, 0]
click at [411, 218] on icon "subject" at bounding box center [408, 220] width 8 height 8
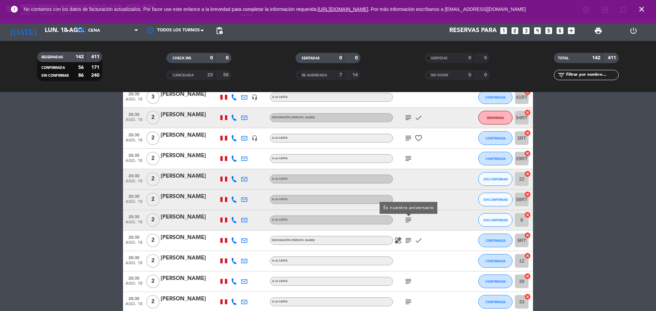
click at [411, 239] on icon "subject" at bounding box center [408, 241] width 8 height 8
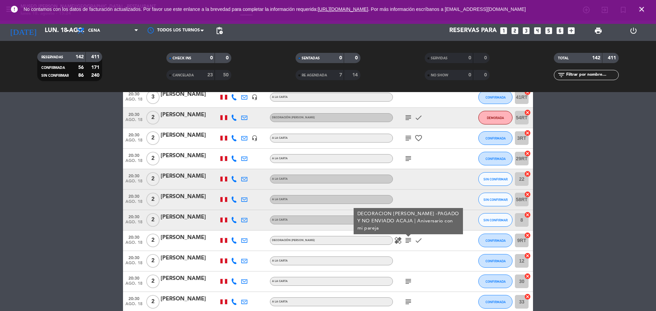
click at [186, 238] on div "[PERSON_NAME]" at bounding box center [189, 238] width 58 height 9
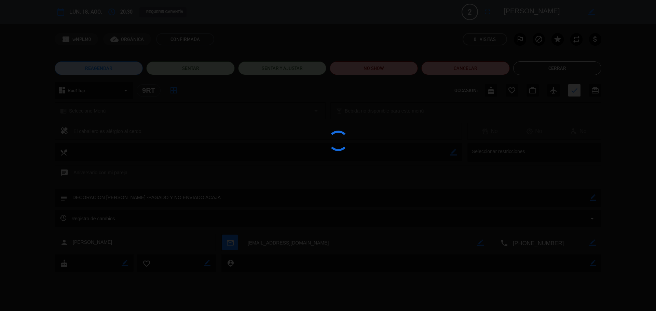
click at [501, 8] on div at bounding box center [328, 155] width 656 height 311
click at [513, 10] on div at bounding box center [328, 155] width 656 height 311
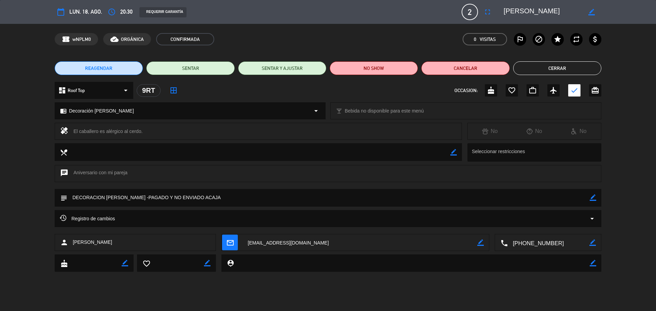
click at [513, 10] on textarea at bounding box center [542, 12] width 78 height 12
click at [573, 66] on button "Cerrar" at bounding box center [557, 68] width 88 height 14
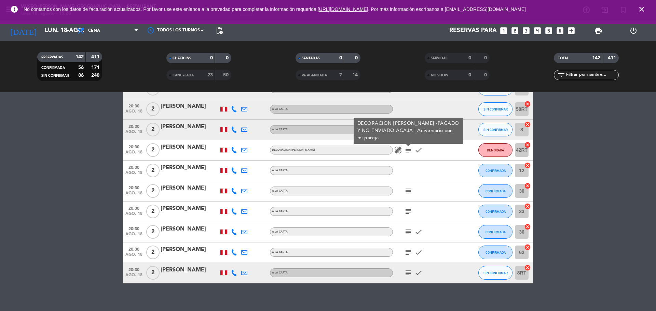
scroll to position [2910, 0]
click at [411, 186] on div "subject" at bounding box center [423, 191] width 61 height 20
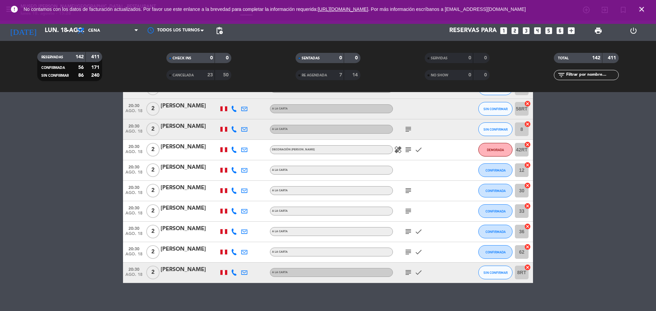
click at [408, 187] on icon "subject" at bounding box center [408, 191] width 8 height 8
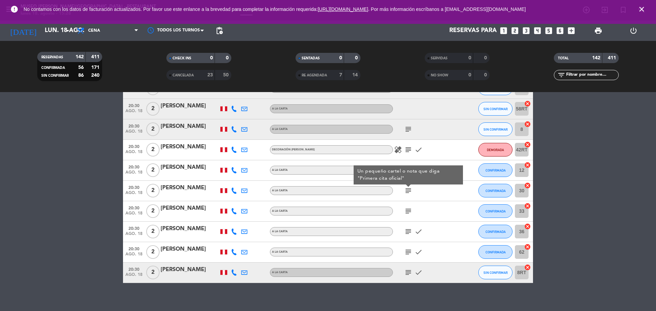
click at [408, 209] on icon "subject" at bounding box center [408, 211] width 8 height 8
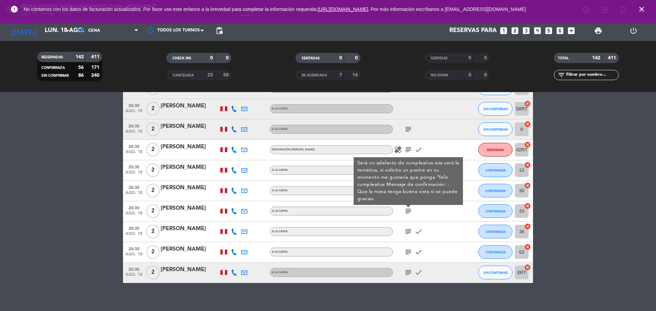
click at [408, 233] on icon "subject" at bounding box center [408, 232] width 8 height 8
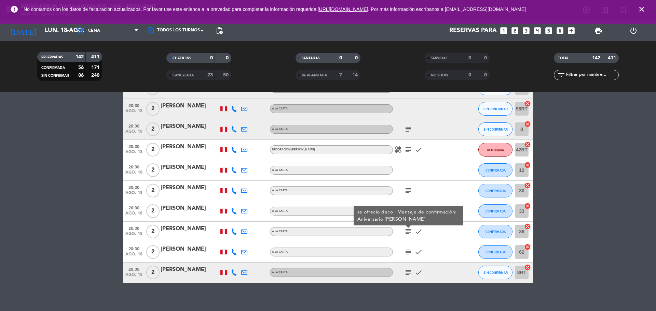
click at [409, 256] on icon "subject" at bounding box center [408, 252] width 8 height 8
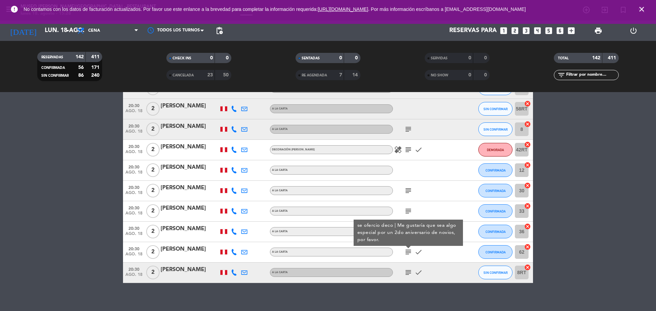
click at [406, 270] on icon "subject" at bounding box center [408, 273] width 8 height 8
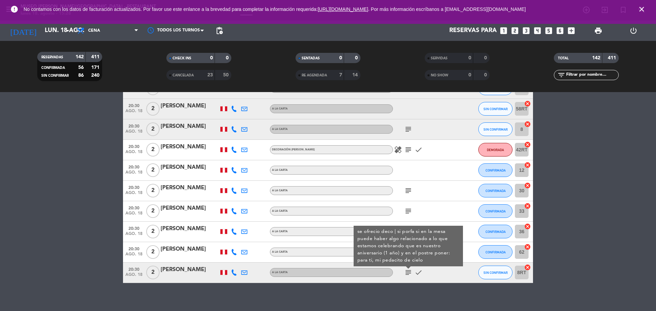
click at [435, 210] on div "subject" at bounding box center [423, 211] width 61 height 20
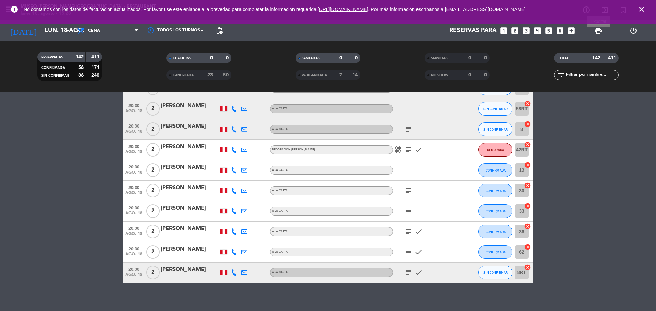
click at [596, 34] on span "print" at bounding box center [598, 31] width 8 height 8
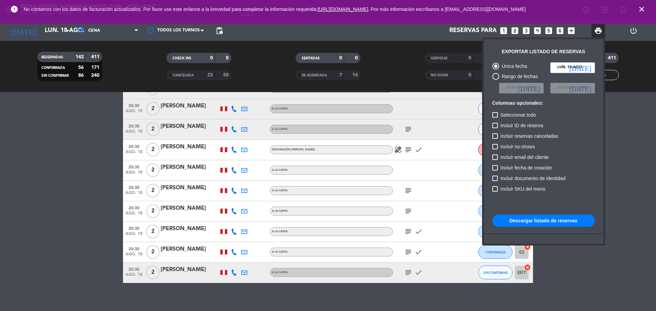
click at [542, 221] on button "Descargar listado de reservas" at bounding box center [543, 221] width 102 height 12
click at [104, 142] on div at bounding box center [328, 155] width 656 height 311
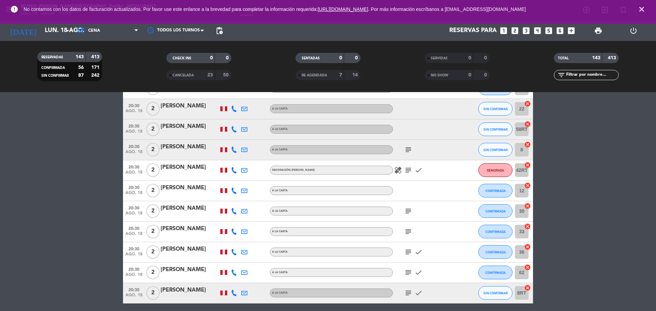
click at [189, 74] on span "CANCELADA" at bounding box center [182, 75] width 21 height 3
click at [319, 75] on span "RE AGENDADA" at bounding box center [313, 75] width 25 height 3
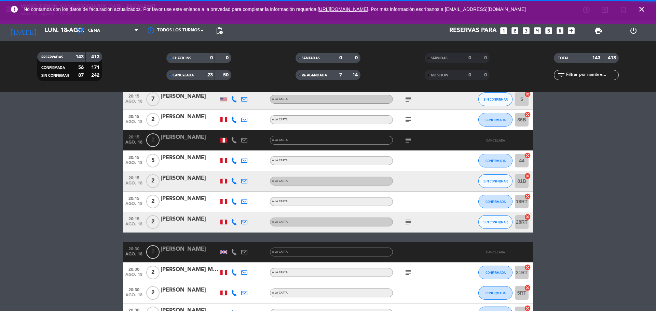
click at [585, 72] on input "text" at bounding box center [591, 75] width 53 height 8
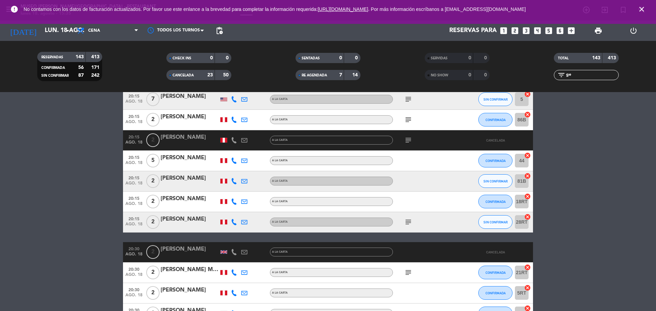
scroll to position [0, 0]
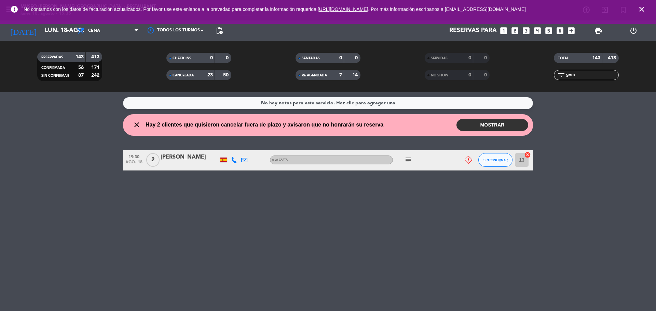
type input "gem"
click at [180, 159] on div "[PERSON_NAME]" at bounding box center [189, 157] width 58 height 9
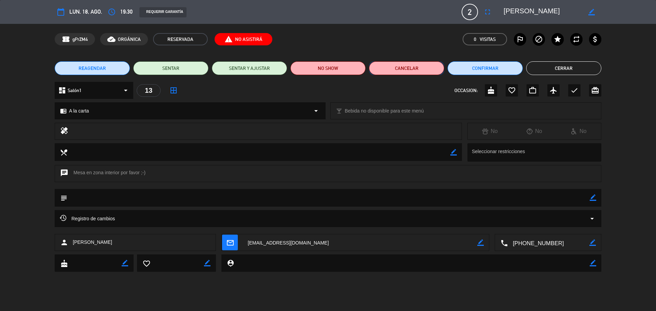
click at [395, 70] on button "Cancelar" at bounding box center [406, 68] width 75 height 14
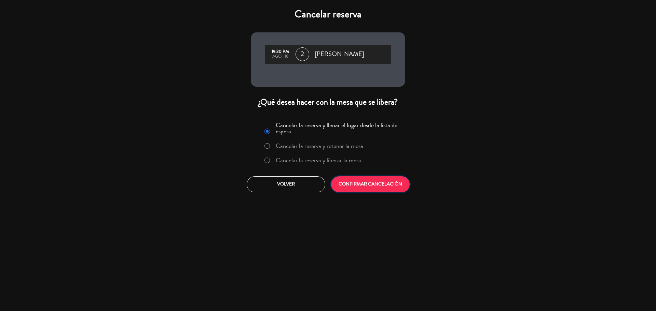
click at [354, 189] on button "CONFIRMAR CANCELACIÓN" at bounding box center [370, 185] width 79 height 16
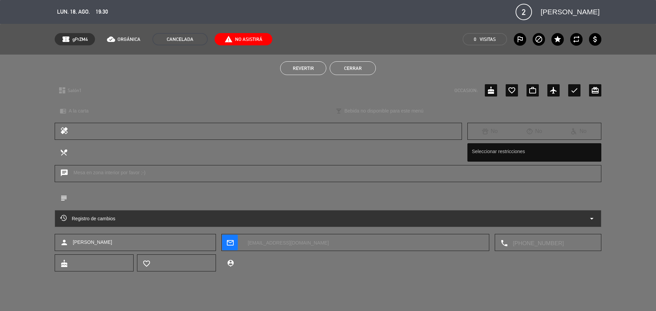
click at [348, 70] on button "Cerrar" at bounding box center [352, 68] width 46 height 14
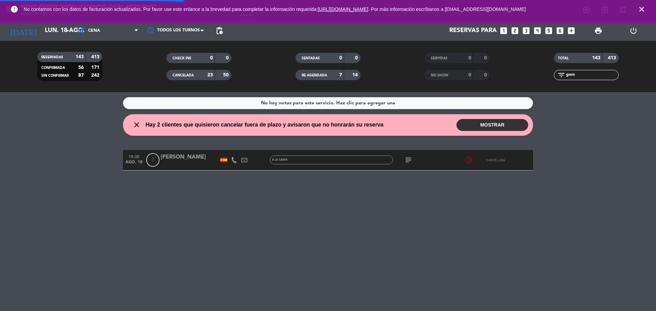
click at [366, 207] on div "No hay notas para este servicio. Haz clic para agregar una close Hay 2 clientes…" at bounding box center [328, 201] width 656 height 219
